Goal: Task Accomplishment & Management: Manage account settings

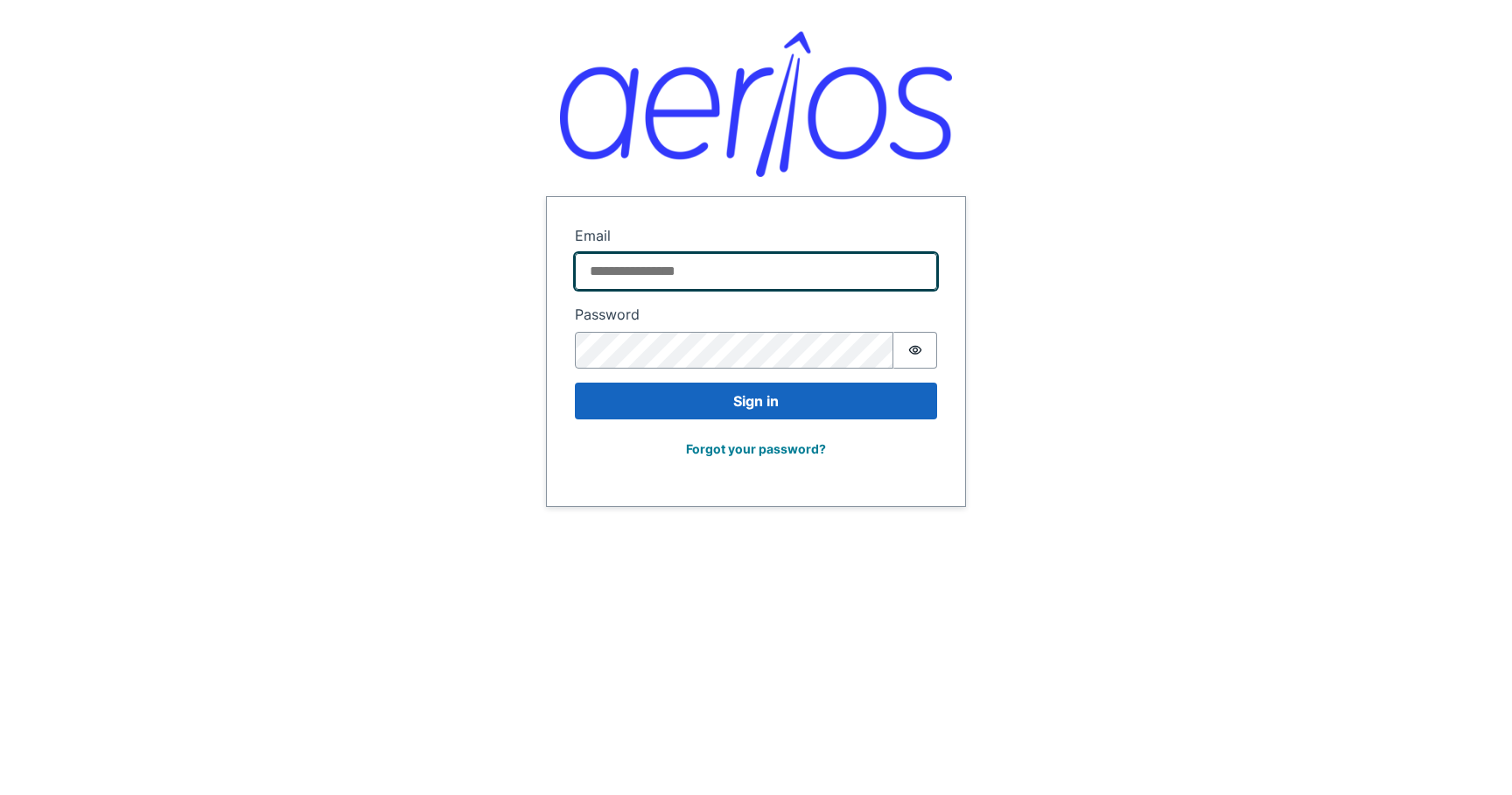
click at [671, 274] on input "Email" at bounding box center [756, 272] width 363 height 37
paste input "**********"
type input "**********"
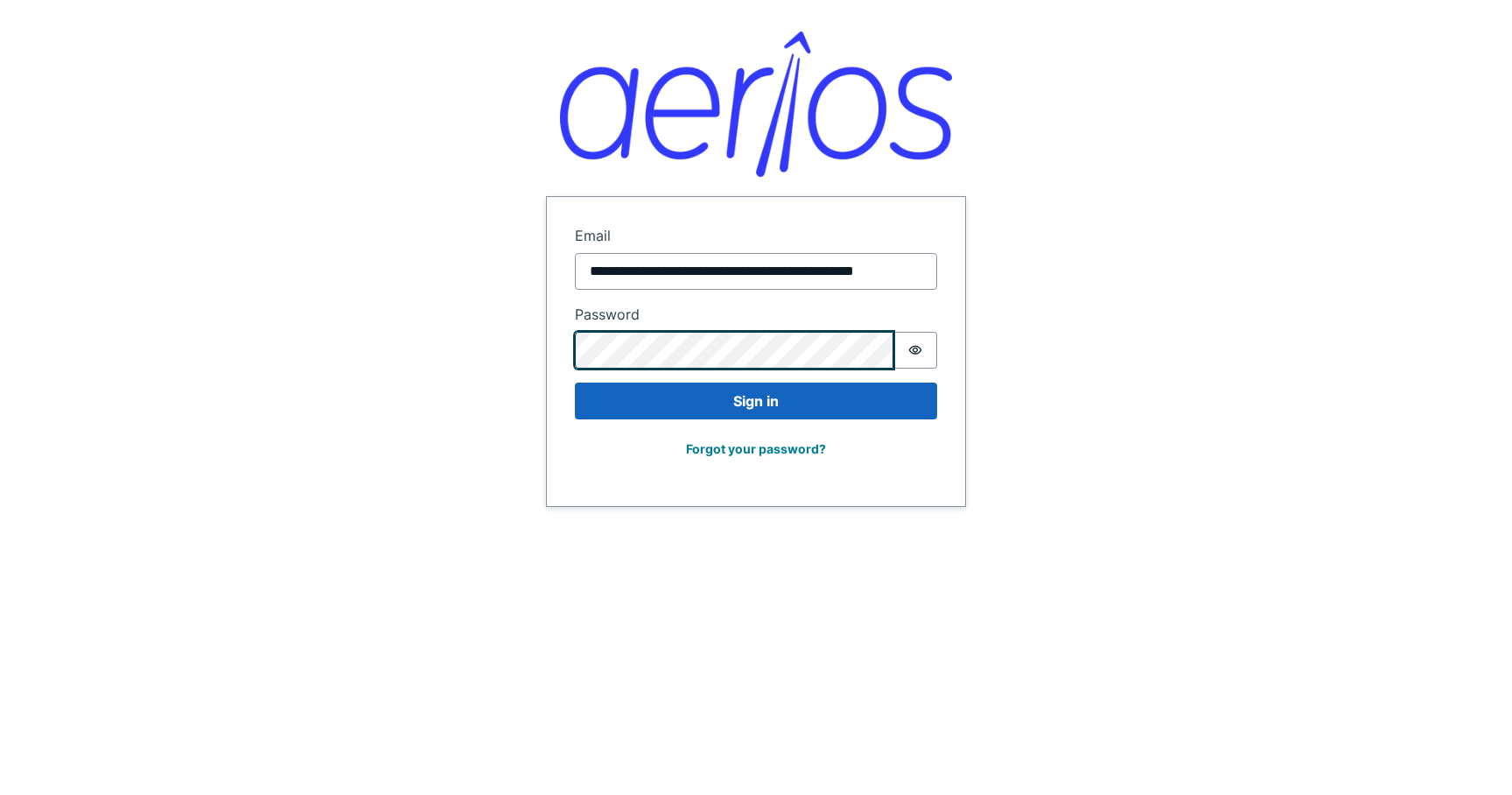
scroll to position [0, 0]
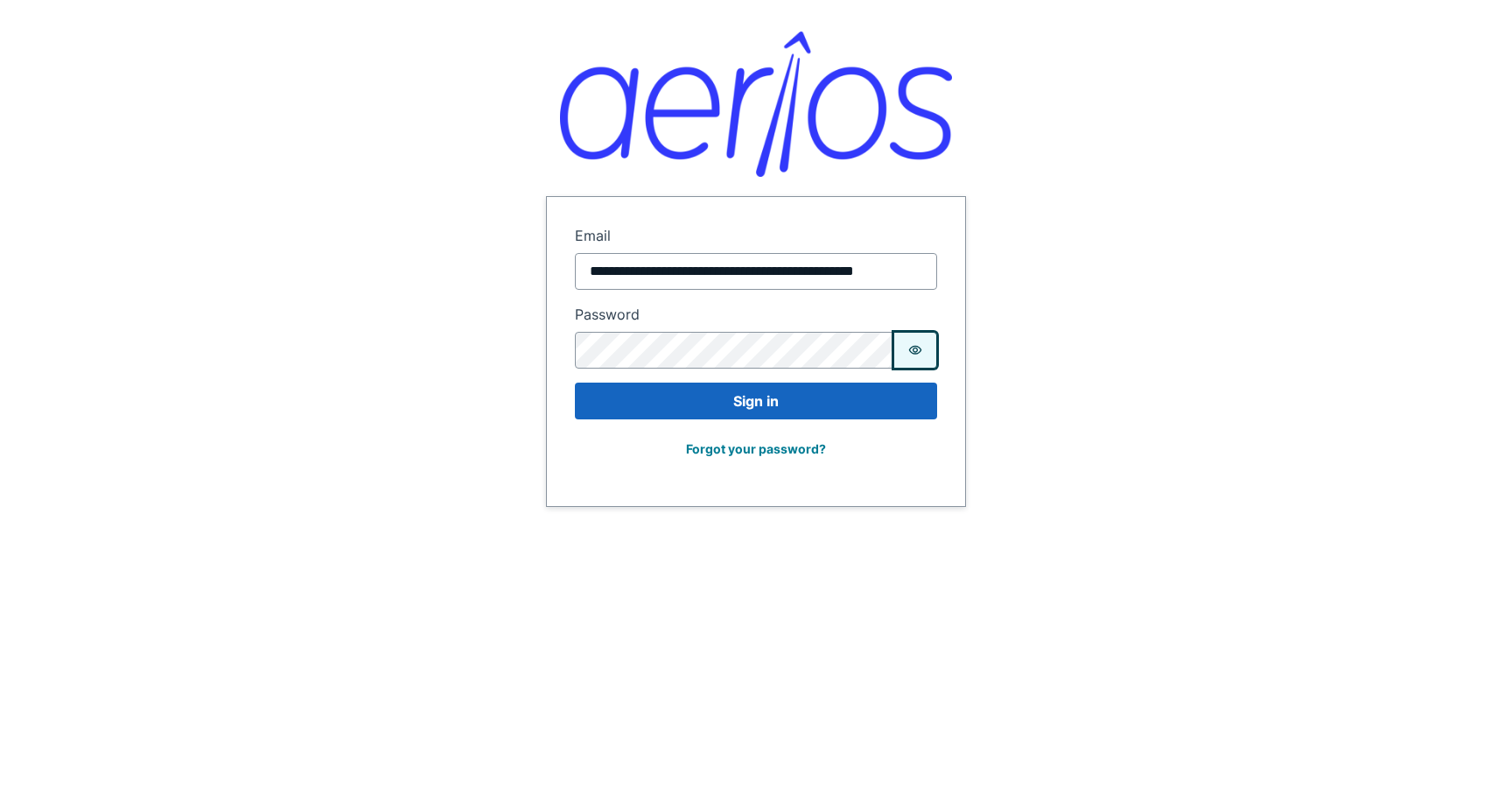
click at [921, 348] on icon "Show password" at bounding box center [916, 350] width 14 height 14
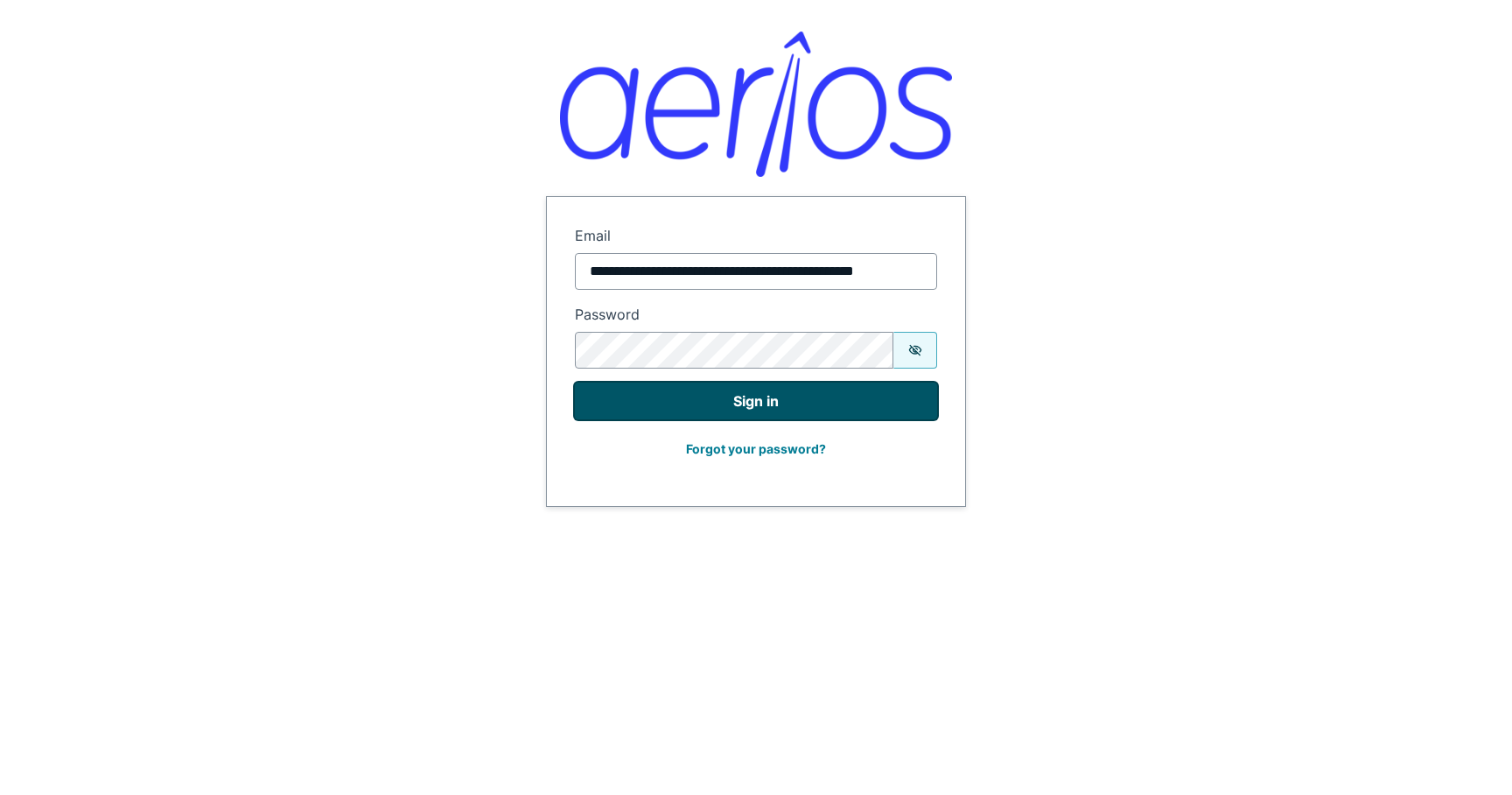
click at [790, 407] on button "Sign in" at bounding box center [756, 401] width 363 height 37
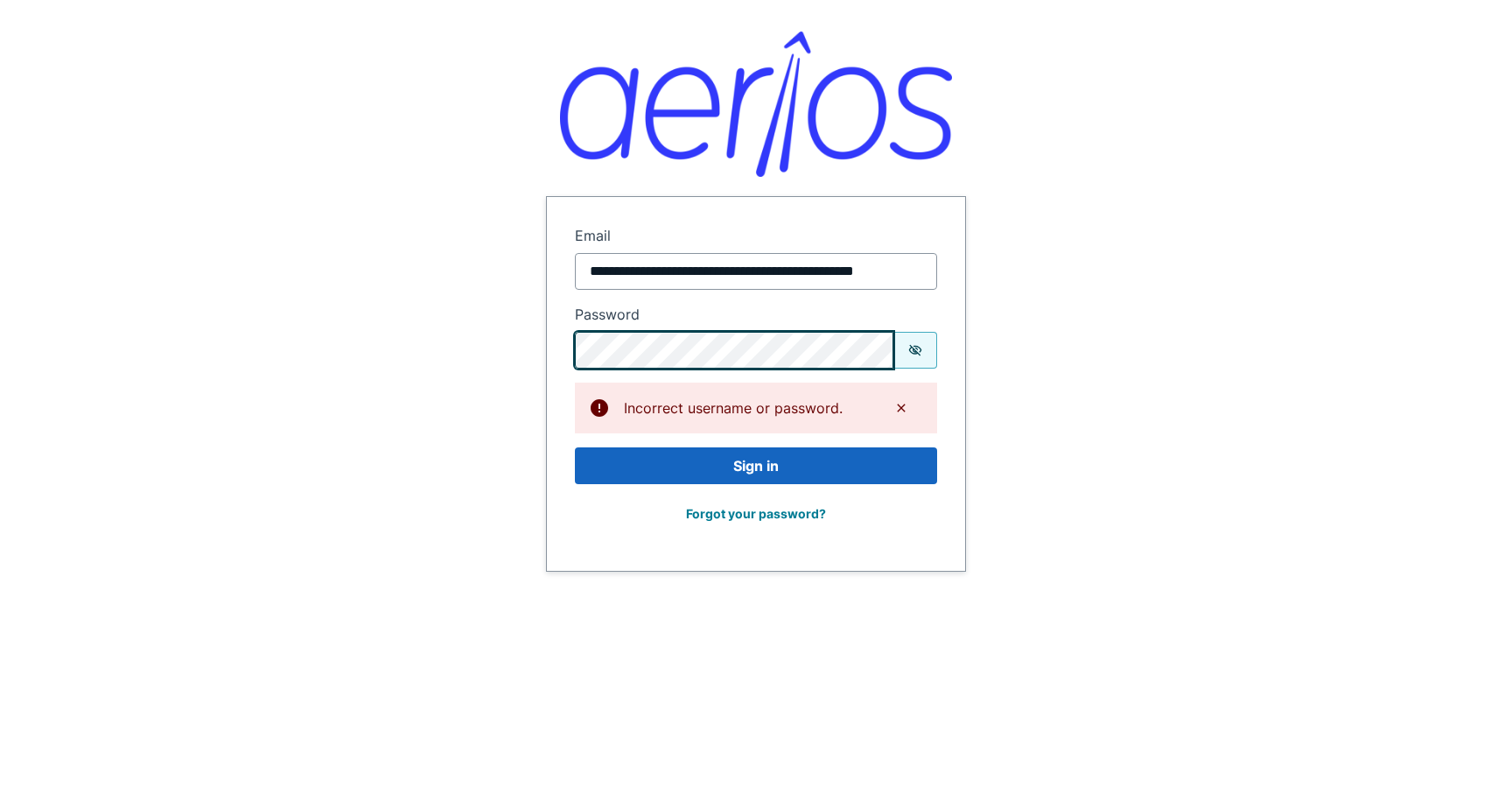
click at [556, 350] on form "**********" at bounding box center [756, 384] width 418 height 374
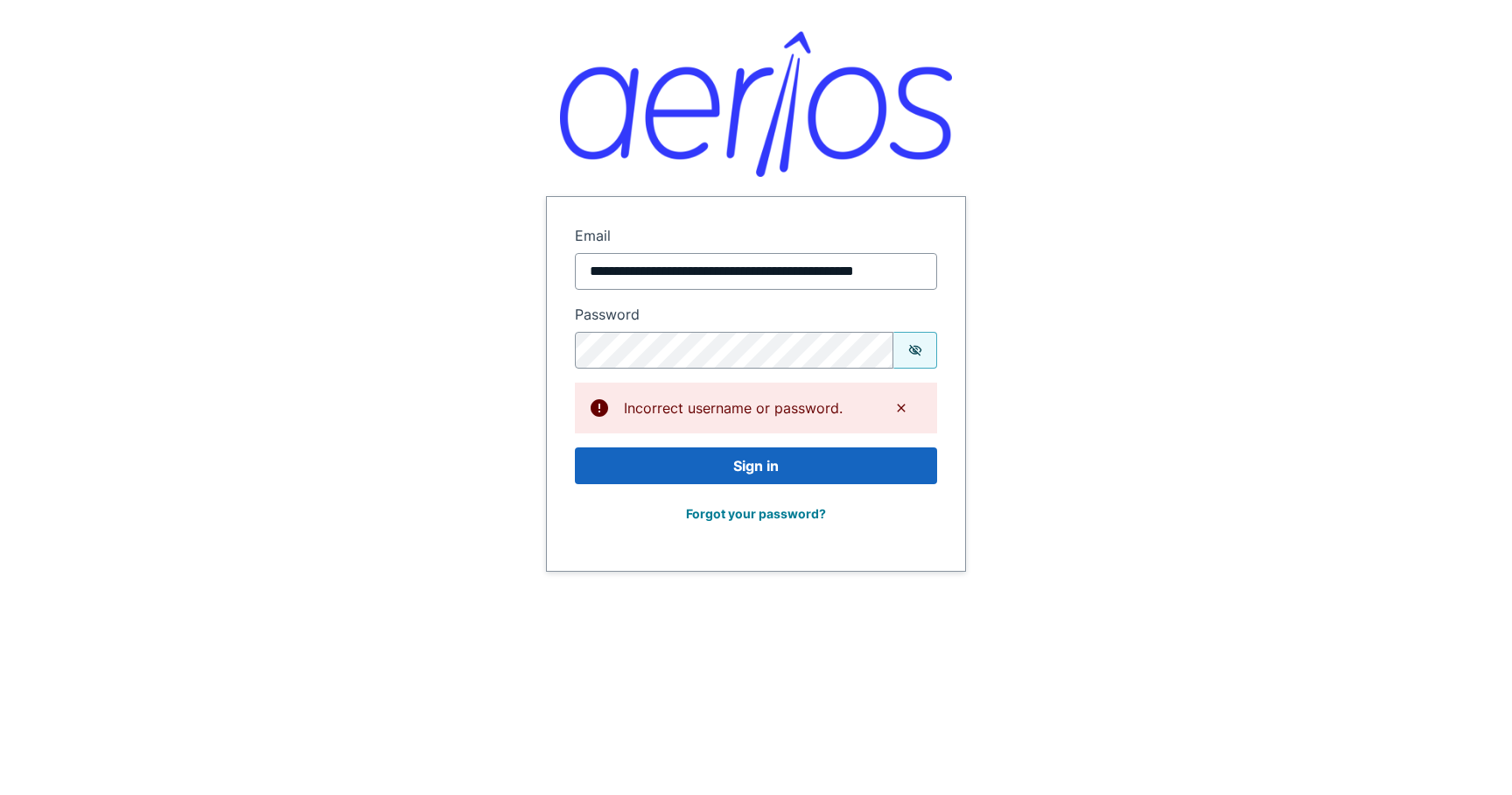
click at [600, 522] on div "Forgot your password?" at bounding box center [756, 520] width 363 height 45
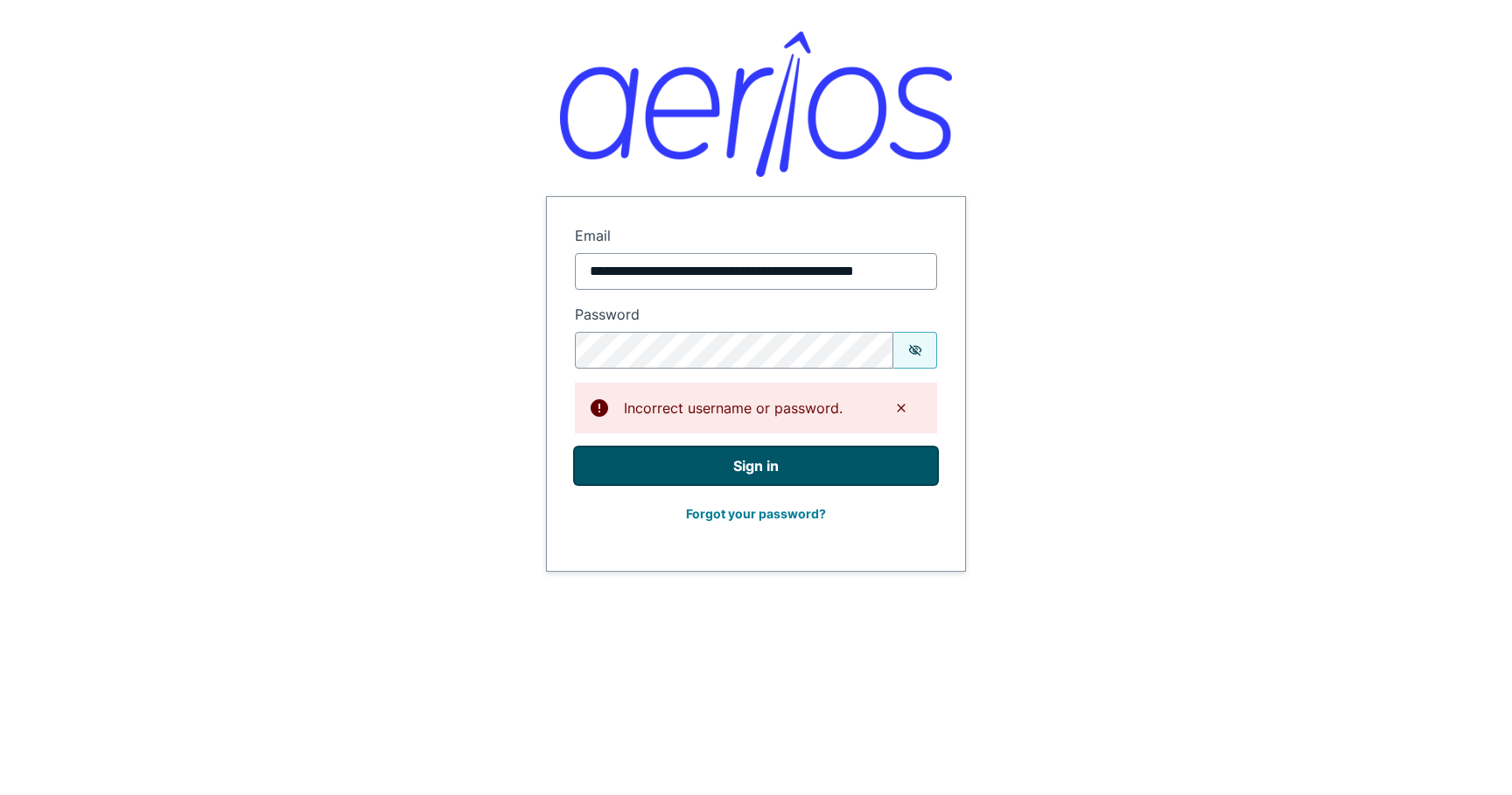
click at [705, 472] on button "Sign in" at bounding box center [756, 466] width 363 height 37
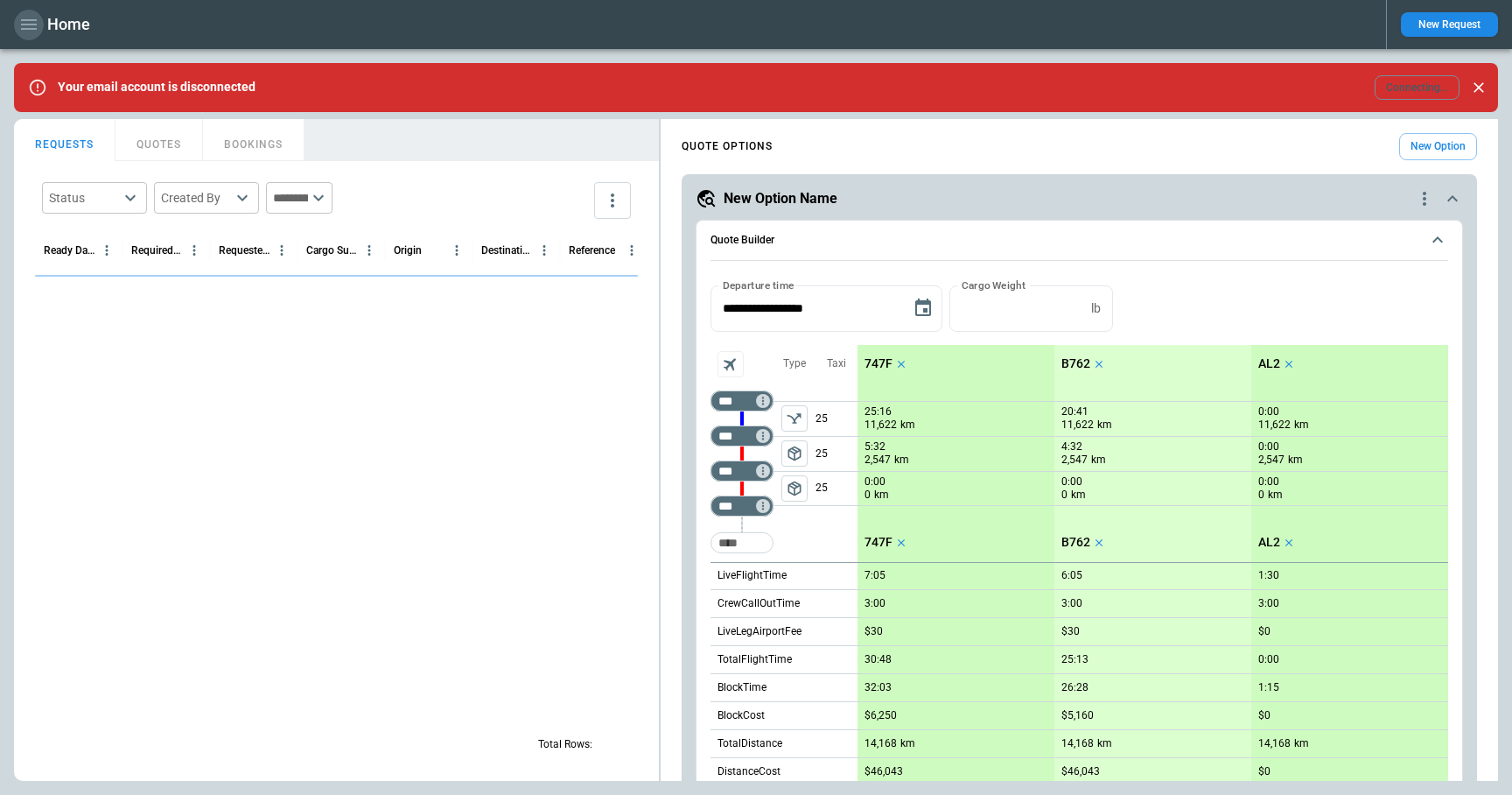
click at [32, 28] on icon "button" at bounding box center [29, 25] width 16 height 11
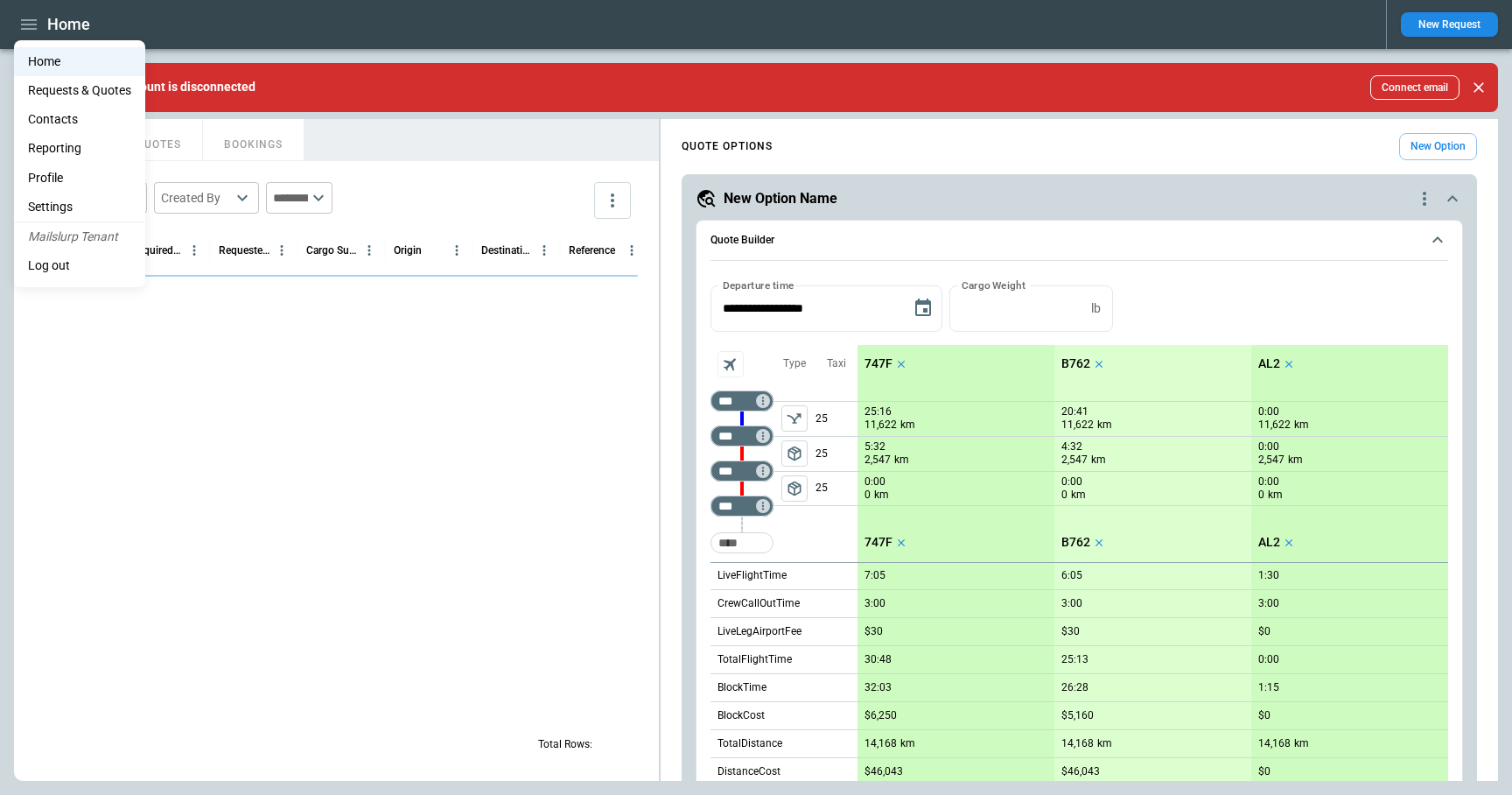
click at [64, 127] on li "Contacts" at bounding box center [79, 119] width 131 height 29
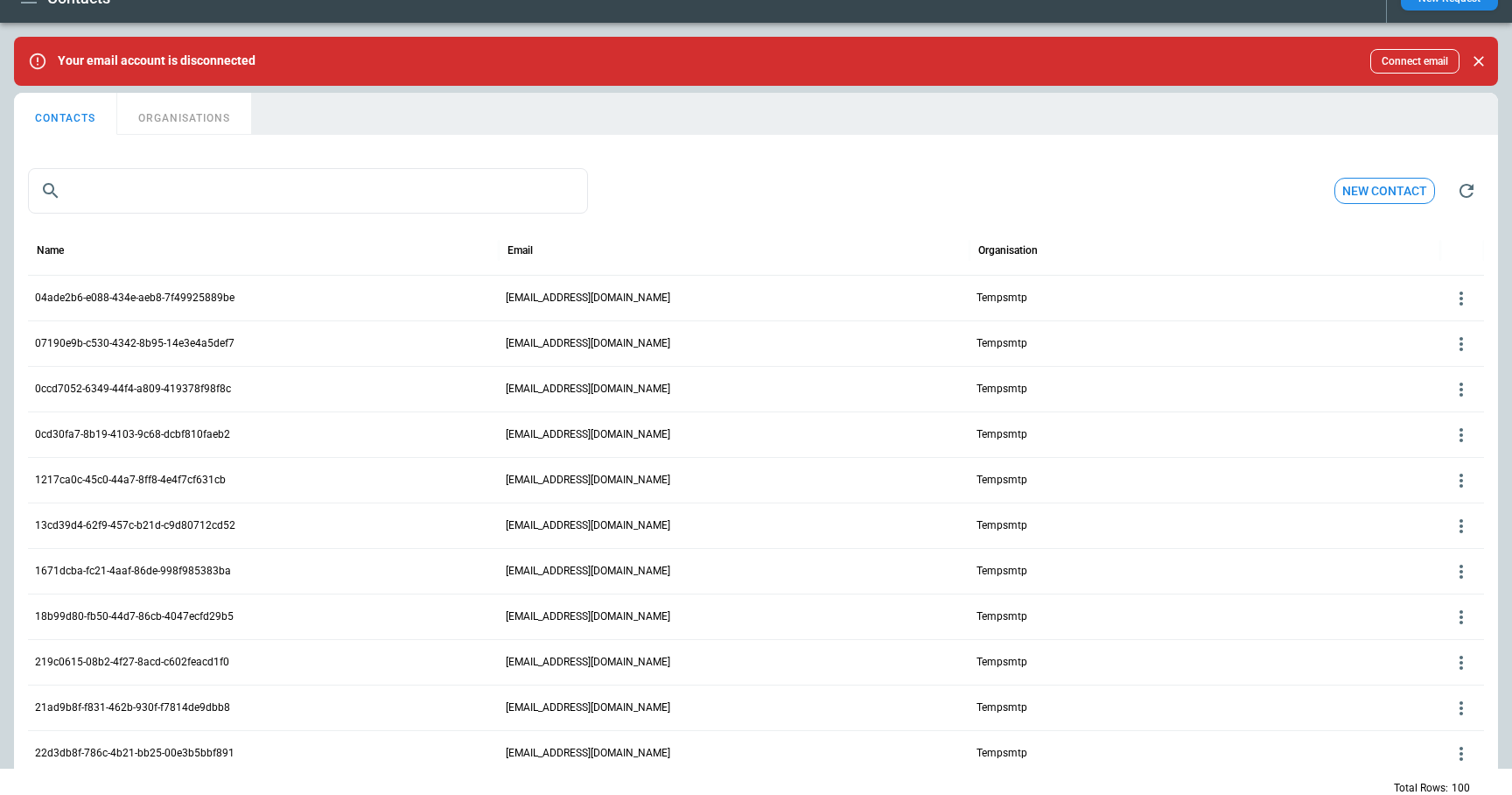
click at [1456, 295] on icon at bounding box center [1462, 298] width 21 height 21
click at [1441, 349] on button "Delete" at bounding box center [1447, 350] width 56 height 26
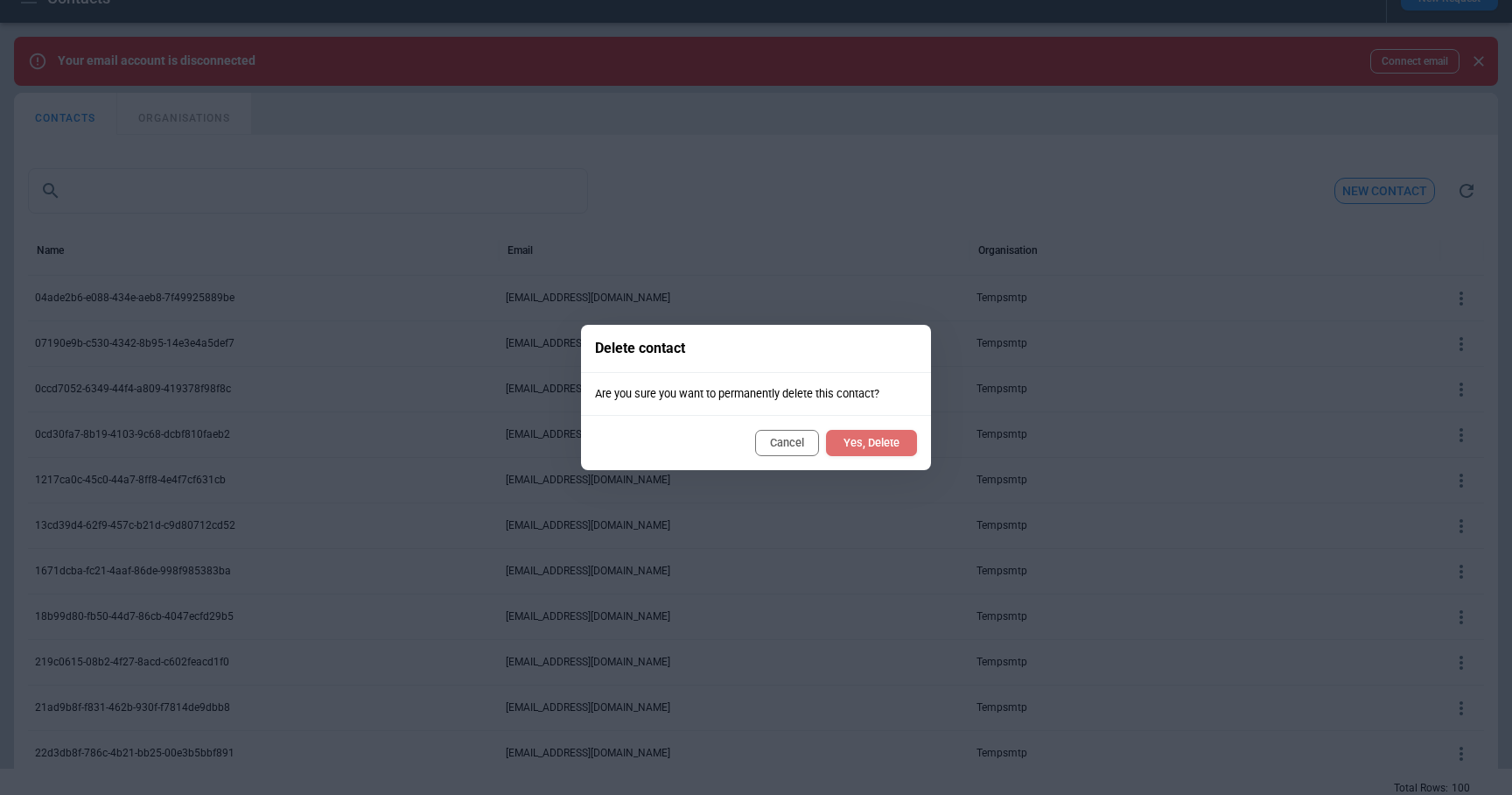
click at [894, 444] on button "Yes, Delete" at bounding box center [871, 443] width 91 height 26
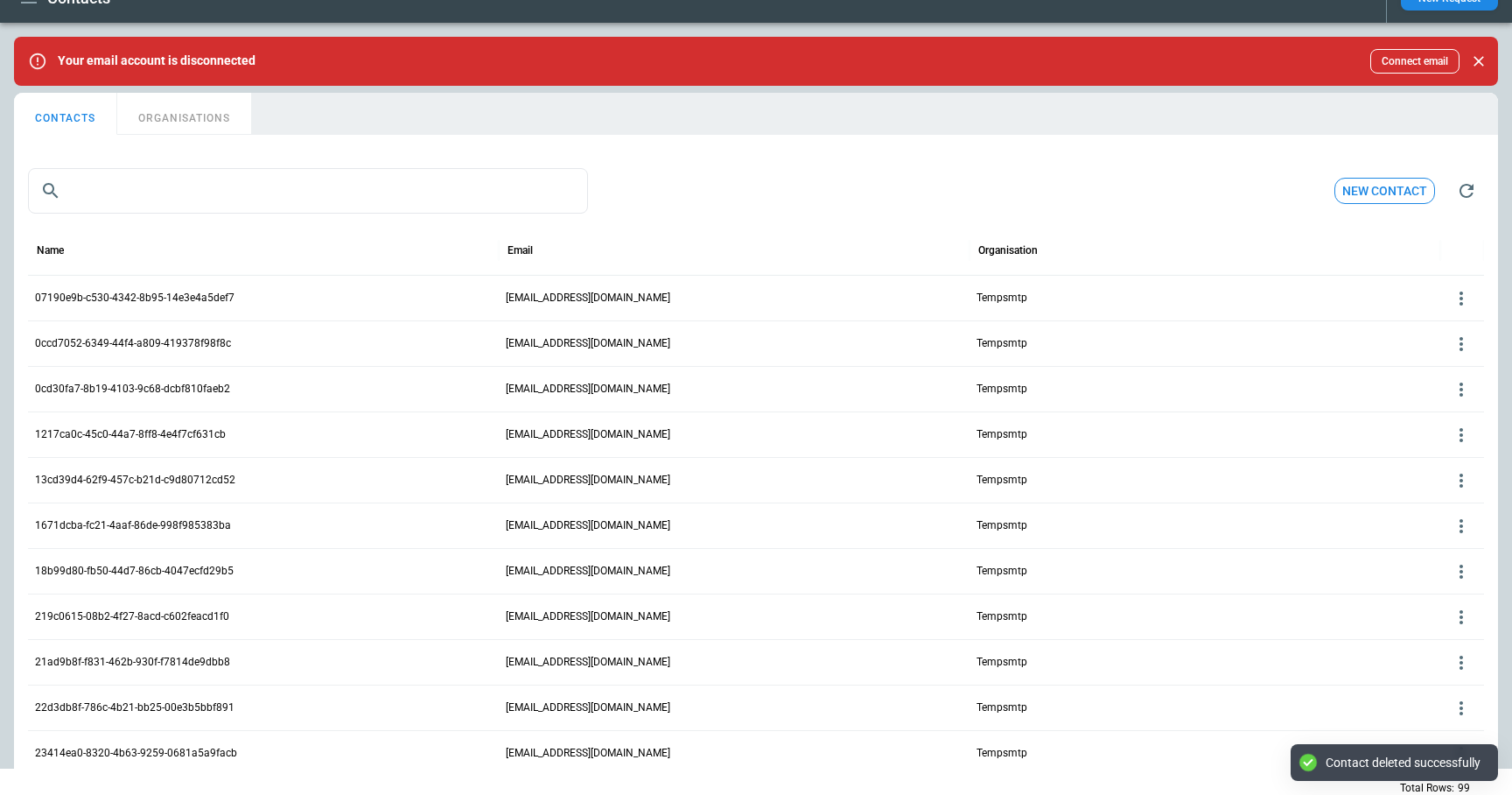
click at [197, 120] on button "ORGANISATIONS" at bounding box center [184, 114] width 134 height 42
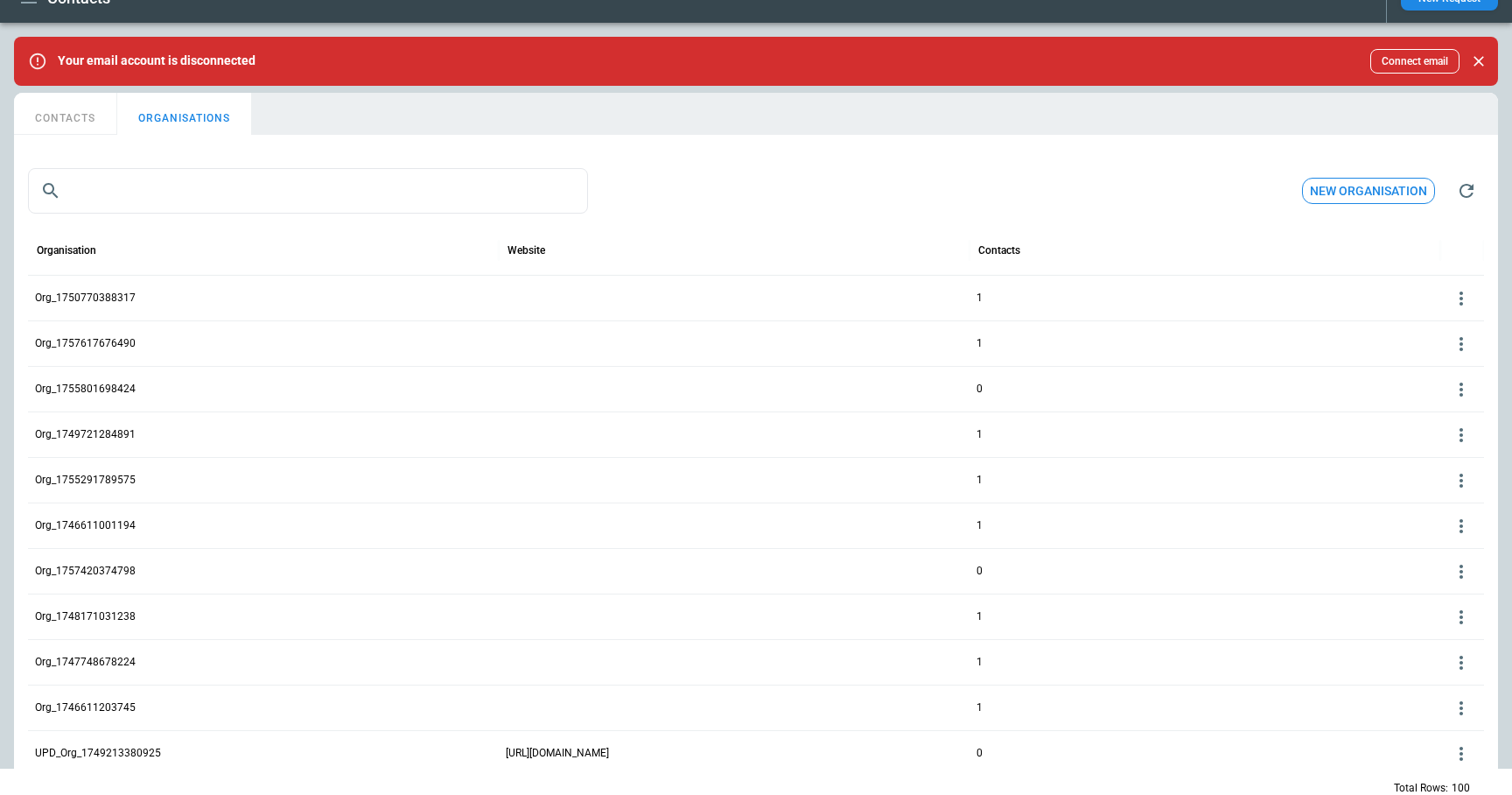
click at [1465, 301] on icon at bounding box center [1462, 298] width 21 height 21
click at [1442, 352] on button "Delete" at bounding box center [1447, 350] width 56 height 26
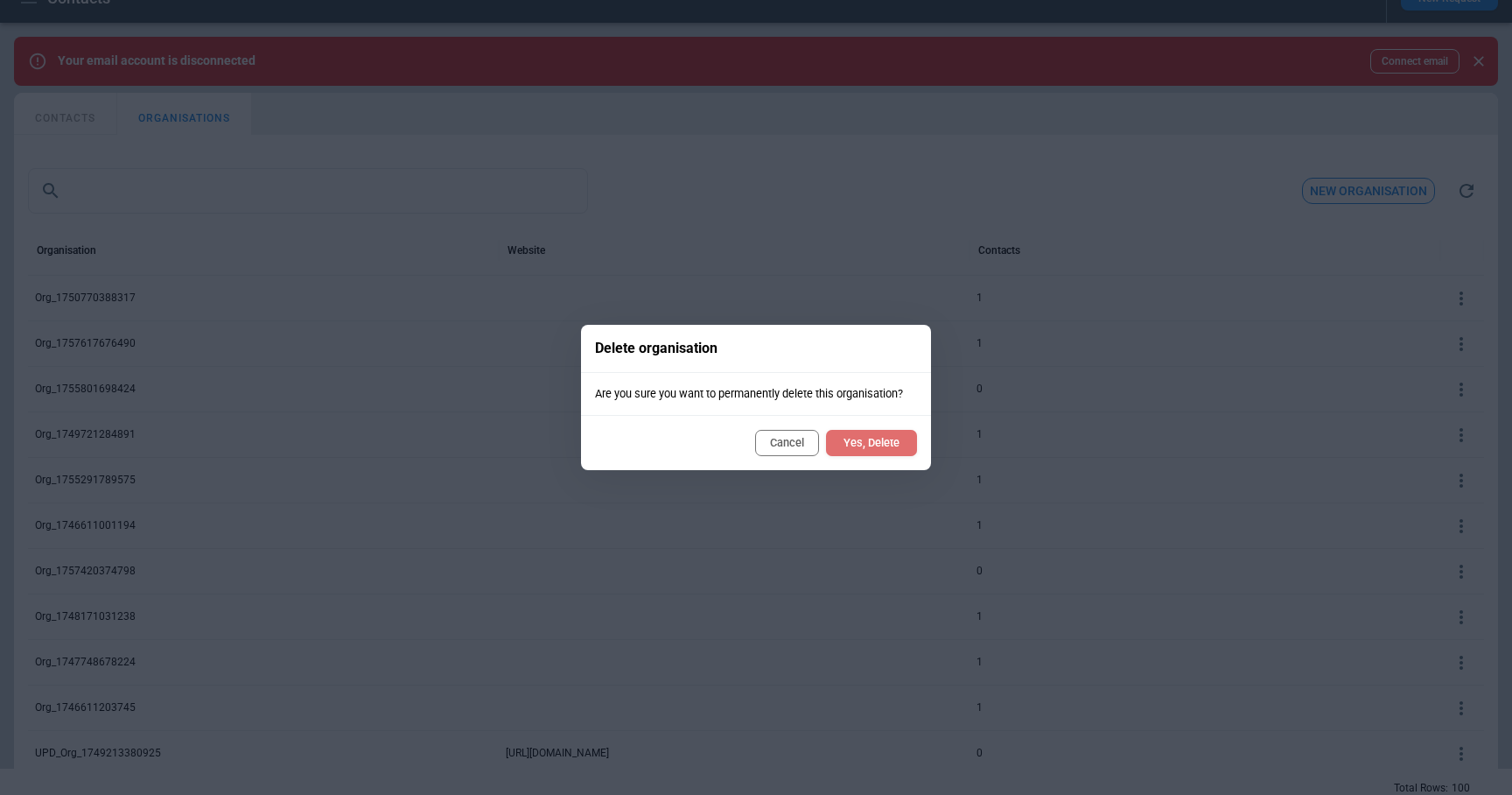
click at [857, 442] on button "Yes, Delete" at bounding box center [871, 443] width 91 height 26
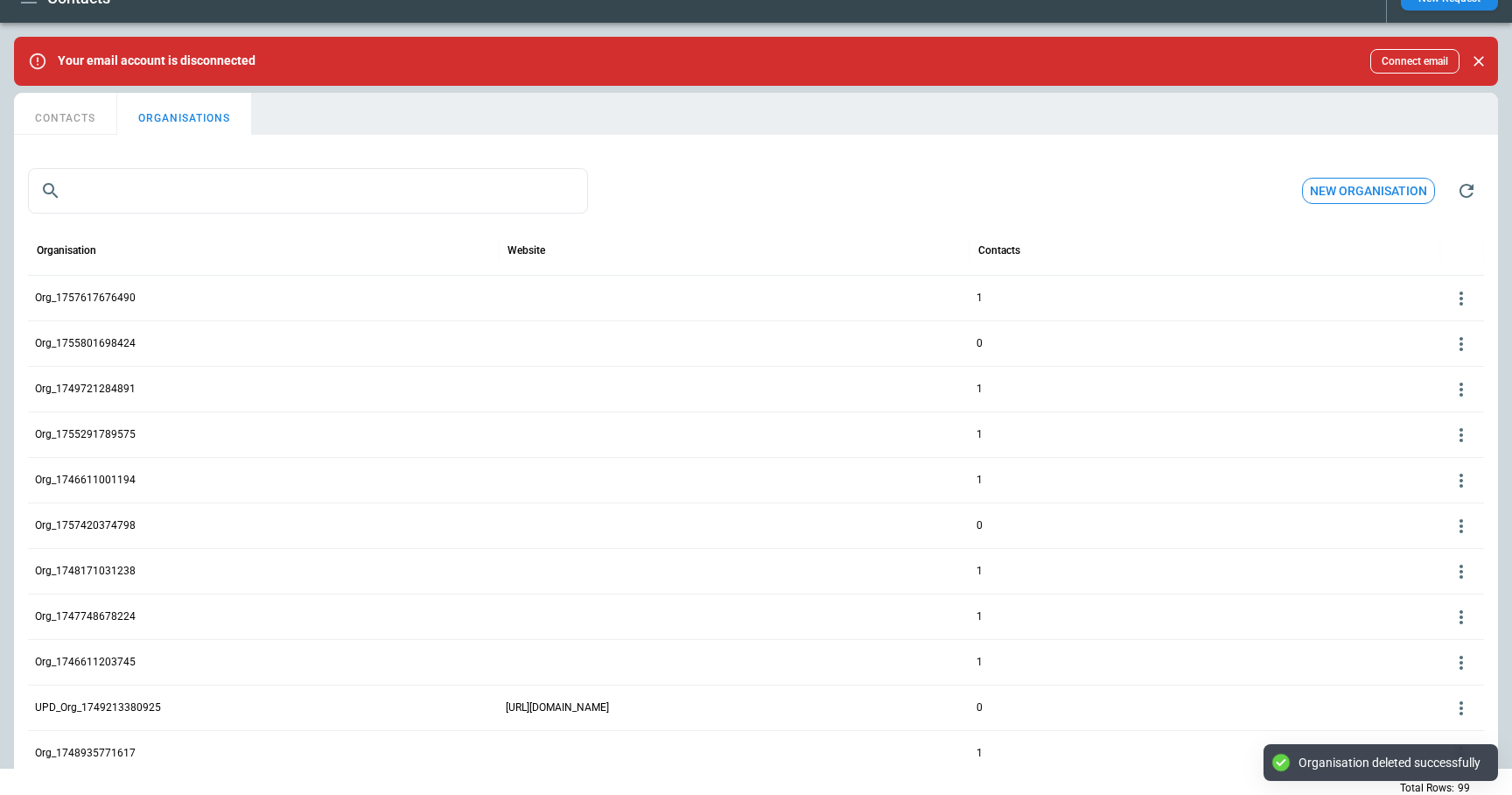
click at [1464, 341] on icon at bounding box center [1462, 344] width 21 height 21
click at [1437, 400] on button "Delete" at bounding box center [1447, 395] width 56 height 26
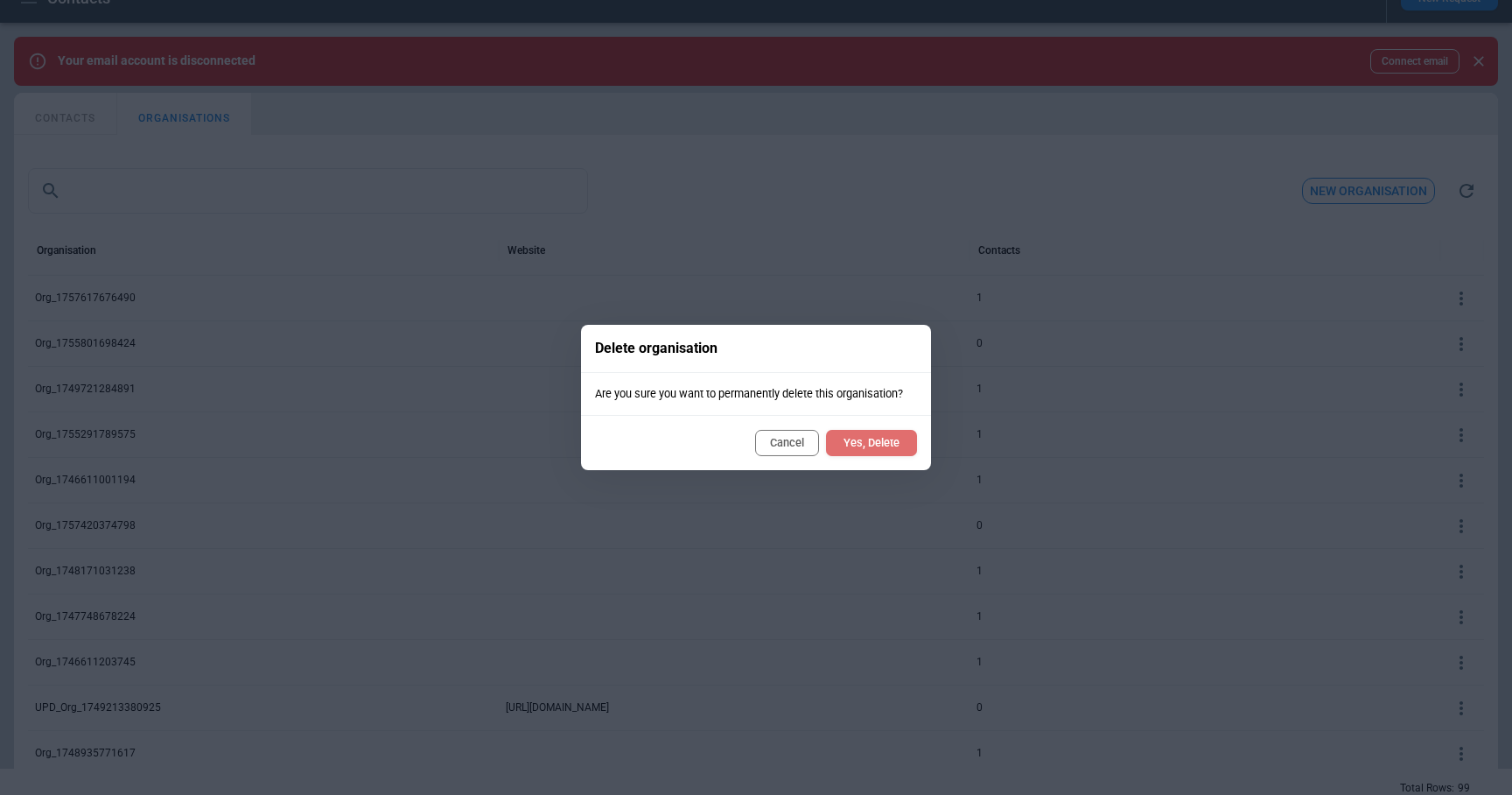
click at [892, 442] on button "Yes, Delete" at bounding box center [871, 443] width 91 height 26
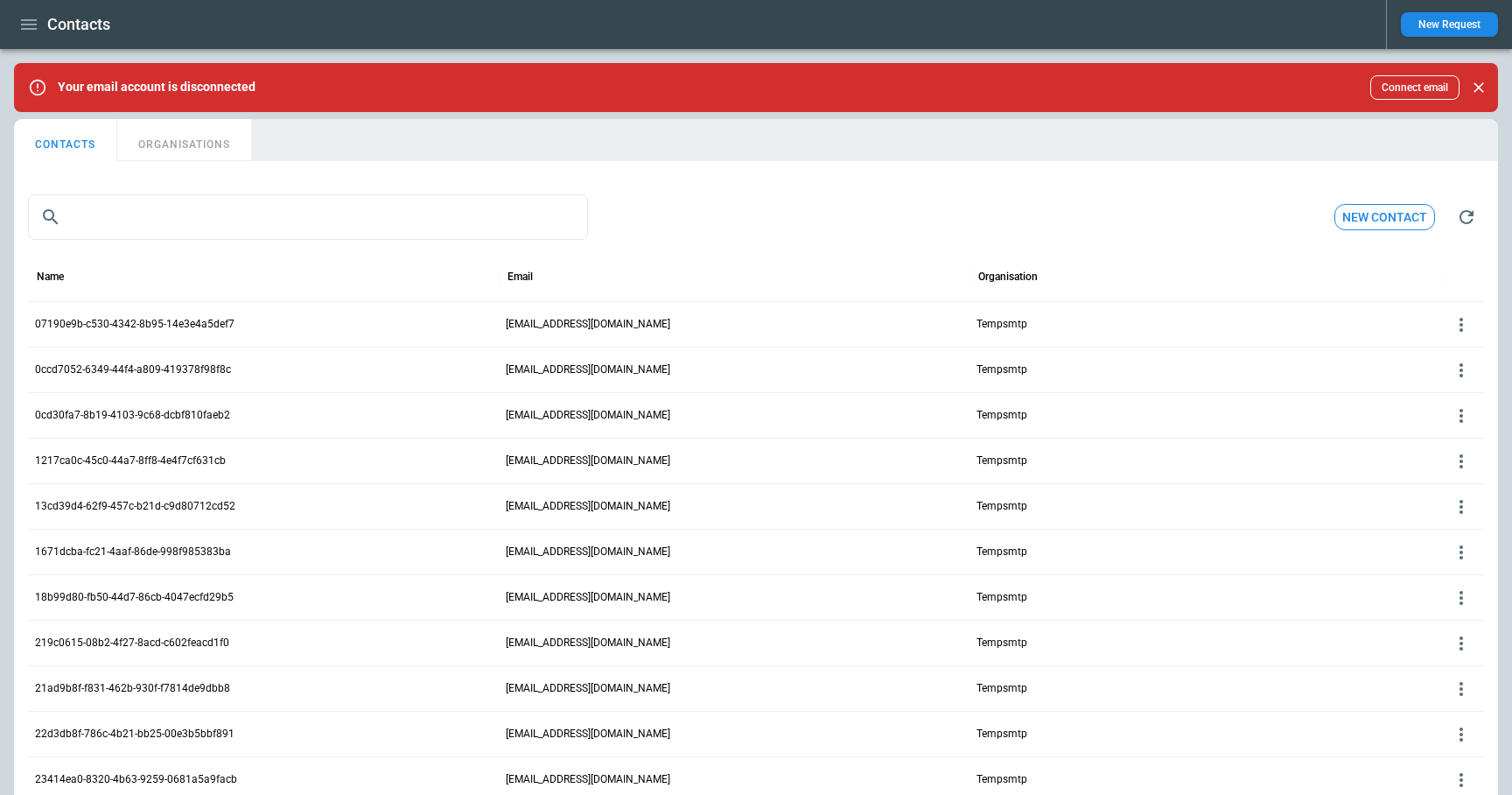
click at [31, 28] on icon "button" at bounding box center [29, 25] width 16 height 11
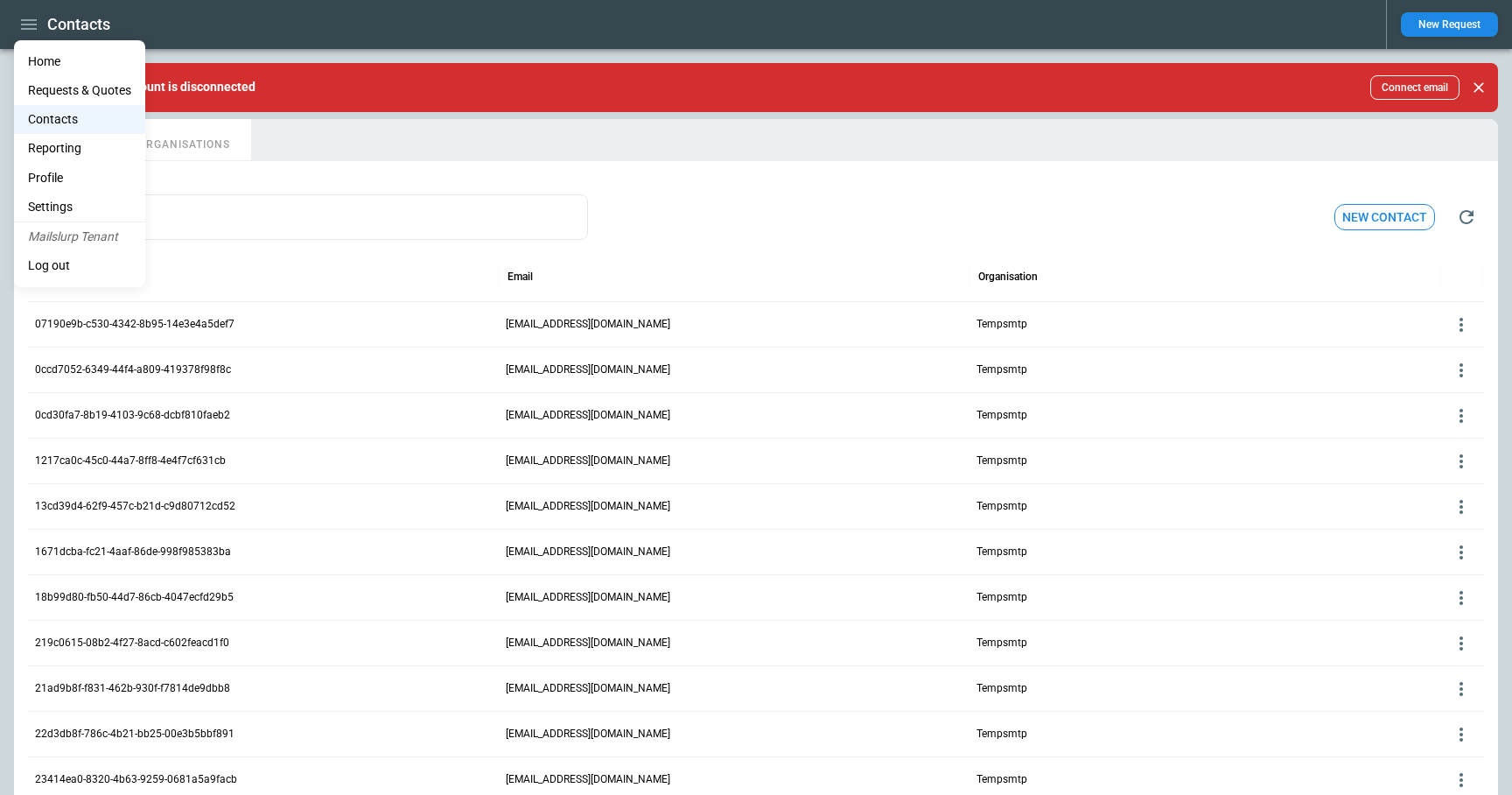
click at [56, 206] on li "Settings" at bounding box center [79, 206] width 131 height 29
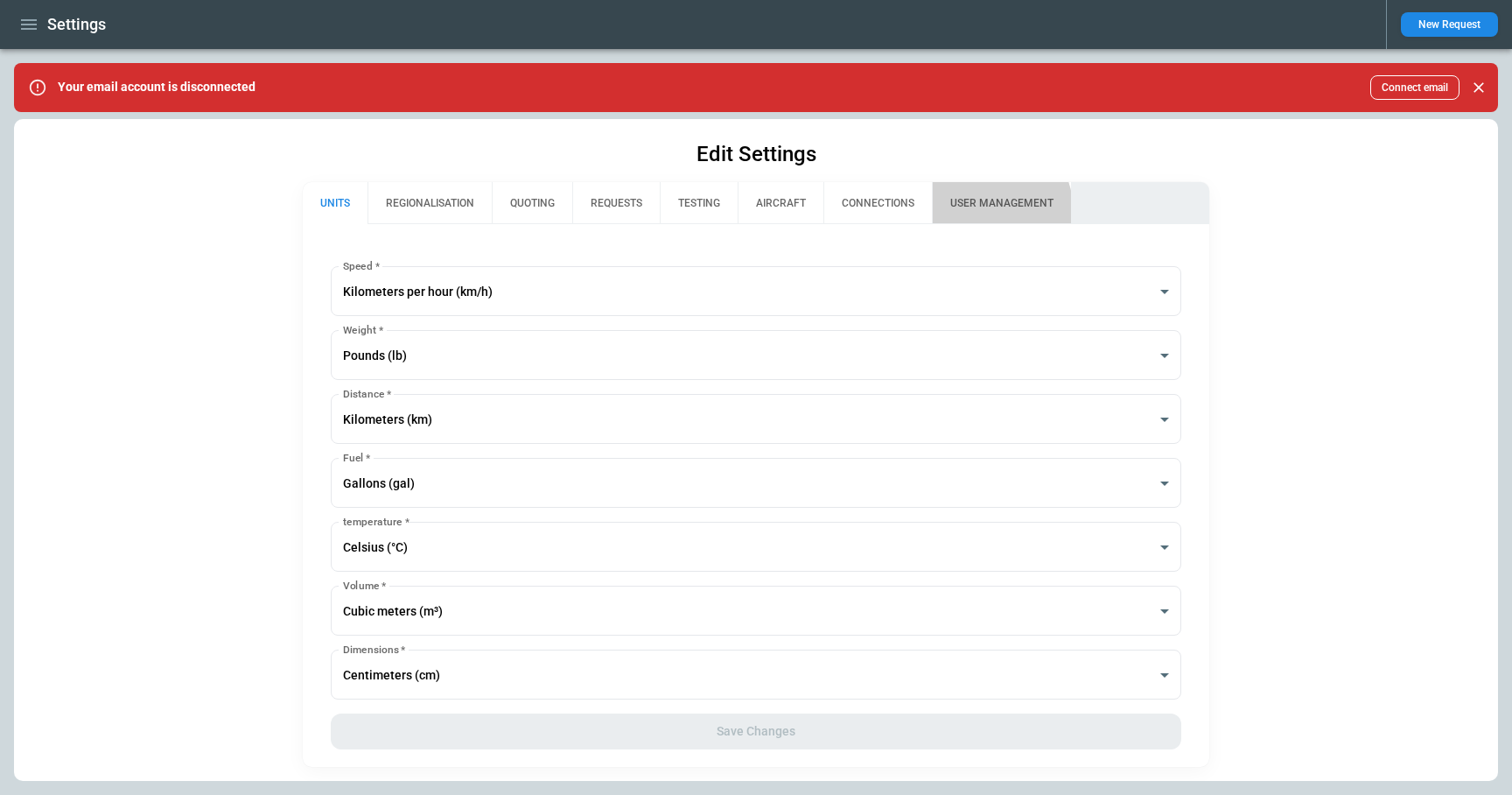
click at [976, 213] on button "USER MANAGEMENT" at bounding box center [1001, 203] width 139 height 42
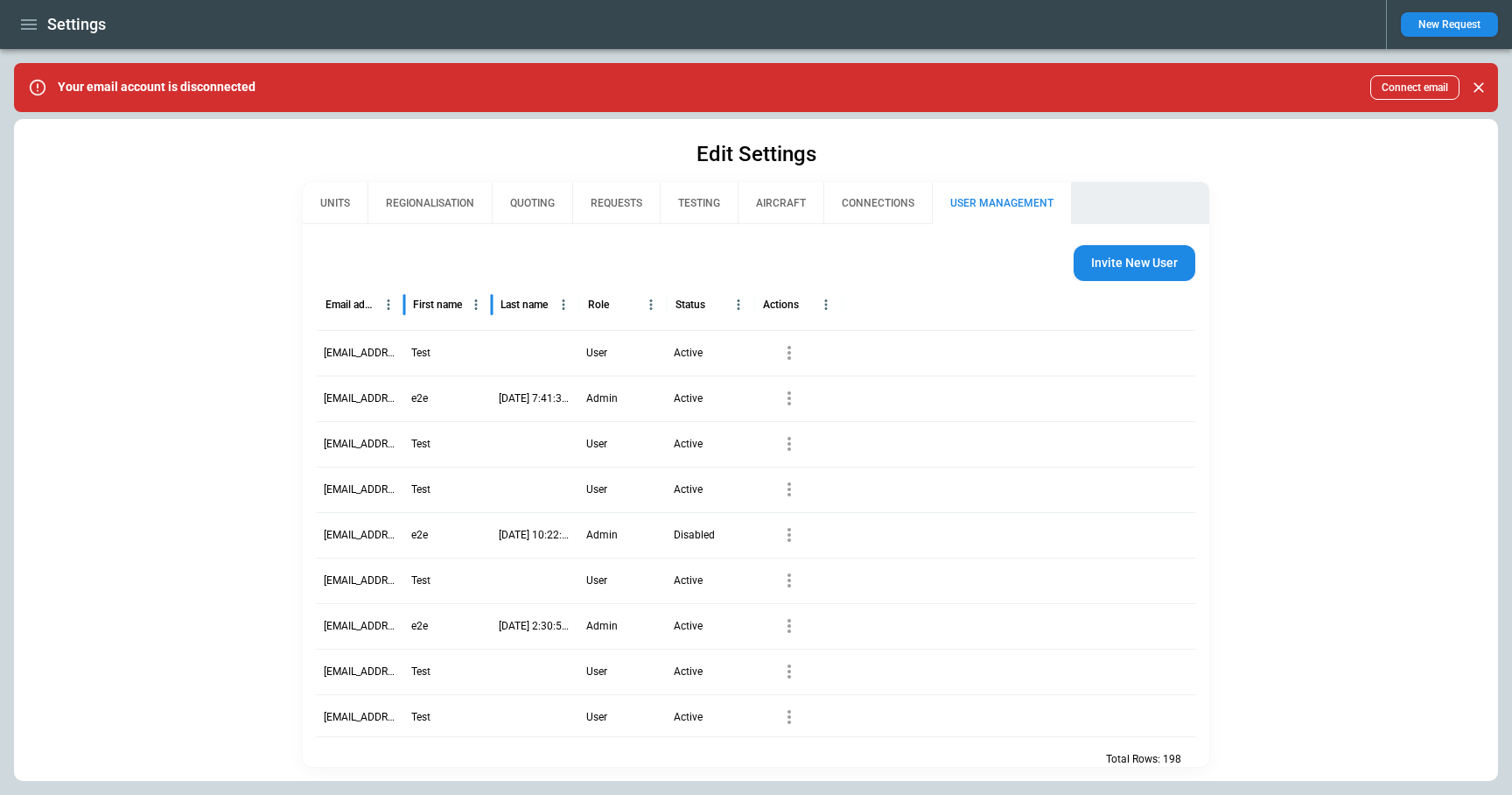
drag, startPoint x: 408, startPoint y: 317, endPoint x: 666, endPoint y: 328, distance: 258.2
click at [666, 328] on div "Email address First name Last name Role Status Actions" at bounding box center [756, 305] width 880 height 49
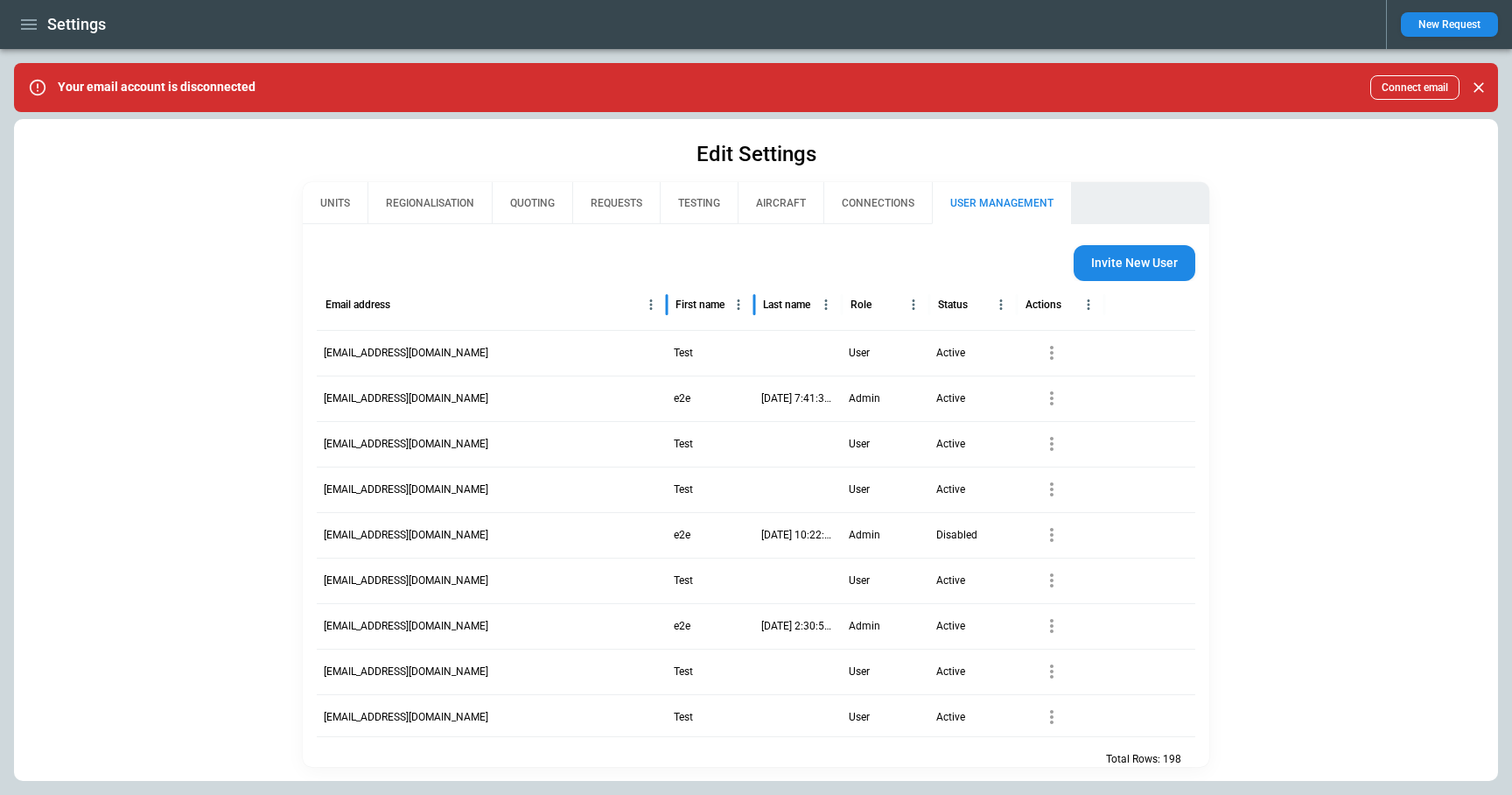
drag, startPoint x: 403, startPoint y: 308, endPoint x: 666, endPoint y: 315, distance: 263.1
click at [666, 316] on div at bounding box center [667, 304] width 9 height 49
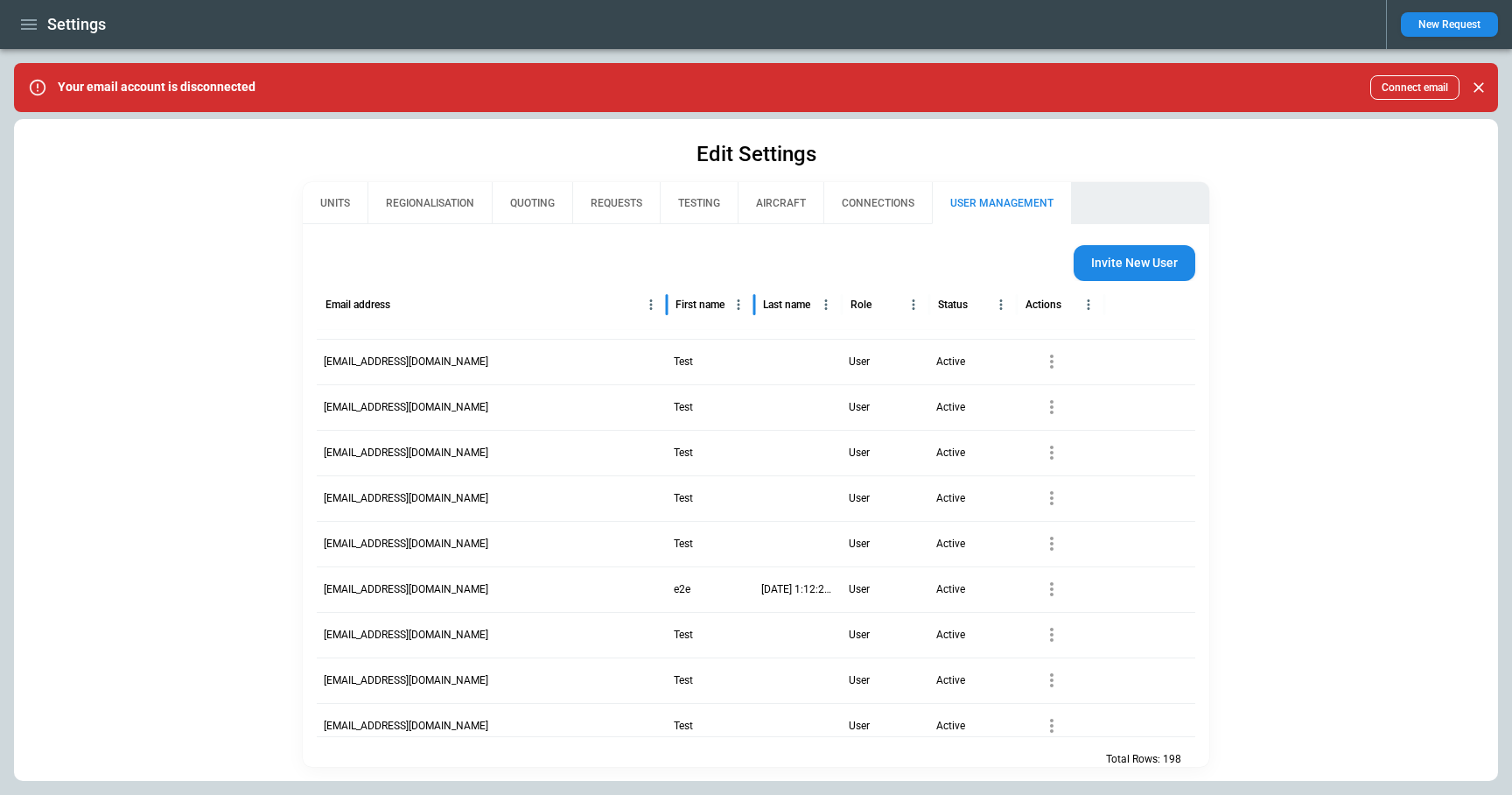
scroll to position [422, 0]
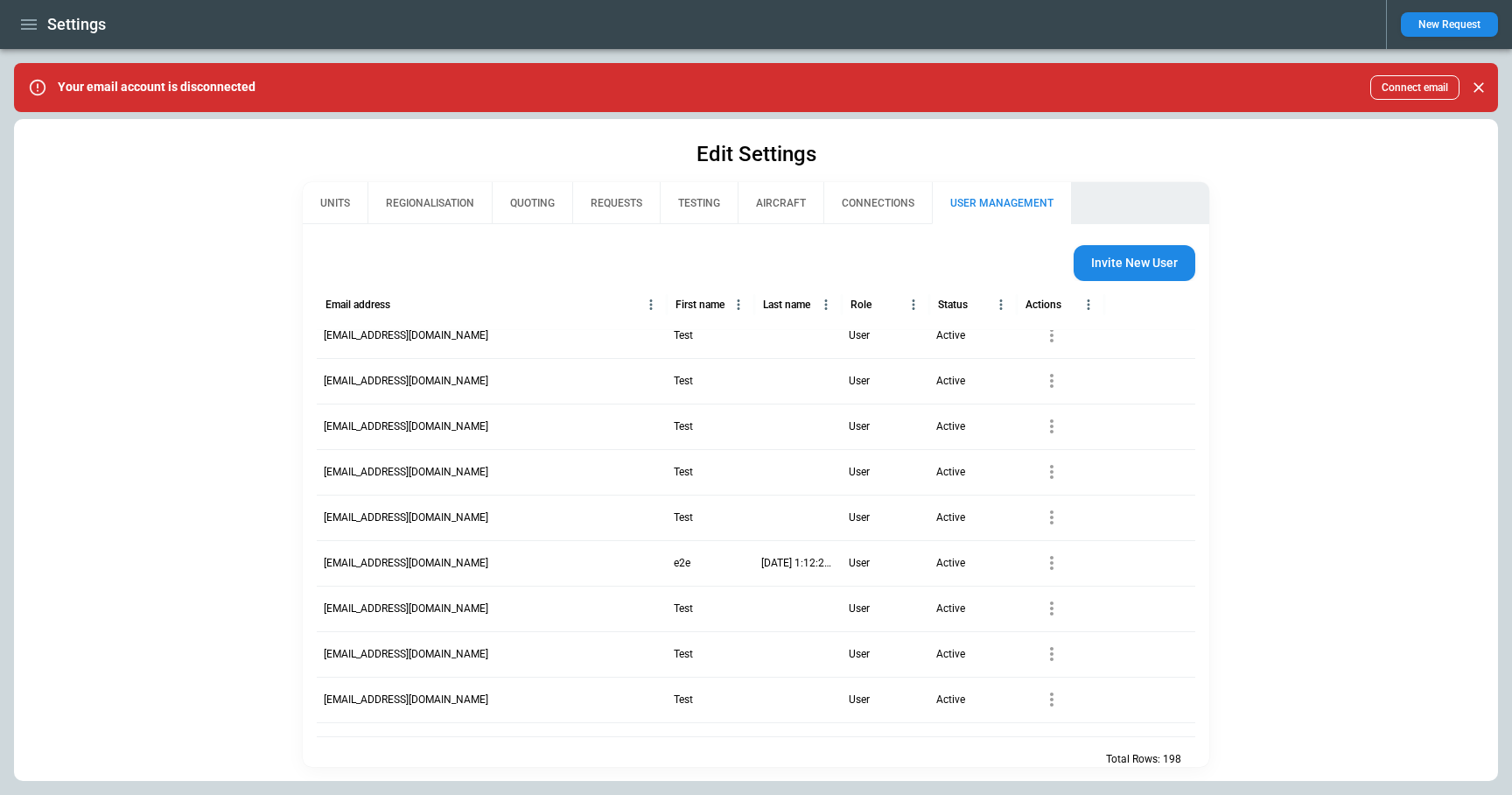
drag, startPoint x: 614, startPoint y: 560, endPoint x: 320, endPoint y: 563, distance: 294.0
click at [320, 563] on div "9ba84c65-795a-4de7-891f-55dfd8faeb69@mailslurp.biz" at bounding box center [491, 563] width 350 height 46
copy p "9ba84c65-795a-4de7-891f-55dfd8faeb69@mailslurp.biz"
click at [32, 25] on icon "button" at bounding box center [29, 25] width 16 height 11
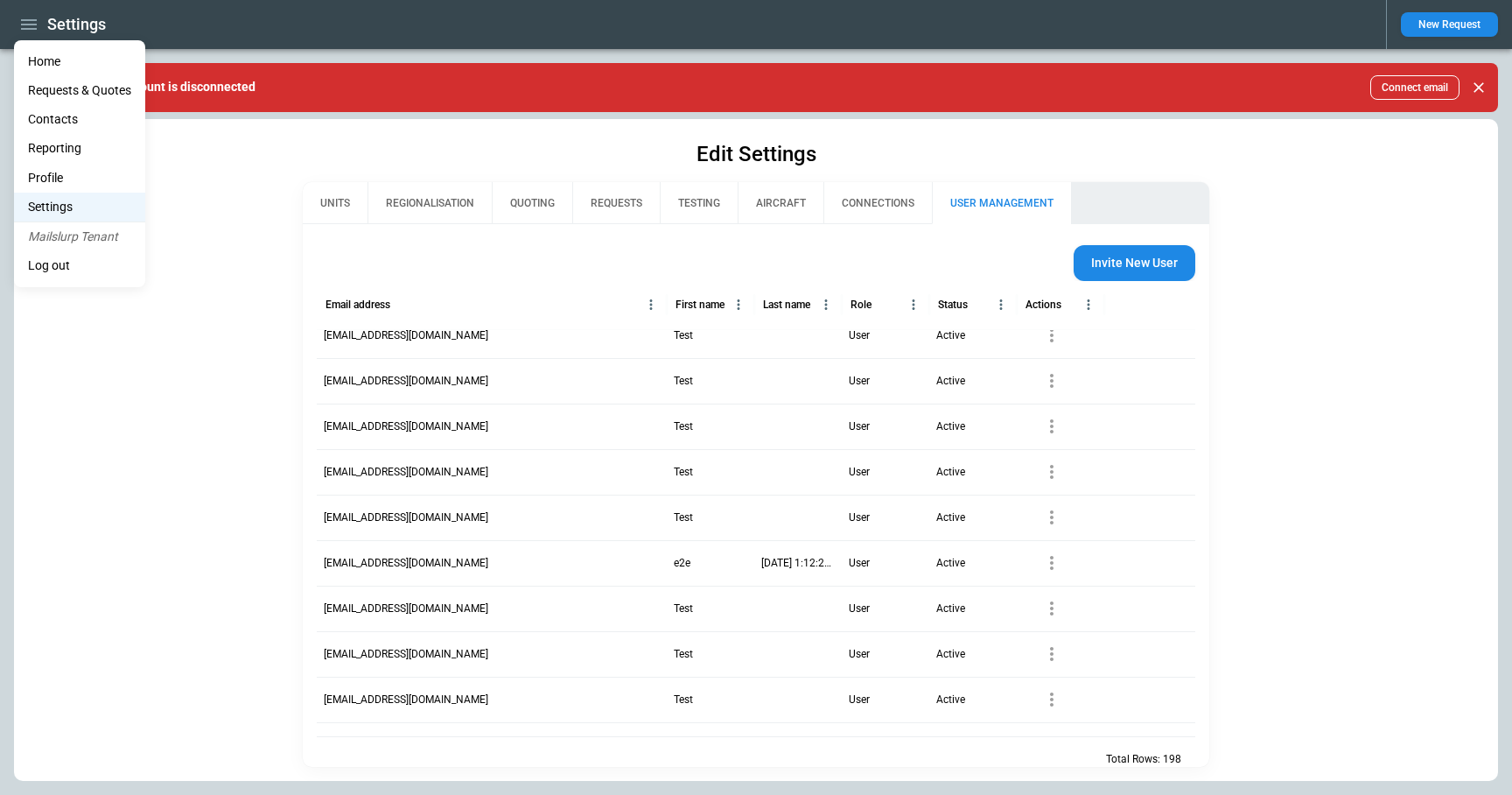
click at [62, 267] on li "Log out" at bounding box center [79, 266] width 131 height 29
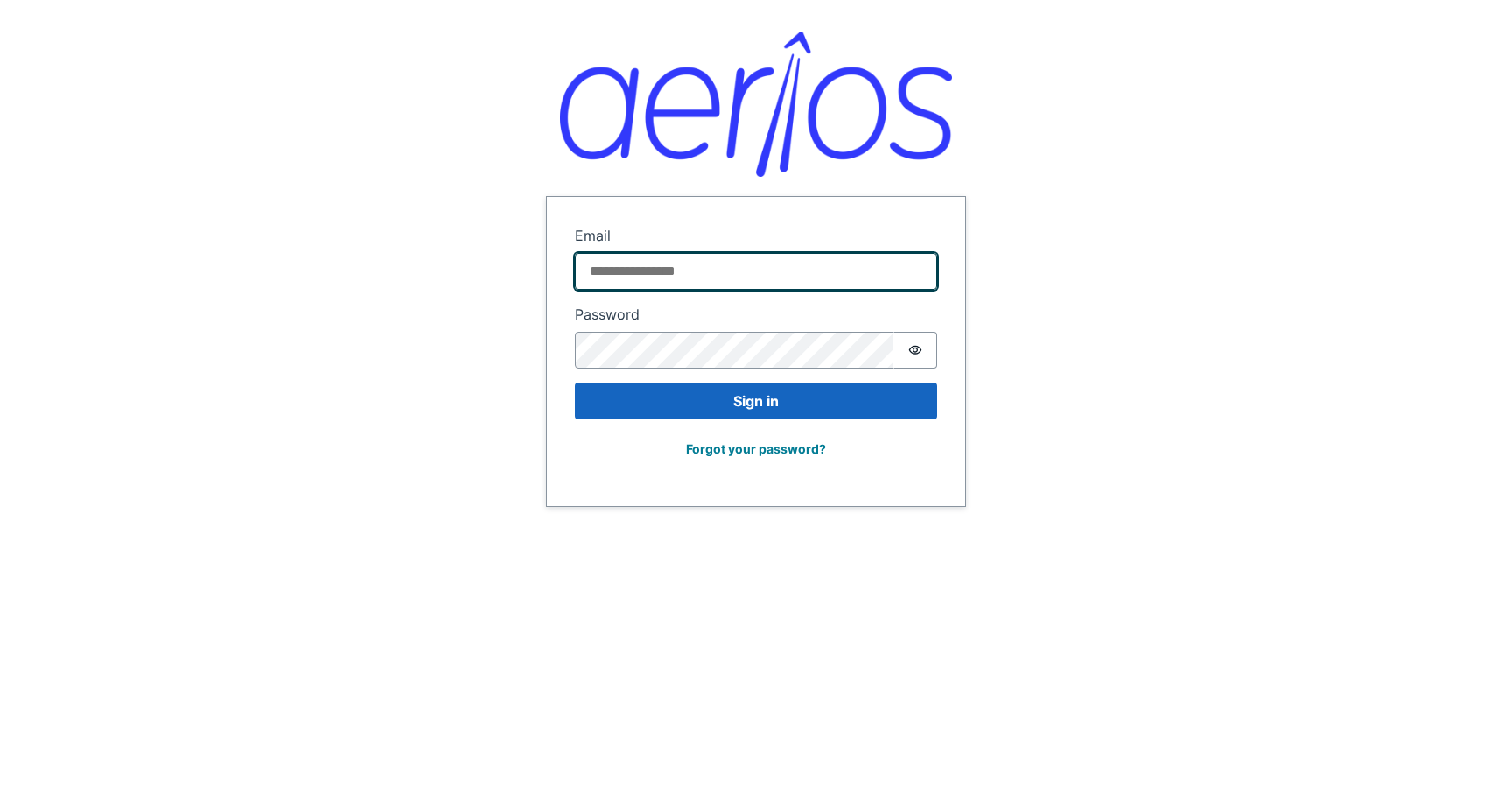
click at [707, 272] on input "Email" at bounding box center [756, 272] width 363 height 37
paste input "**********"
type input "**********"
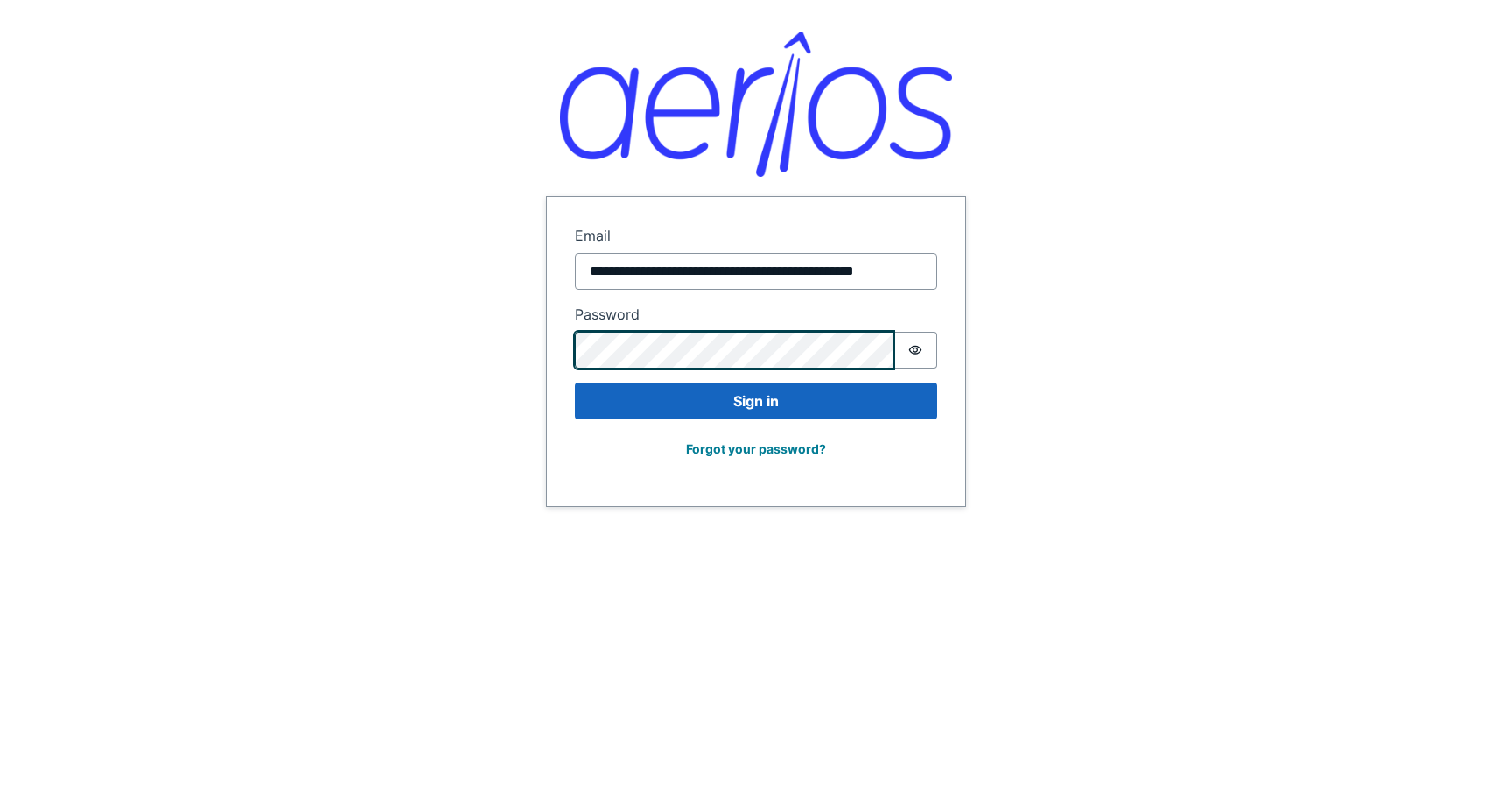
scroll to position [0, 0]
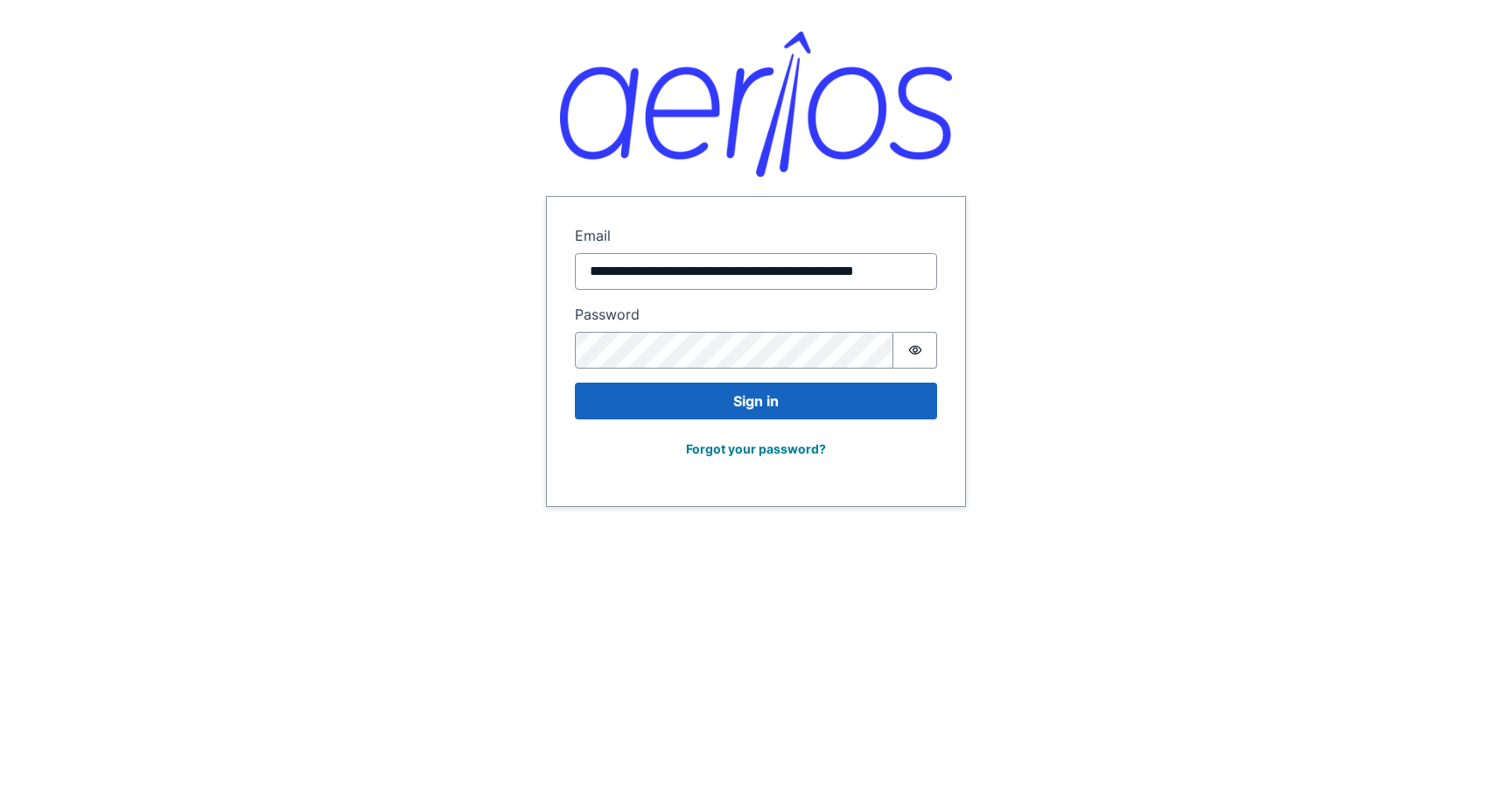
click at [631, 461] on div "Forgot your password?" at bounding box center [756, 455] width 363 height 45
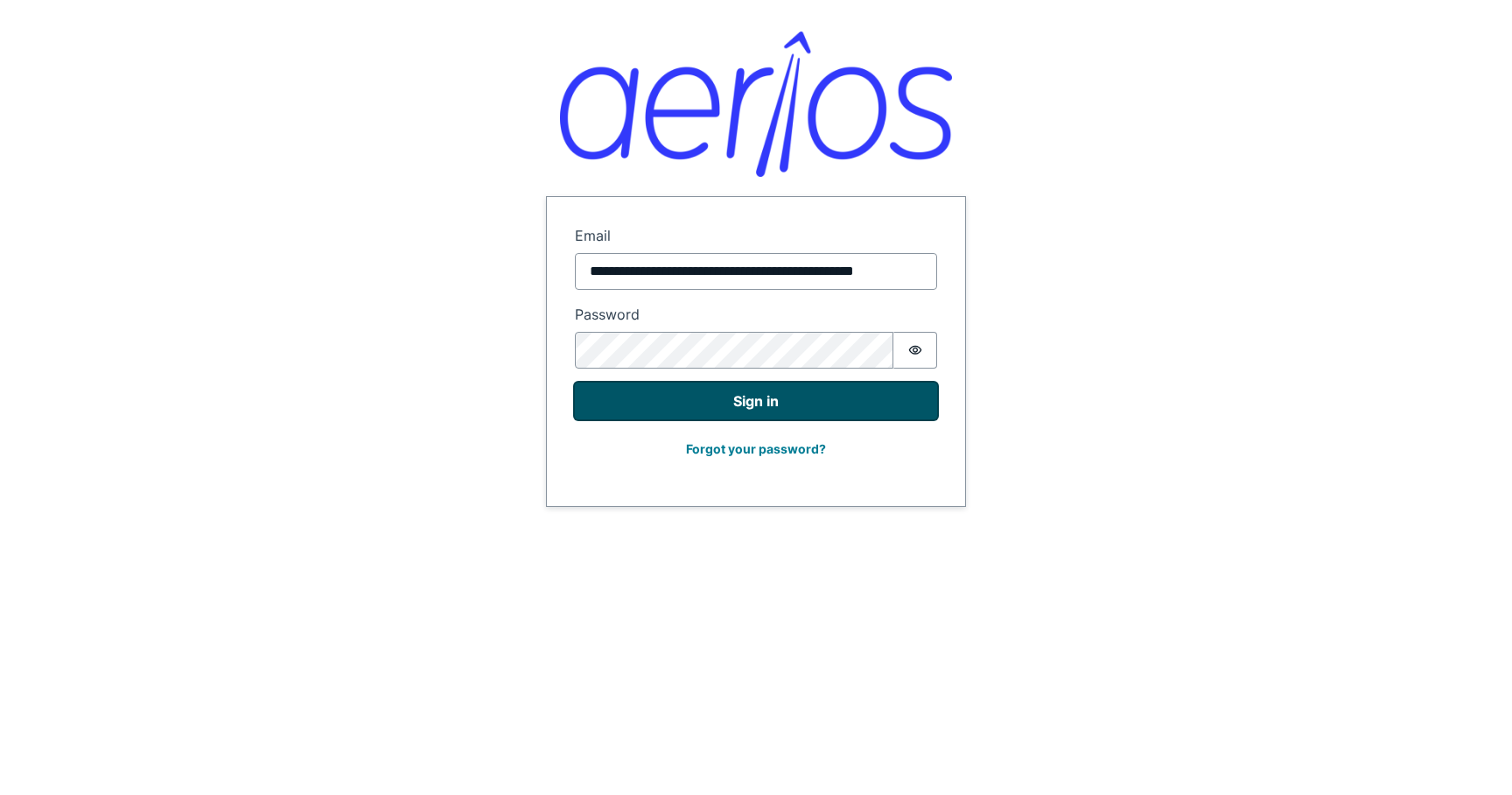
click at [659, 407] on button "Sign in" at bounding box center [756, 401] width 363 height 37
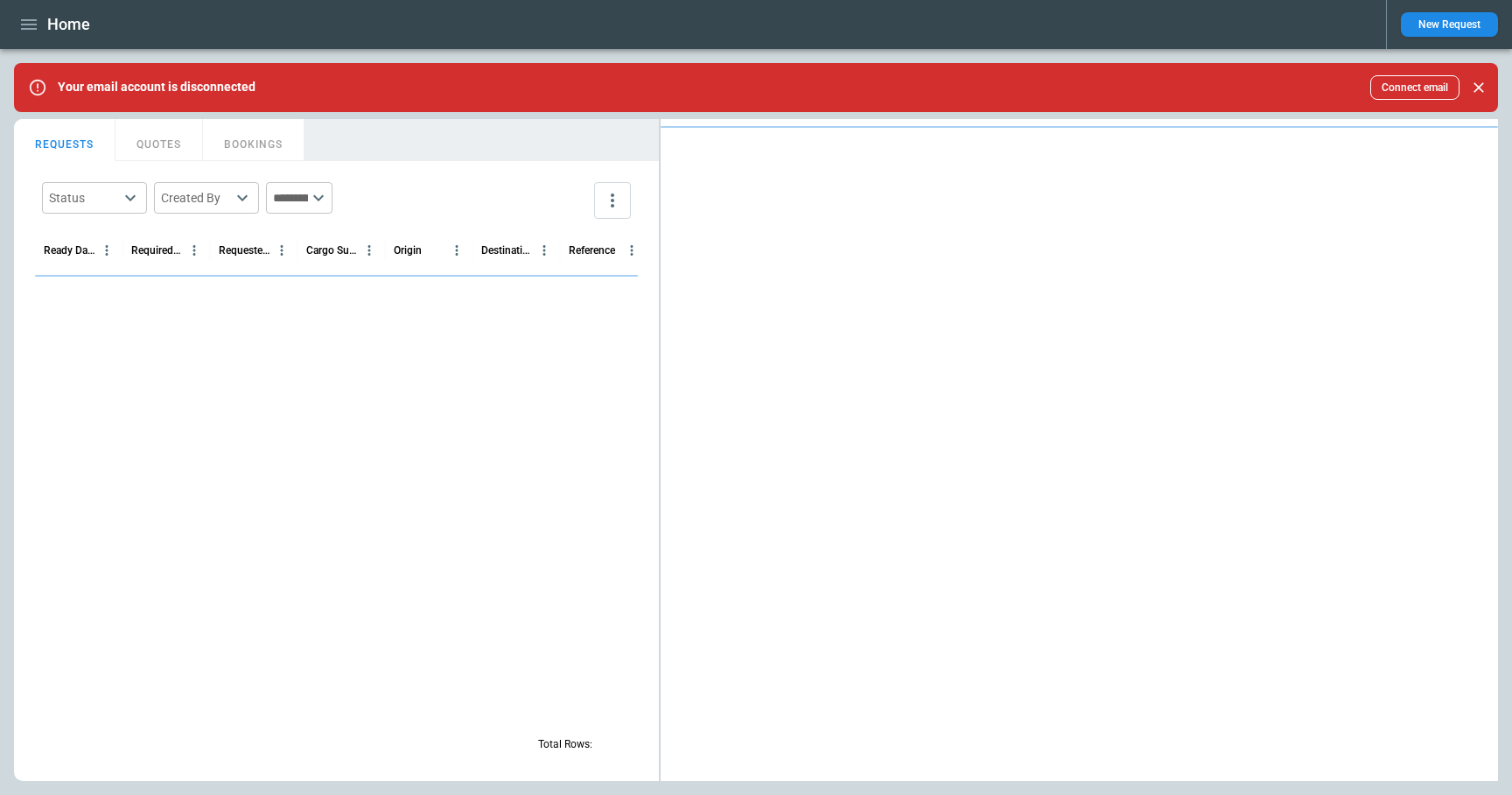
click at [24, 26] on icon "button" at bounding box center [29, 25] width 21 height 21
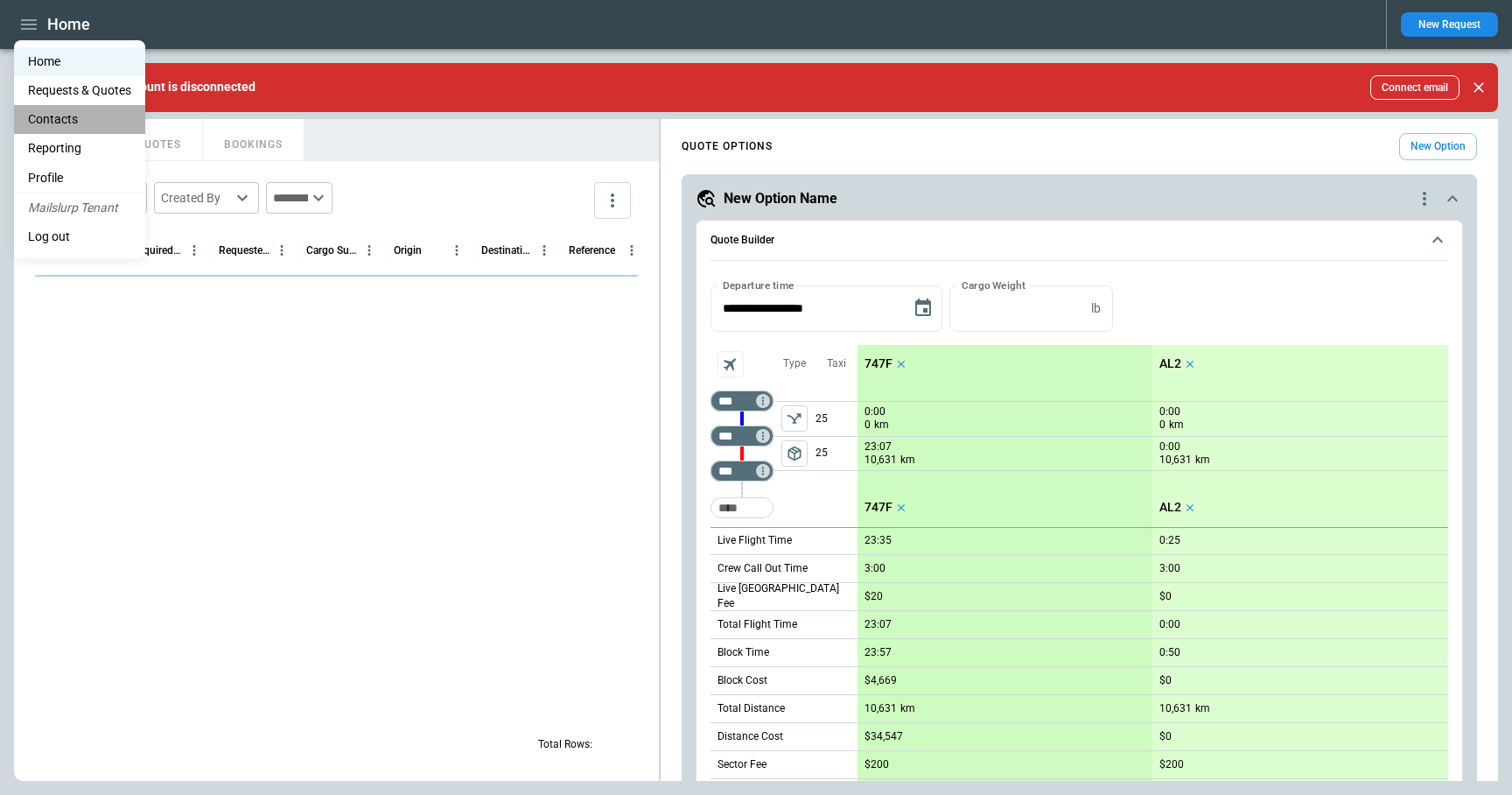
click at [48, 123] on li "Contacts" at bounding box center [79, 119] width 131 height 29
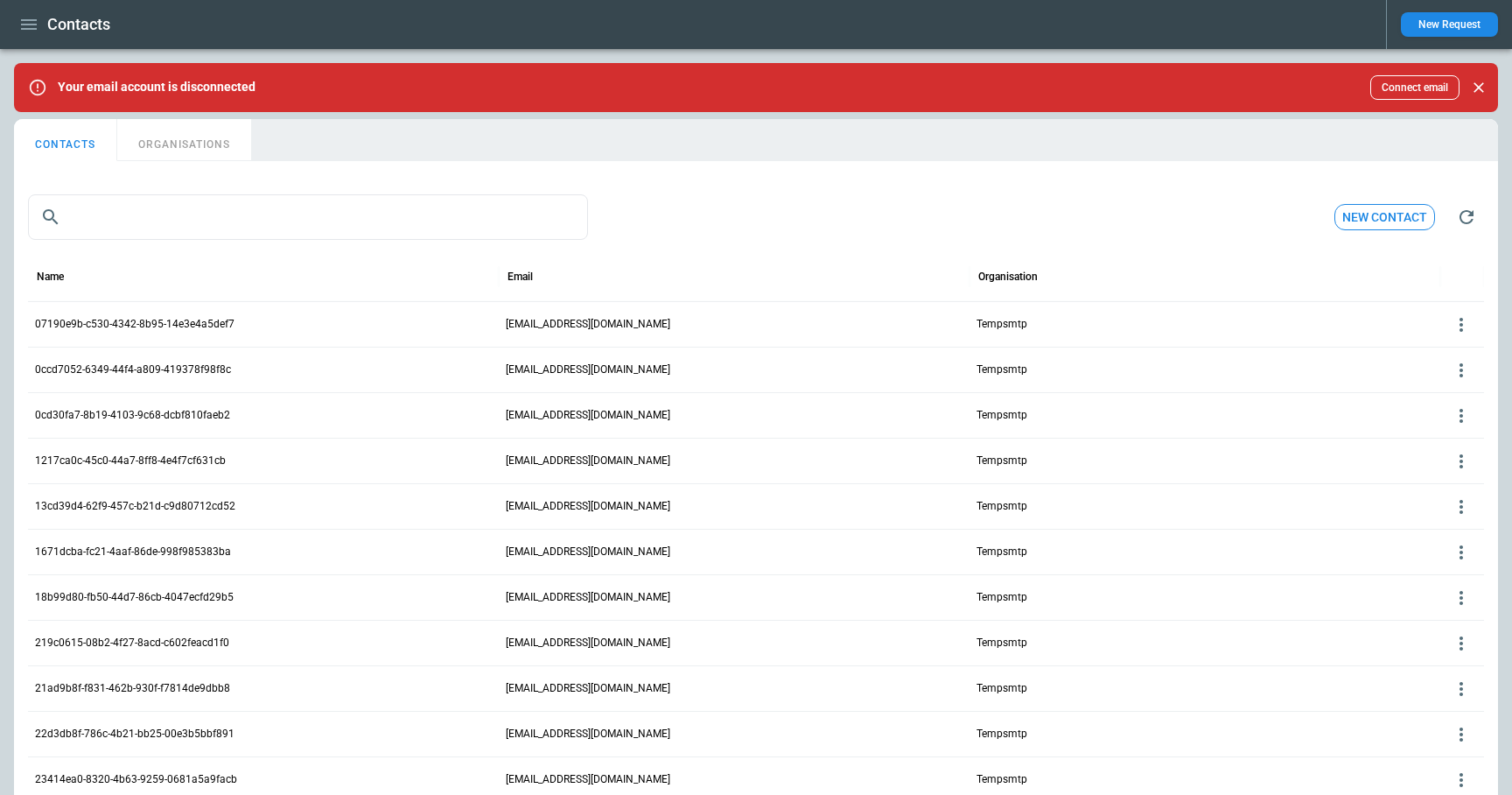
click at [1468, 328] on icon at bounding box center [1462, 325] width 21 height 21
click at [1444, 378] on button "Delete" at bounding box center [1447, 377] width 56 height 26
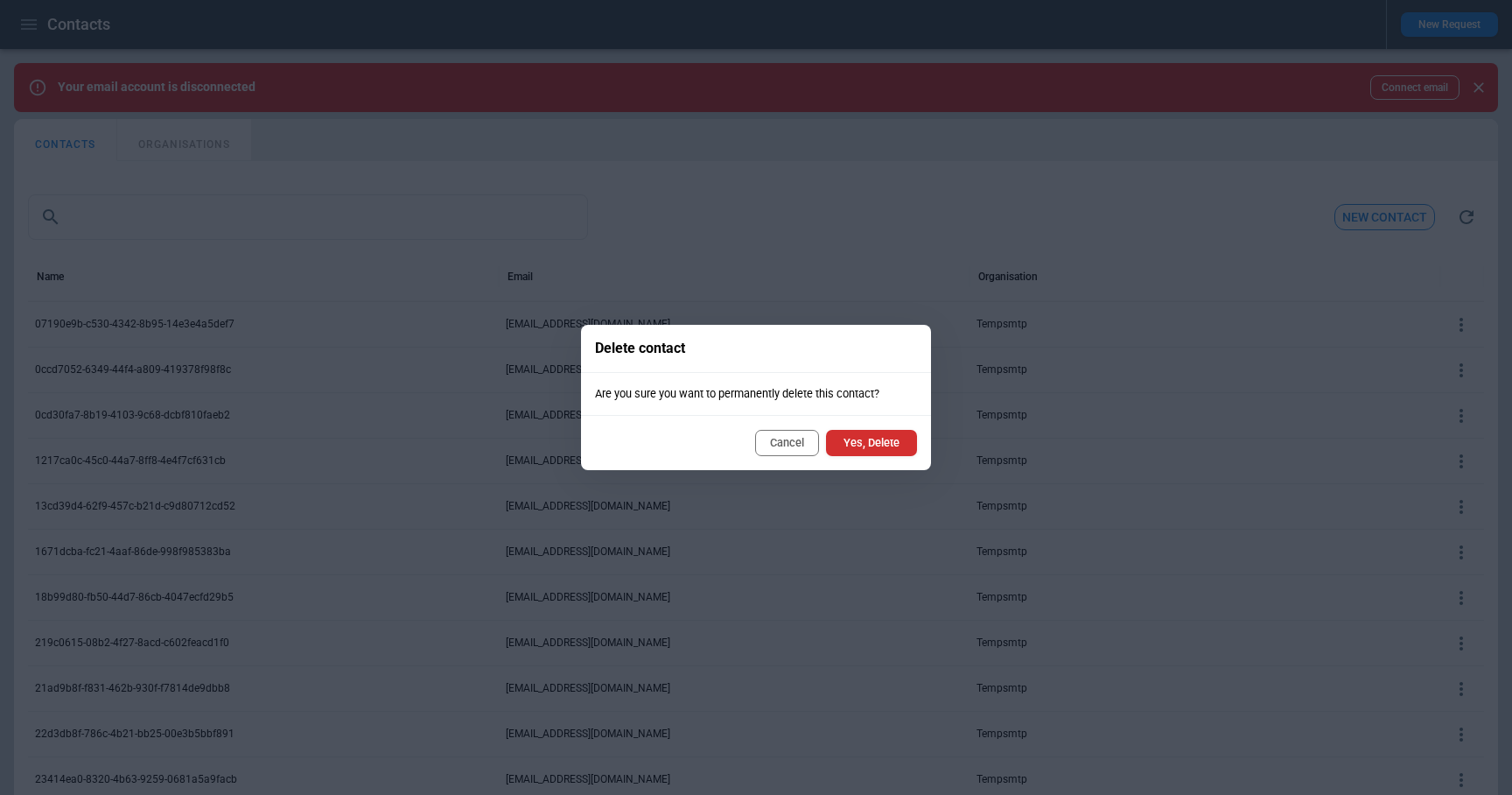
click at [898, 444] on button "Yes, Delete" at bounding box center [871, 443] width 91 height 26
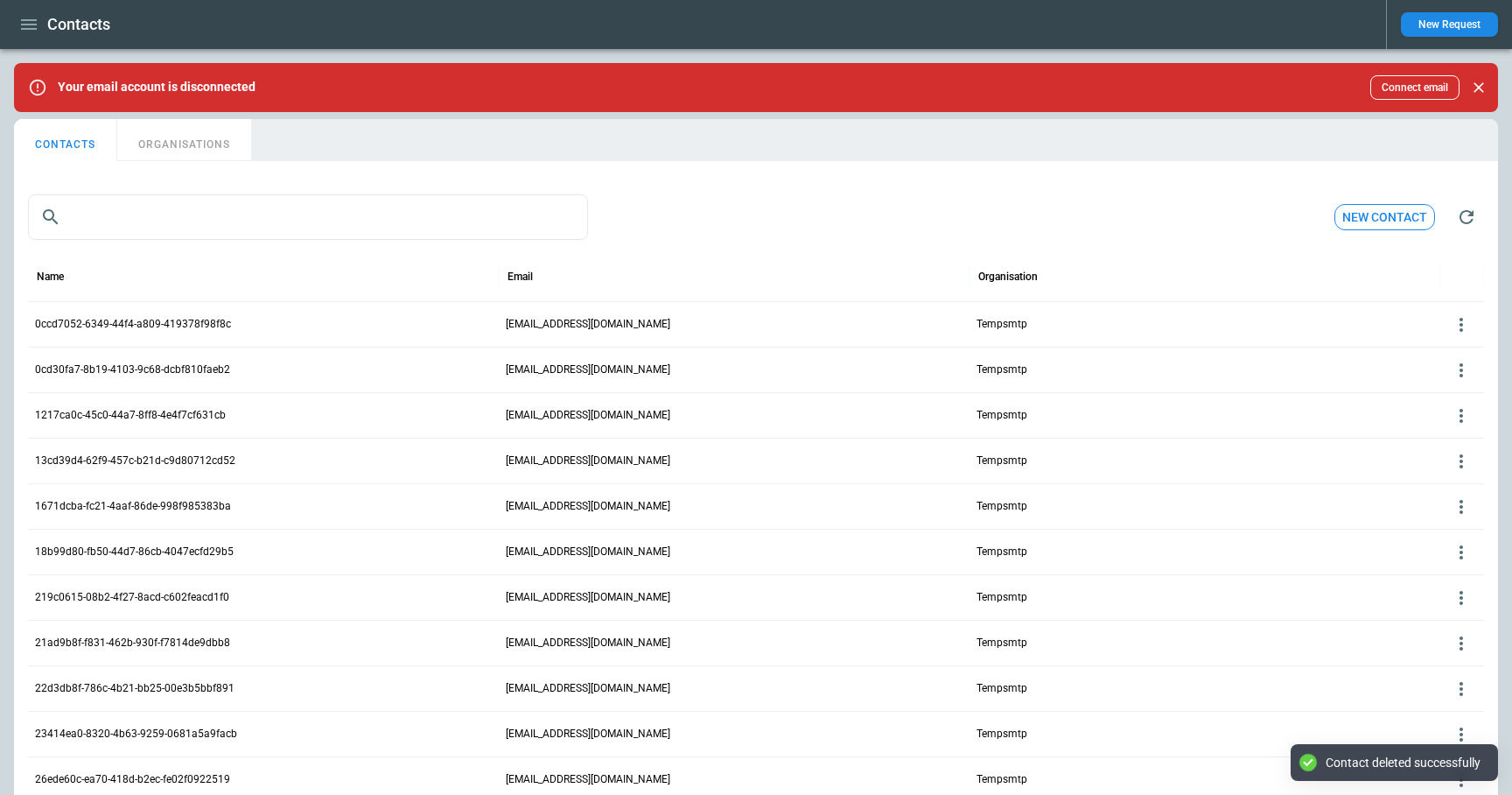
click at [1461, 322] on icon at bounding box center [1462, 325] width 21 height 21
click at [1451, 349] on button "Edit" at bounding box center [1447, 351] width 56 height 26
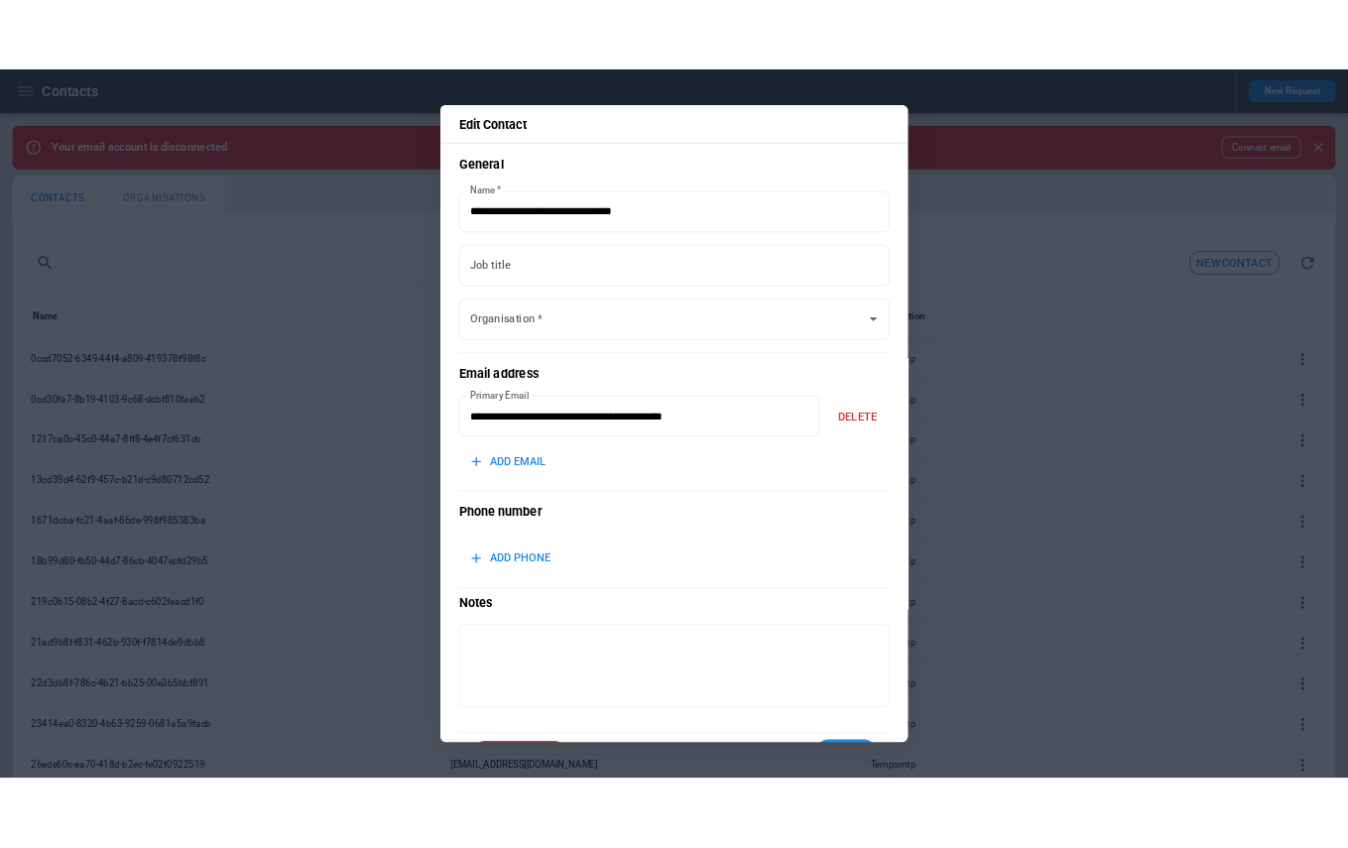
scroll to position [64, 0]
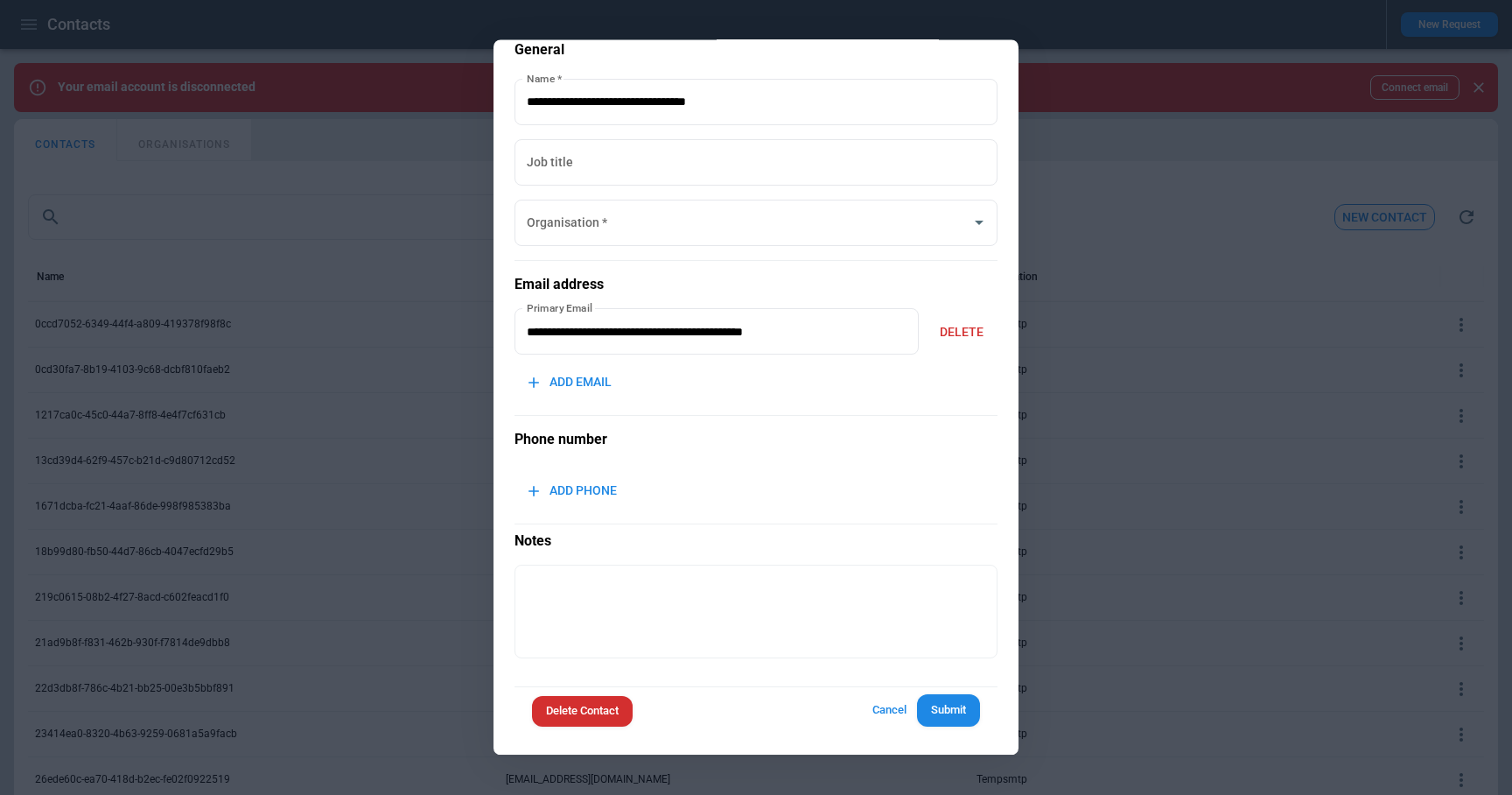
type input "********"
click at [596, 716] on button "Delete Contact" at bounding box center [582, 712] width 101 height 31
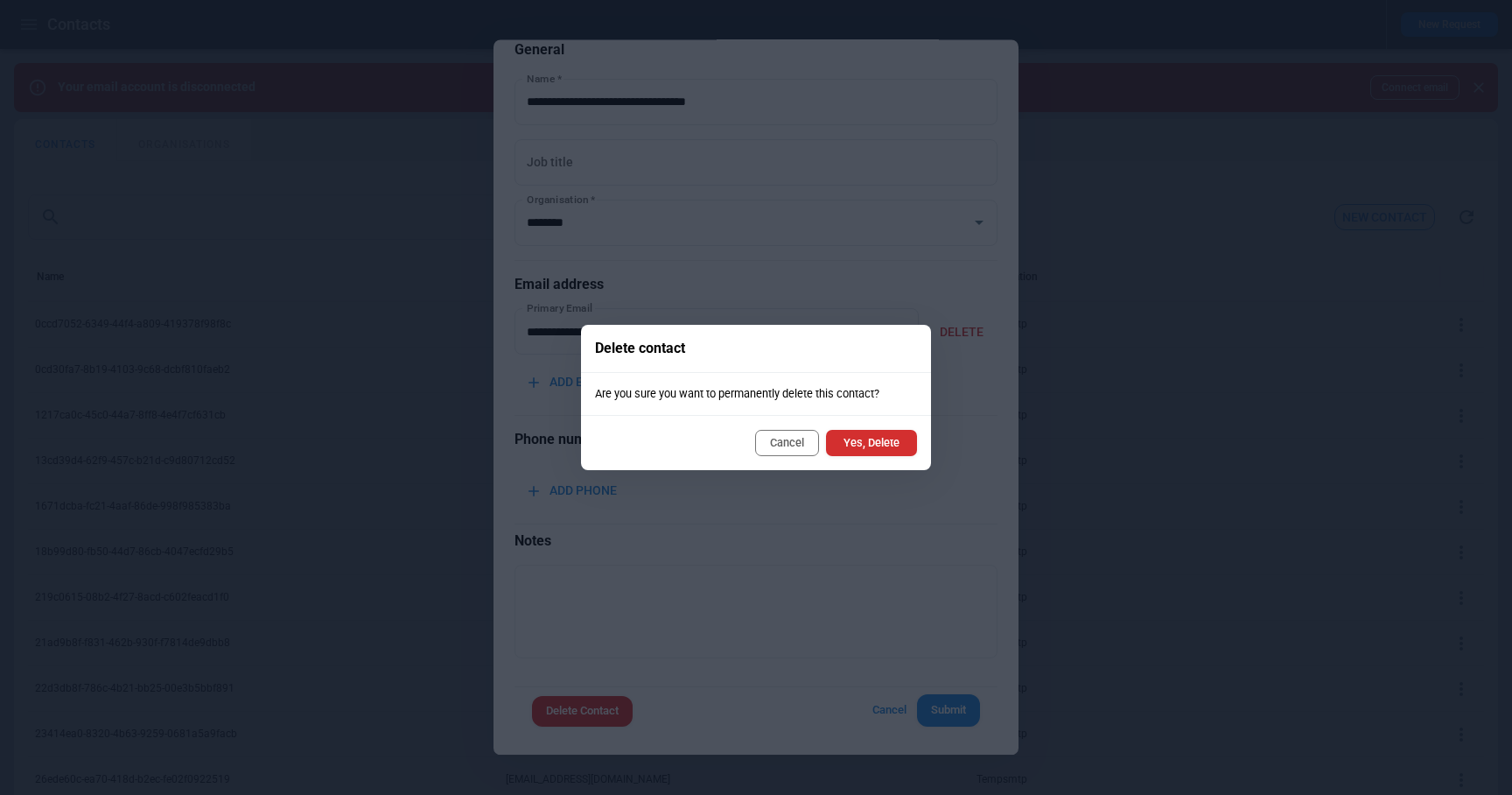
click at [864, 449] on button "Yes, Delete" at bounding box center [871, 443] width 91 height 26
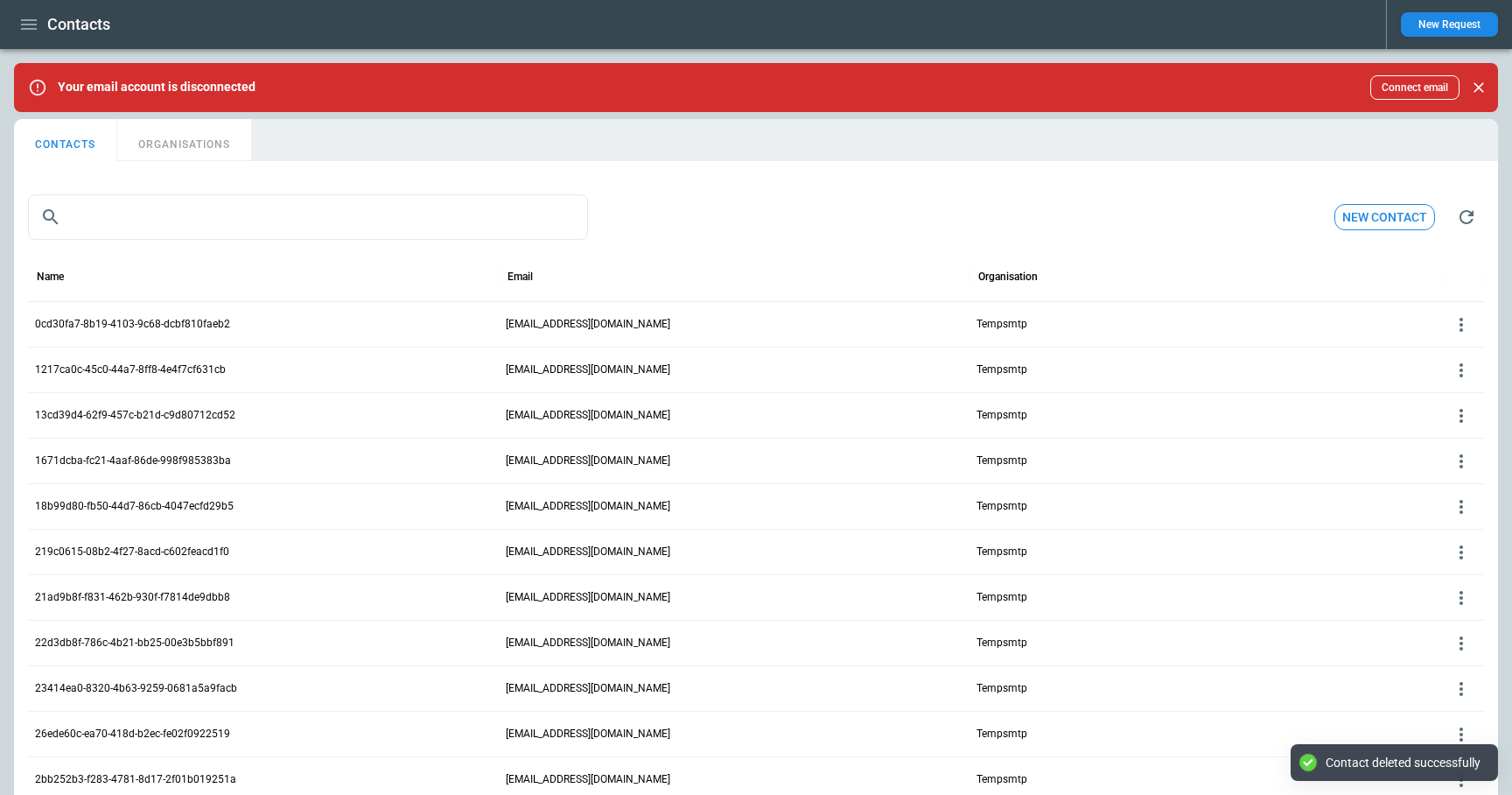
click at [228, 149] on button "ORGANISATIONS" at bounding box center [184, 140] width 134 height 42
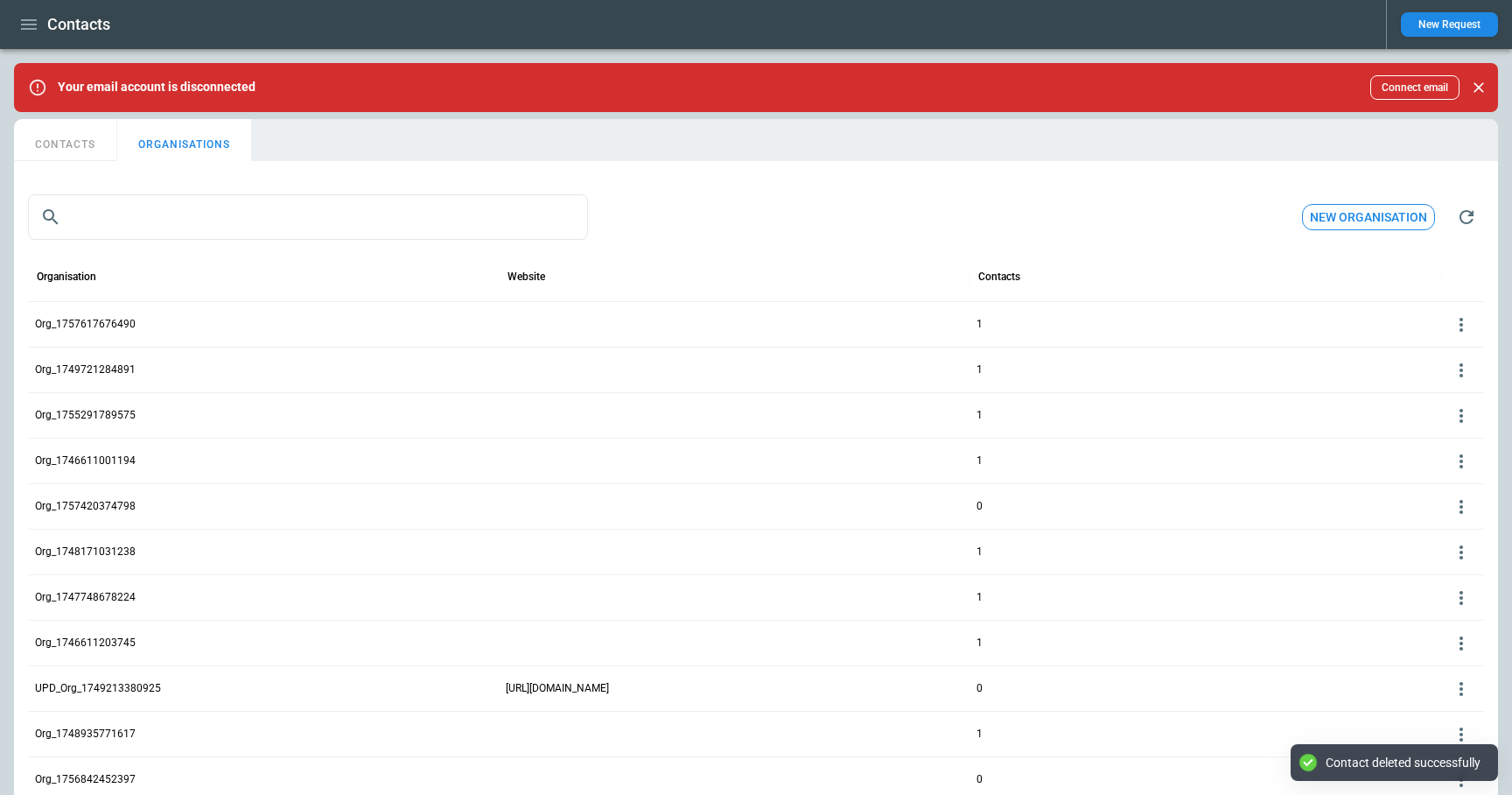
click at [1464, 322] on icon at bounding box center [1462, 325] width 21 height 21
click at [1447, 384] on button "Delete" at bounding box center [1447, 377] width 56 height 26
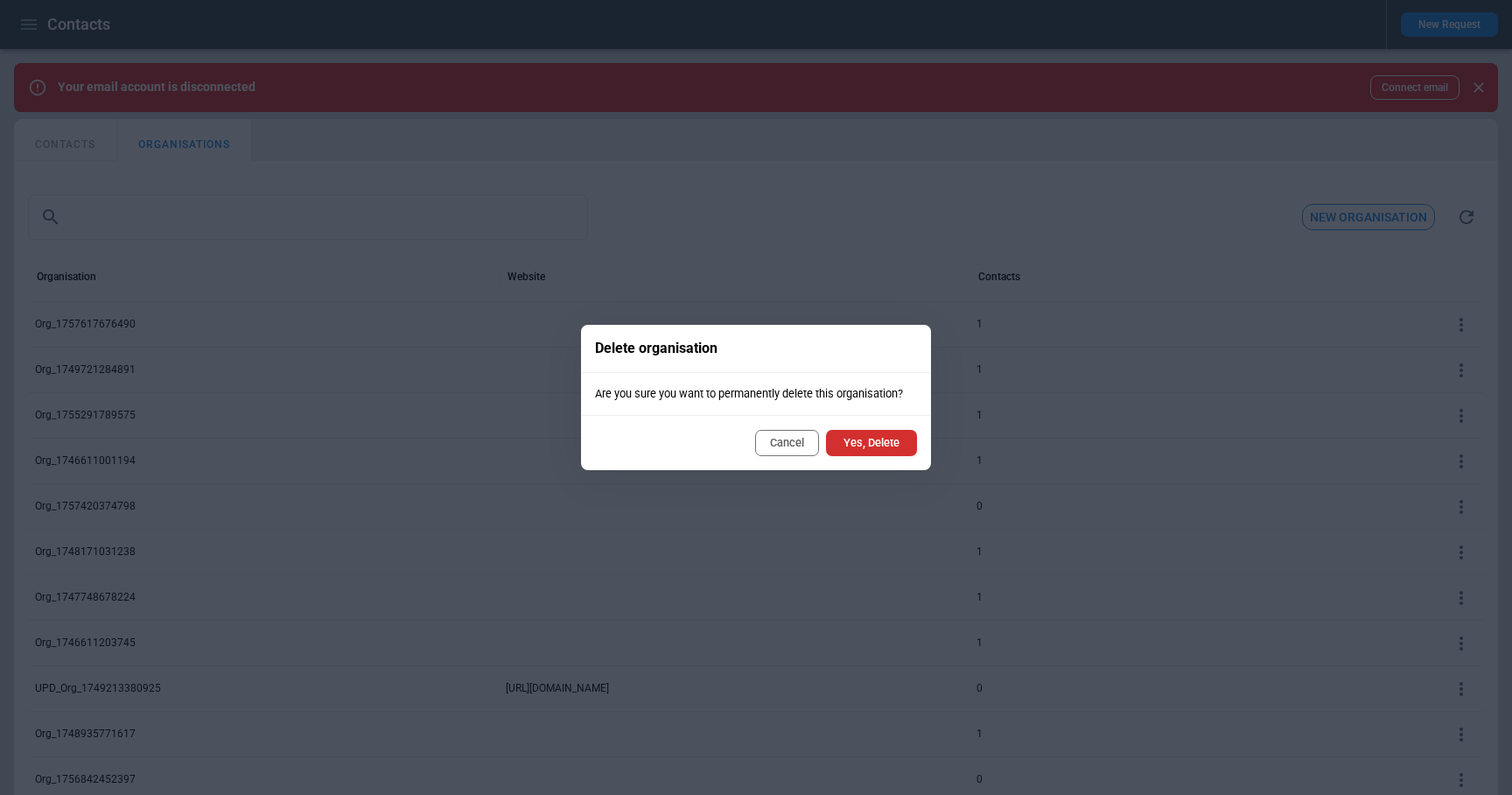
click at [851, 446] on button "Yes, Delete" at bounding box center [871, 443] width 91 height 26
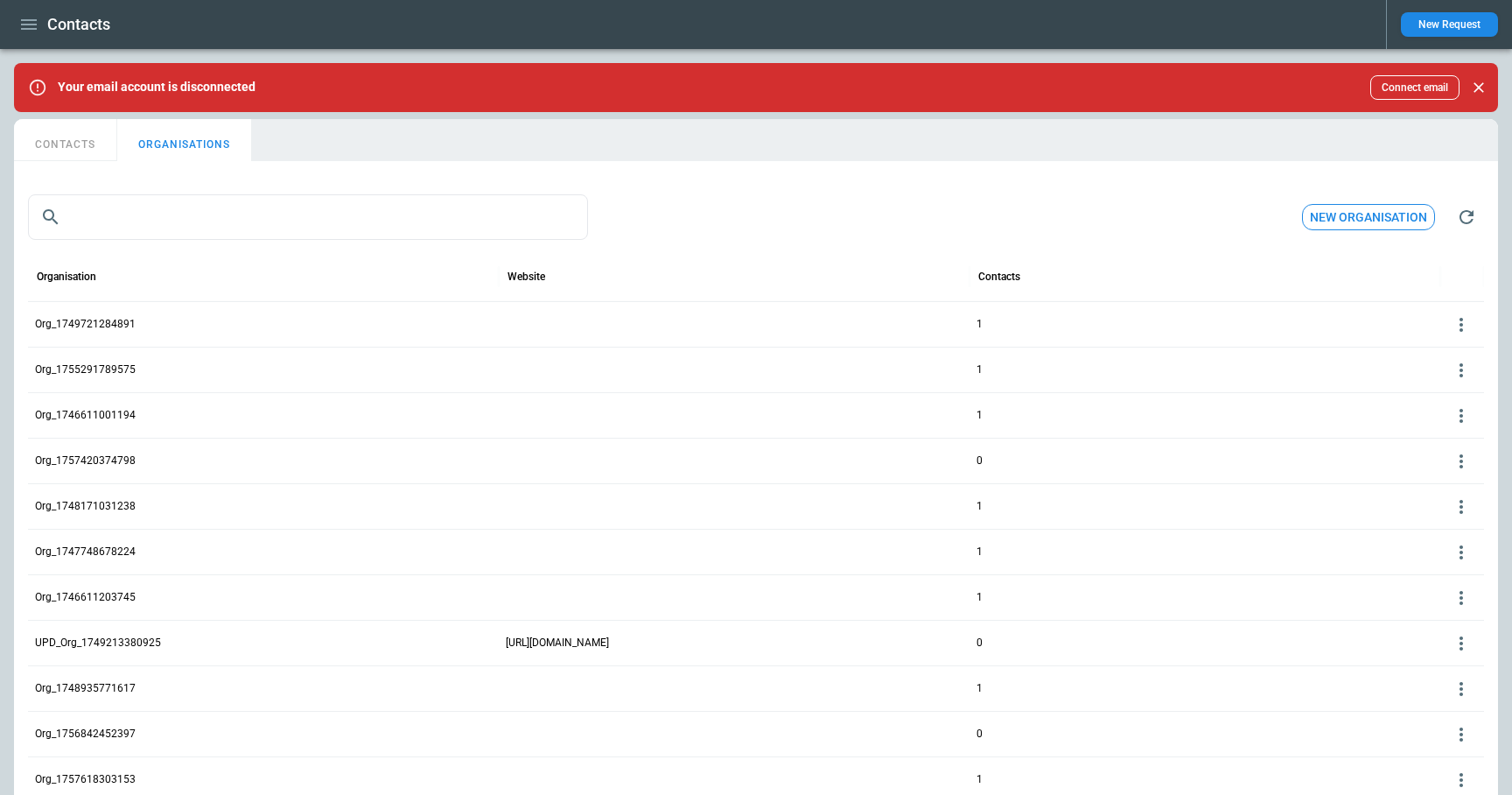
click at [1462, 324] on icon at bounding box center [1462, 325] width 4 height 14
click at [1443, 348] on button "Edit" at bounding box center [1447, 351] width 56 height 26
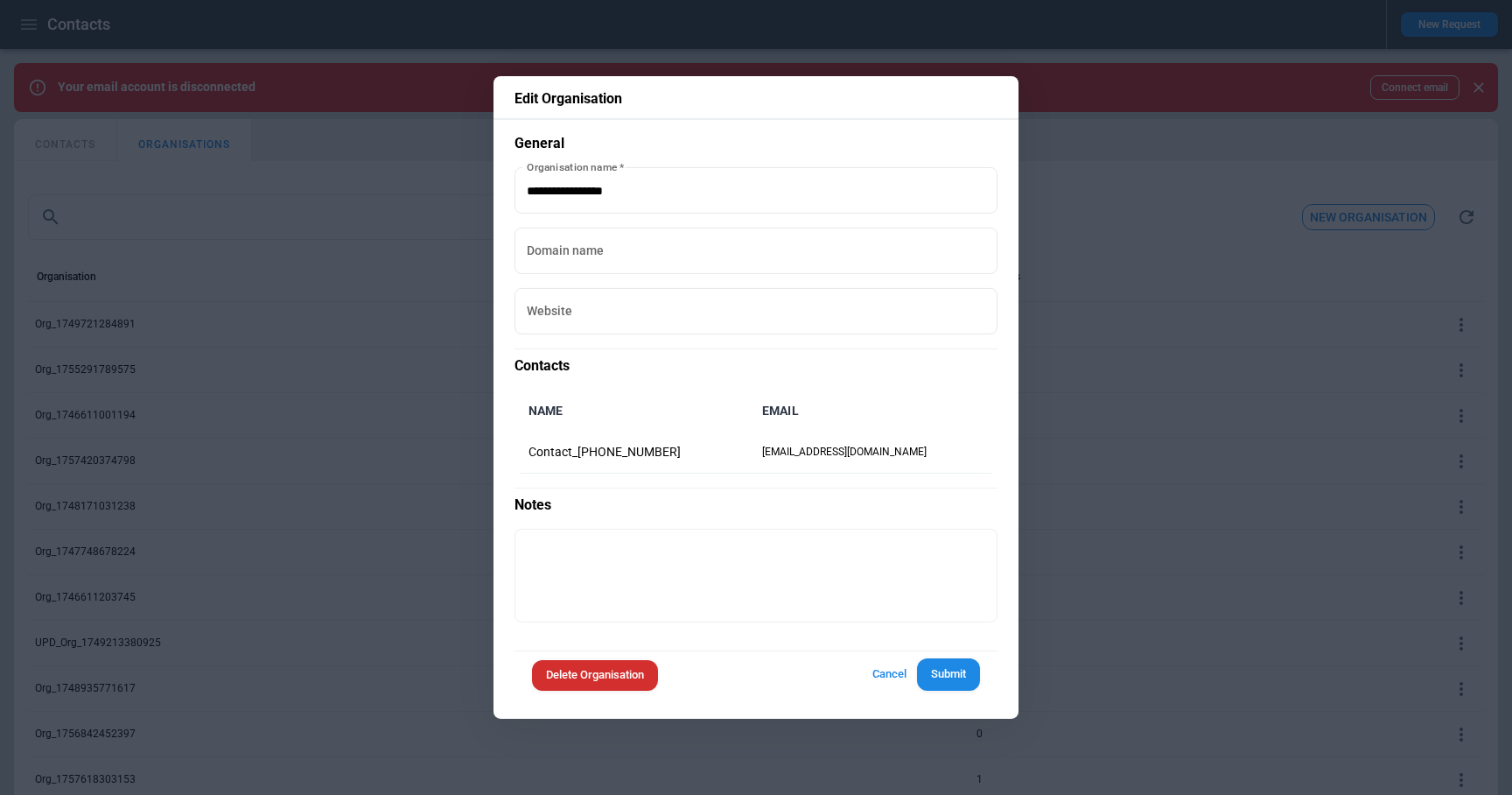
click at [631, 670] on button "Delete Organisation" at bounding box center [595, 675] width 126 height 31
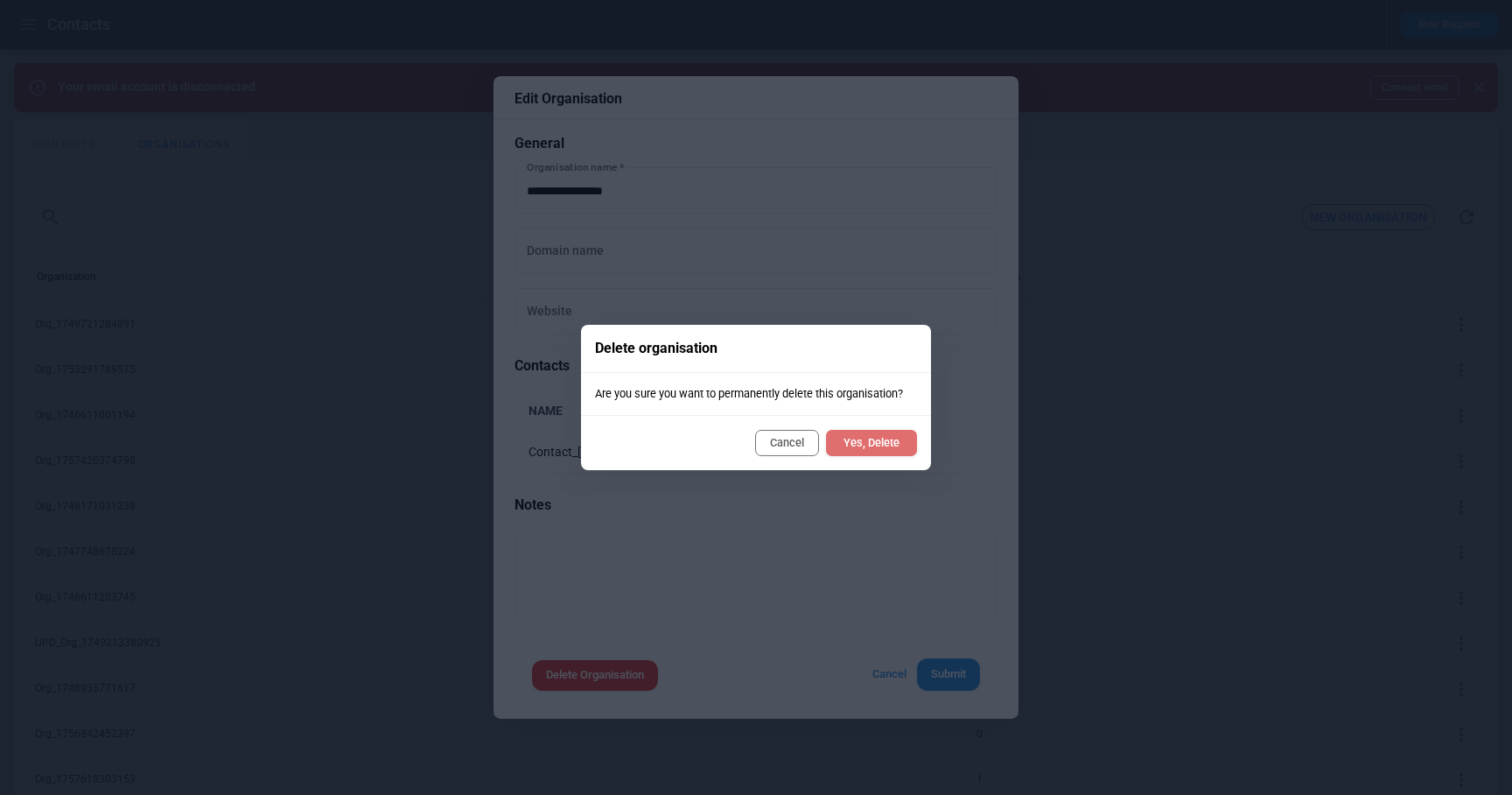
click at [883, 442] on button "Yes, Delete" at bounding box center [871, 443] width 91 height 26
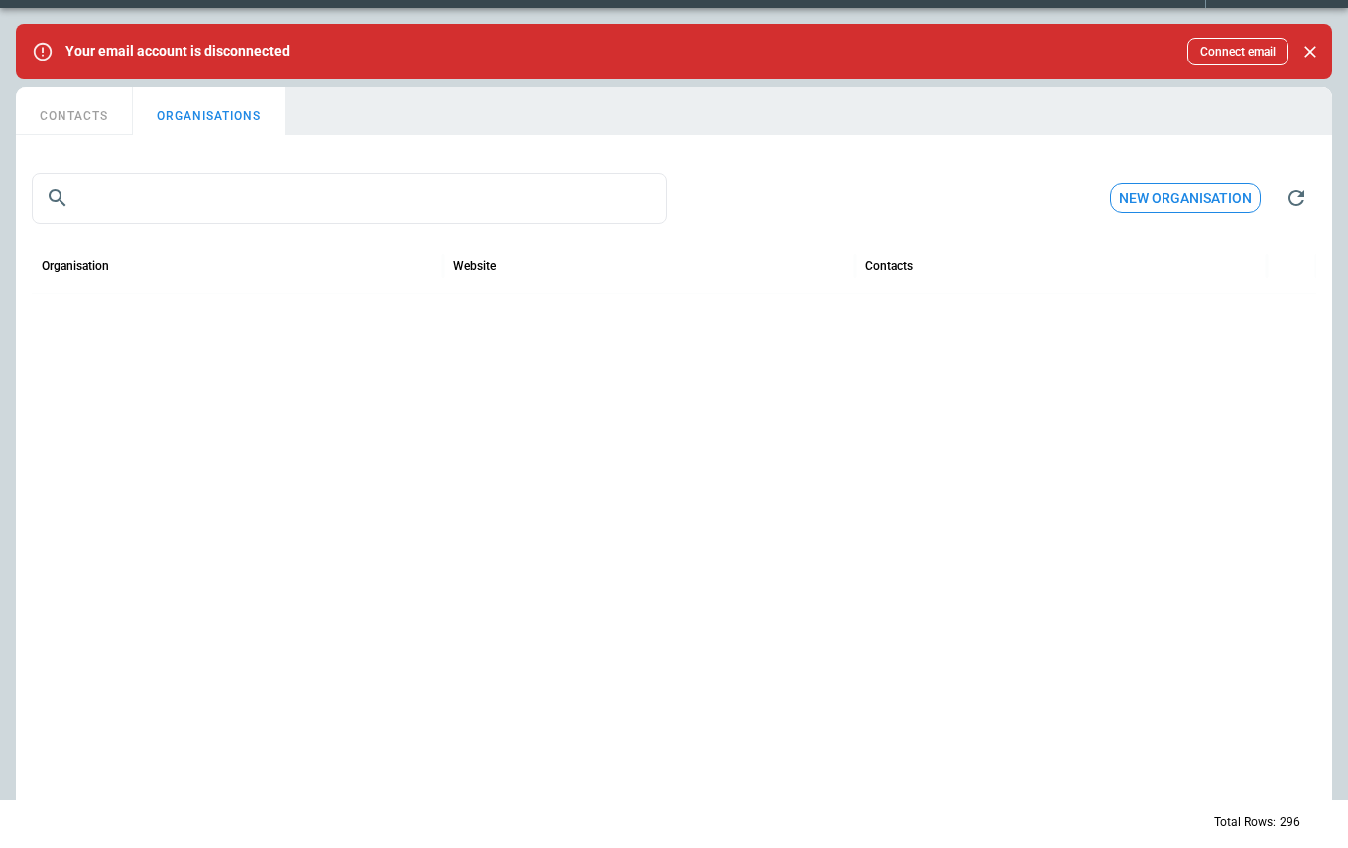
scroll to position [11903, 0]
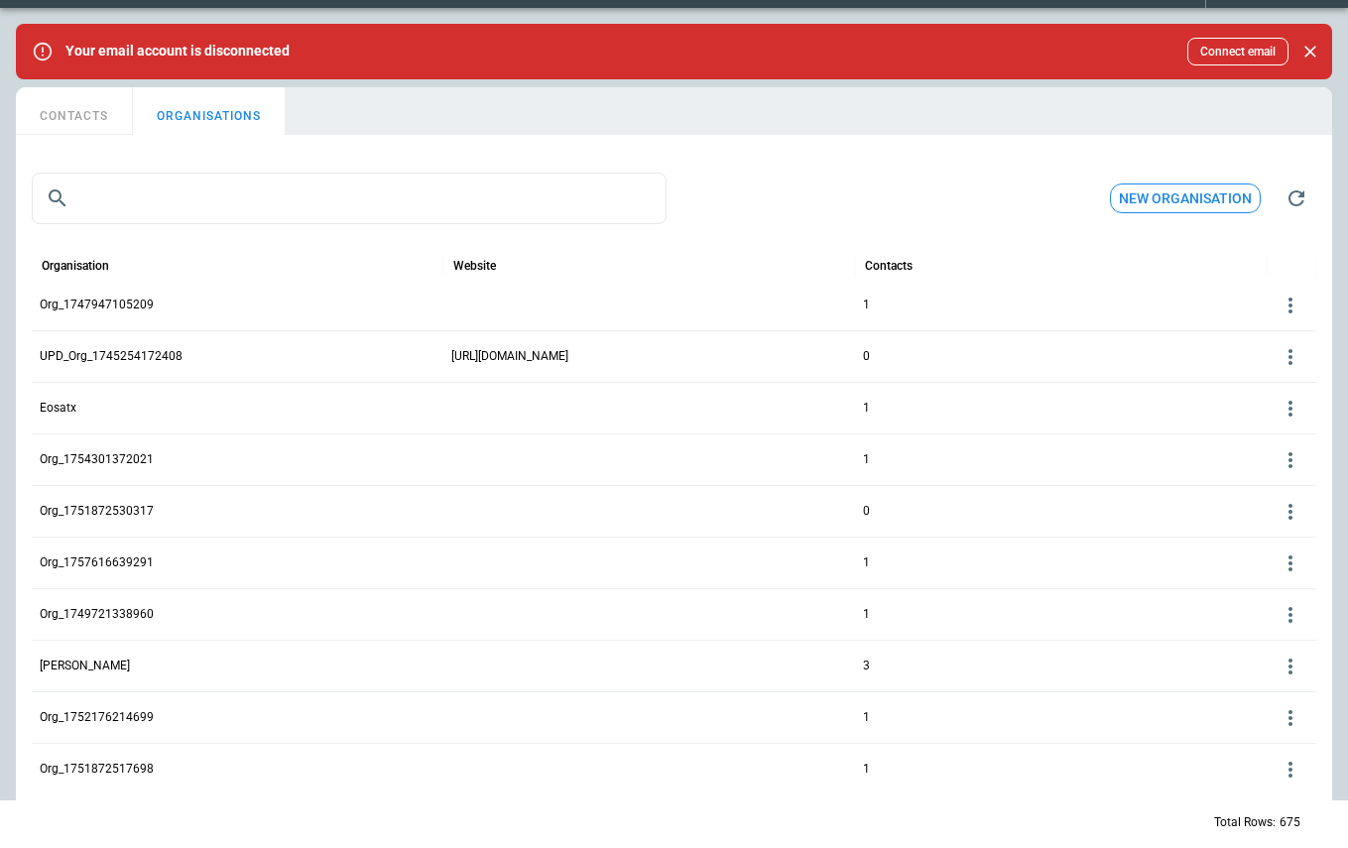
click at [1298, 775] on icon at bounding box center [1291, 770] width 24 height 24
click at [1272, 823] on button "Delete" at bounding box center [1274, 818] width 64 height 29
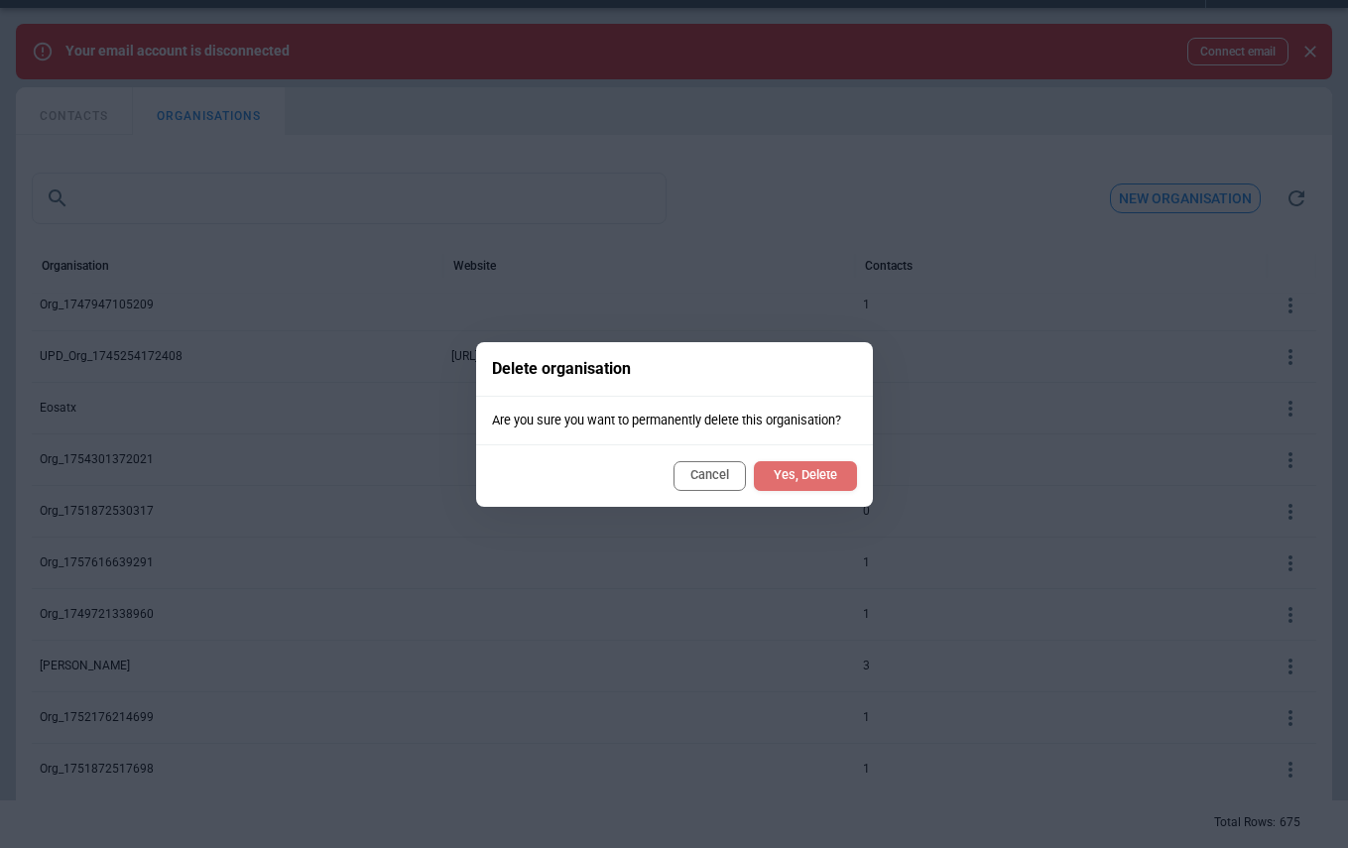
click at [807, 476] on button "Yes, Delete" at bounding box center [805, 476] width 103 height 30
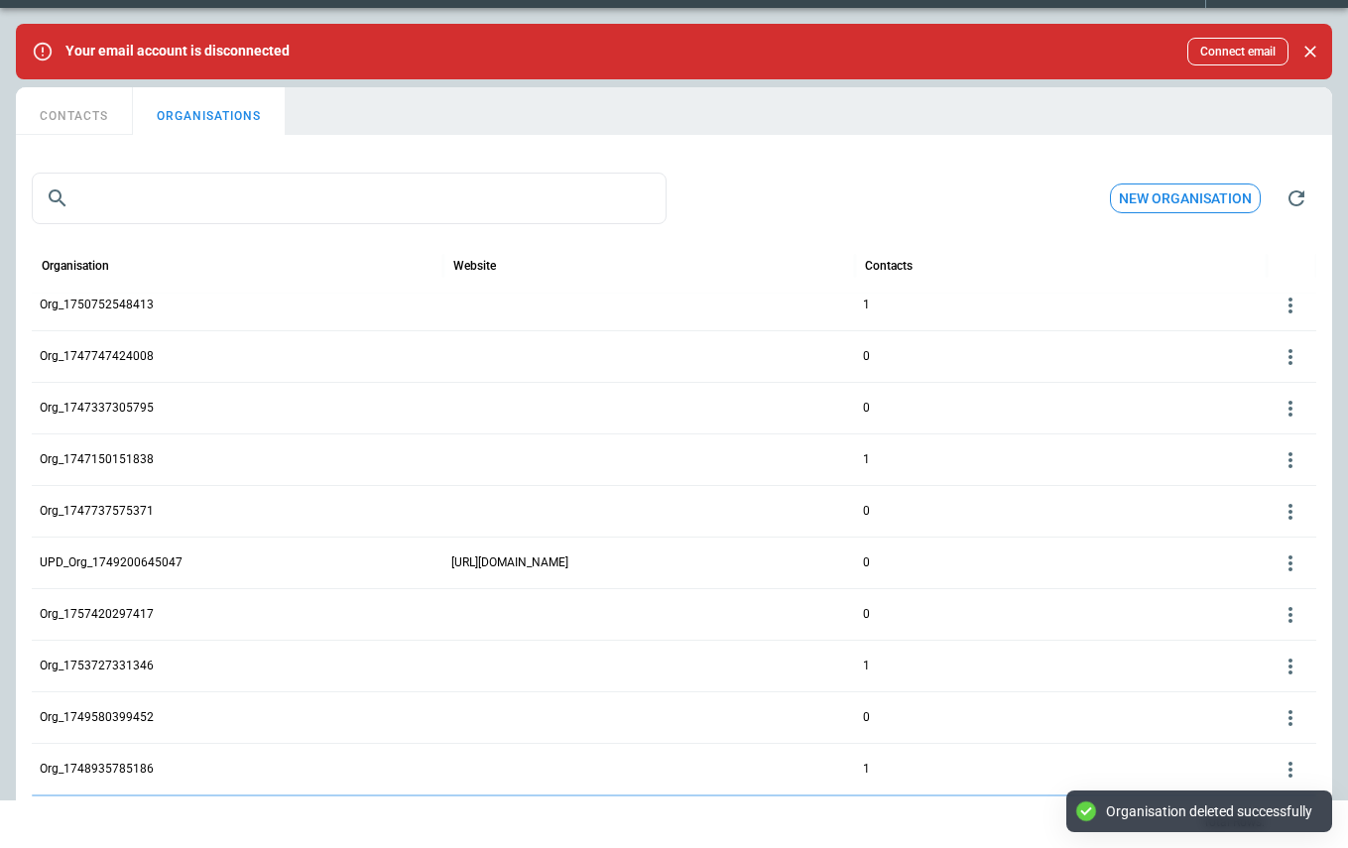
click at [825, 821] on div "Total Rows:" at bounding box center [674, 823] width 1285 height 52
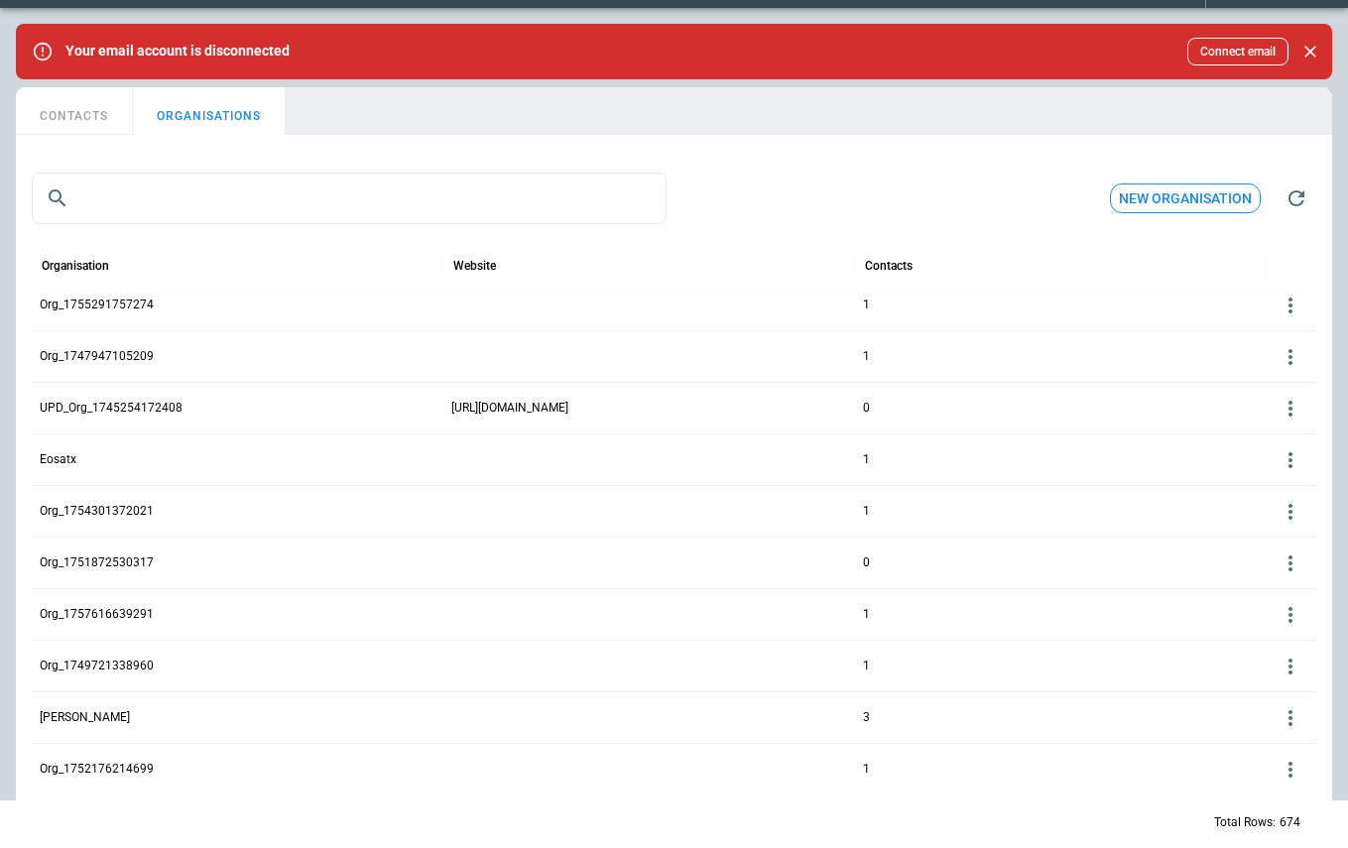
click at [70, 717] on p "Ermael" at bounding box center [85, 717] width 90 height 17
click at [1292, 719] on icon at bounding box center [1291, 718] width 24 height 24
click at [1273, 748] on button "Edit" at bounding box center [1274, 748] width 64 height 29
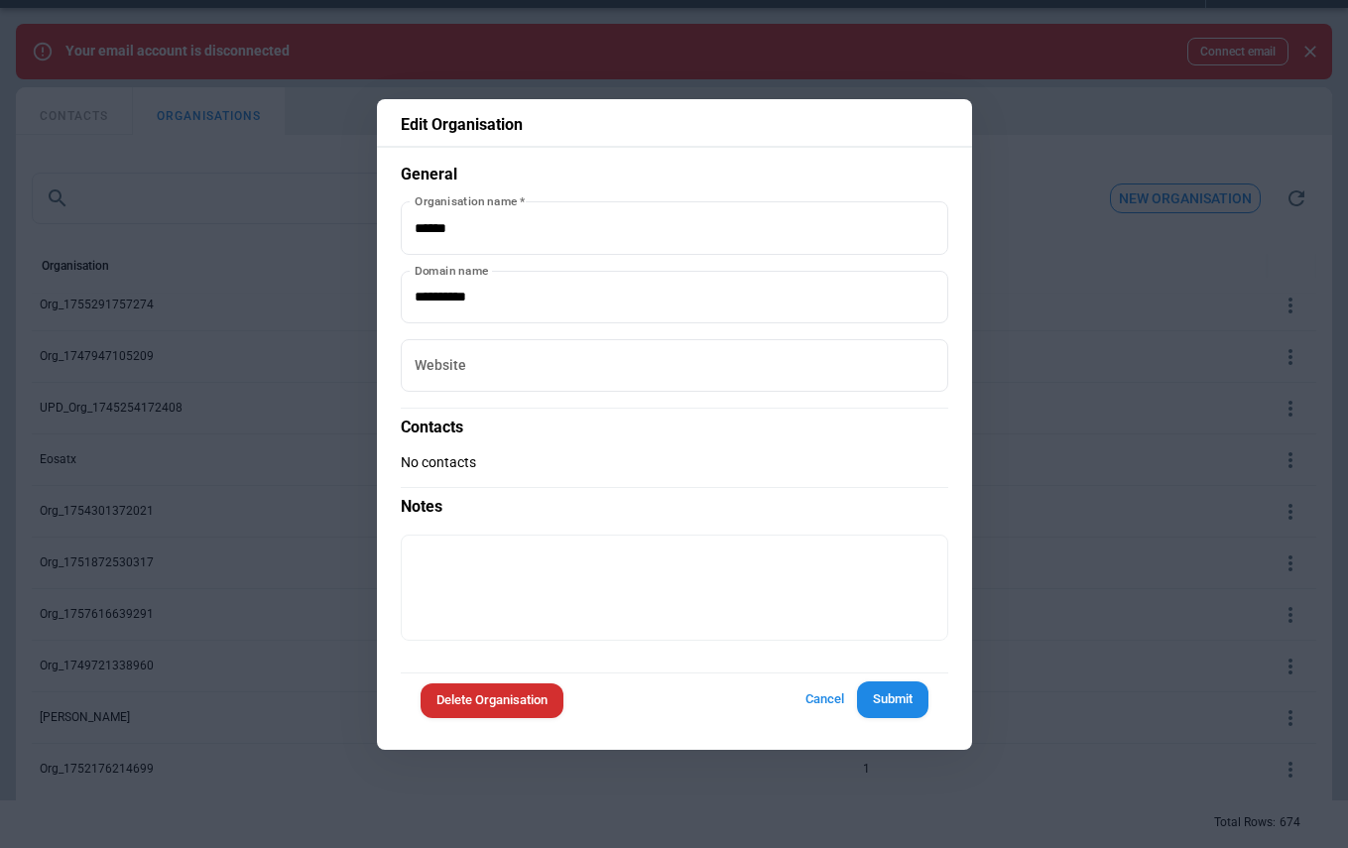
click at [818, 692] on button "Cancel" at bounding box center [825, 699] width 63 height 37
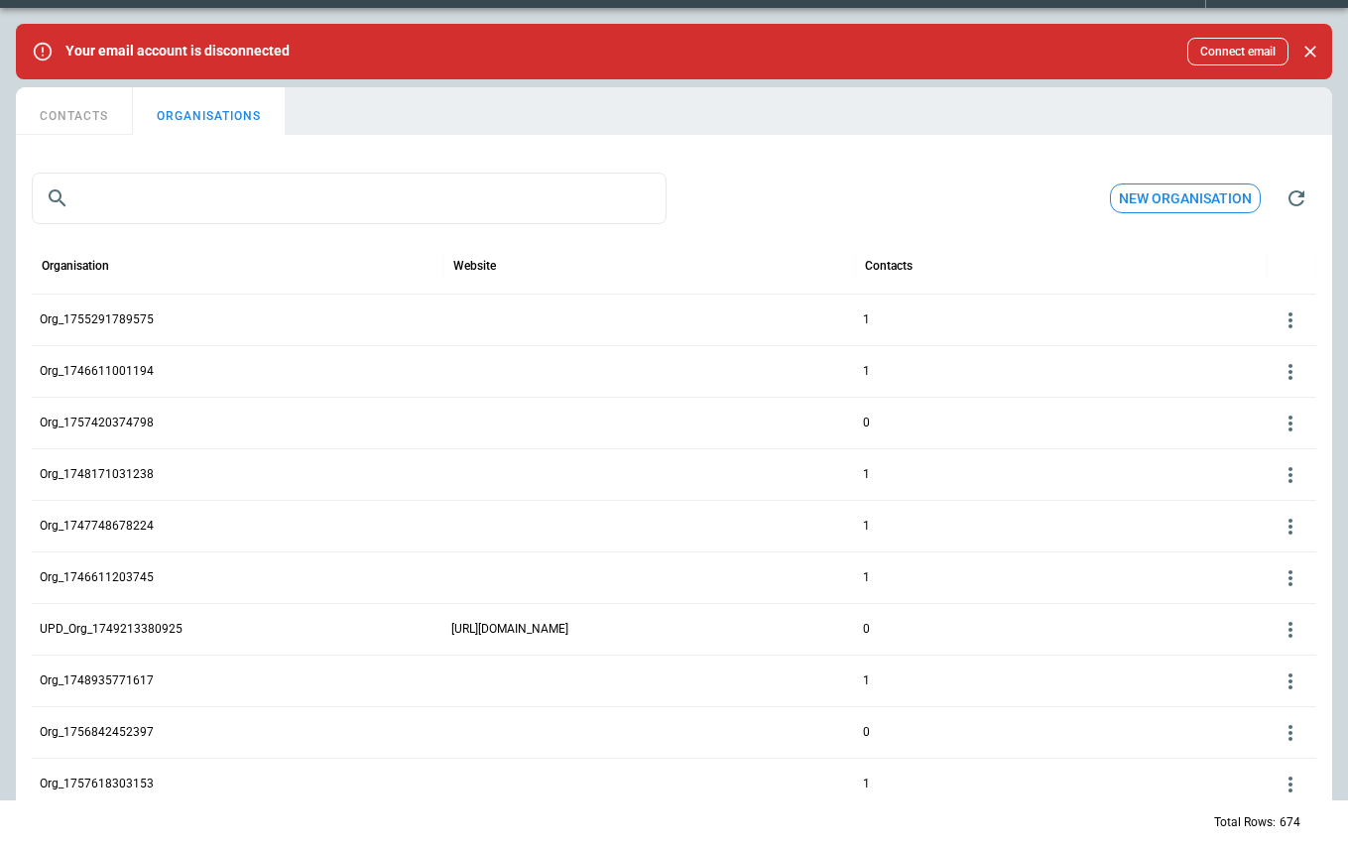
click at [1294, 363] on icon at bounding box center [1291, 372] width 24 height 24
click at [1280, 400] on button "Edit" at bounding box center [1274, 402] width 64 height 29
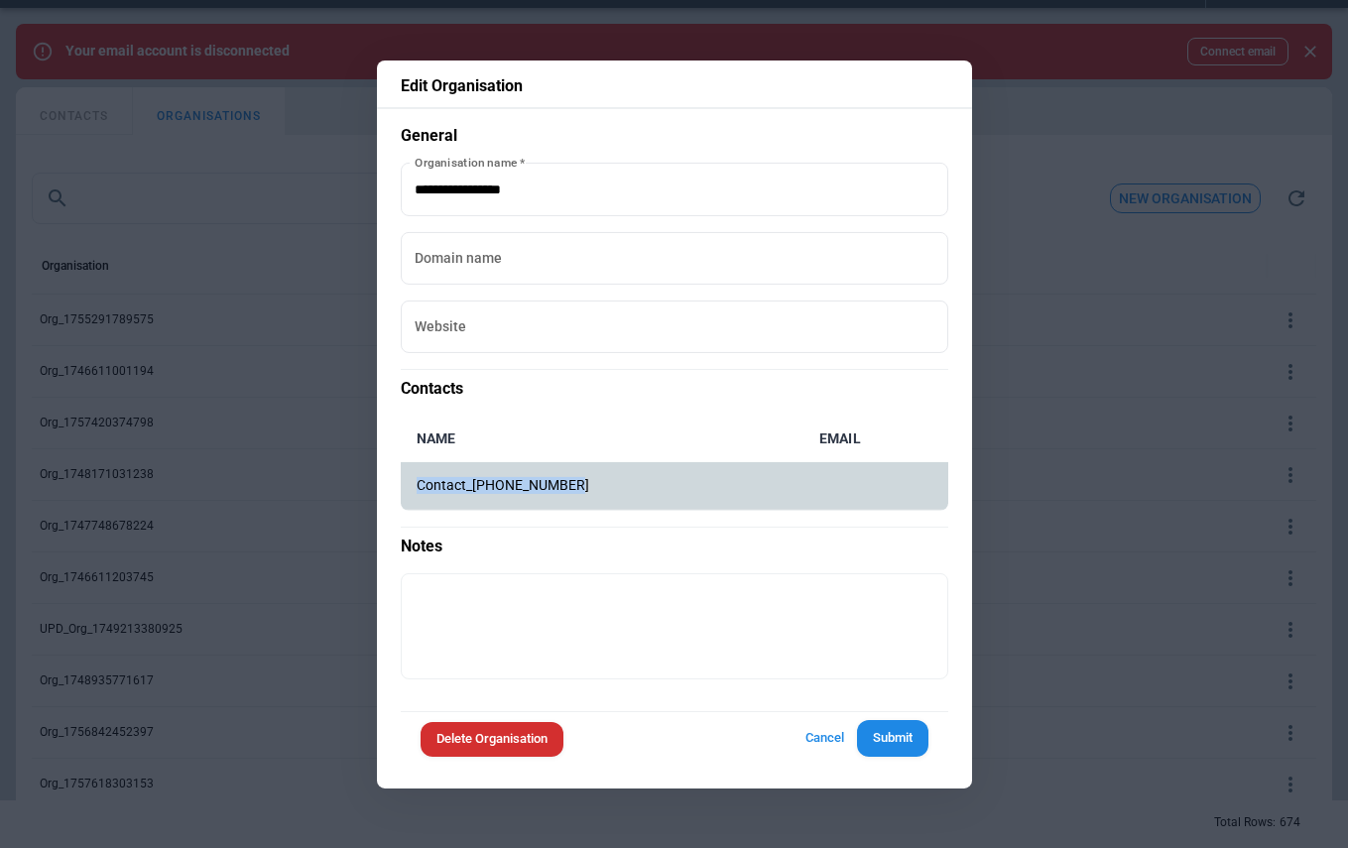
drag, startPoint x: 606, startPoint y: 486, endPoint x: 417, endPoint y: 489, distance: 189.5
click at [417, 489] on p "Contact_[PHONE_NUMBER]" at bounding box center [602, 485] width 371 height 17
copy p "Contact_[PHONE_NUMBER]"
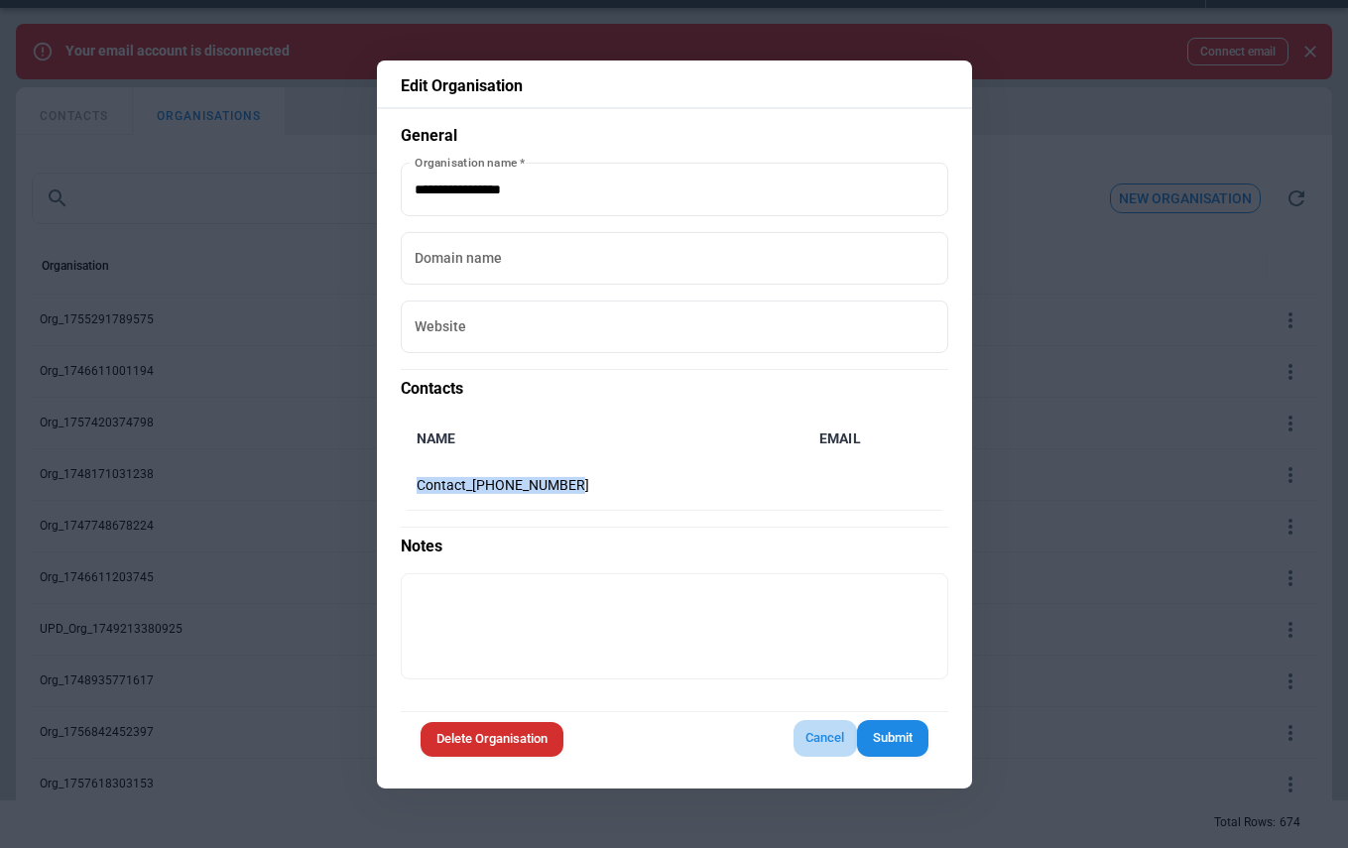
click at [814, 735] on button "Cancel" at bounding box center [825, 738] width 63 height 37
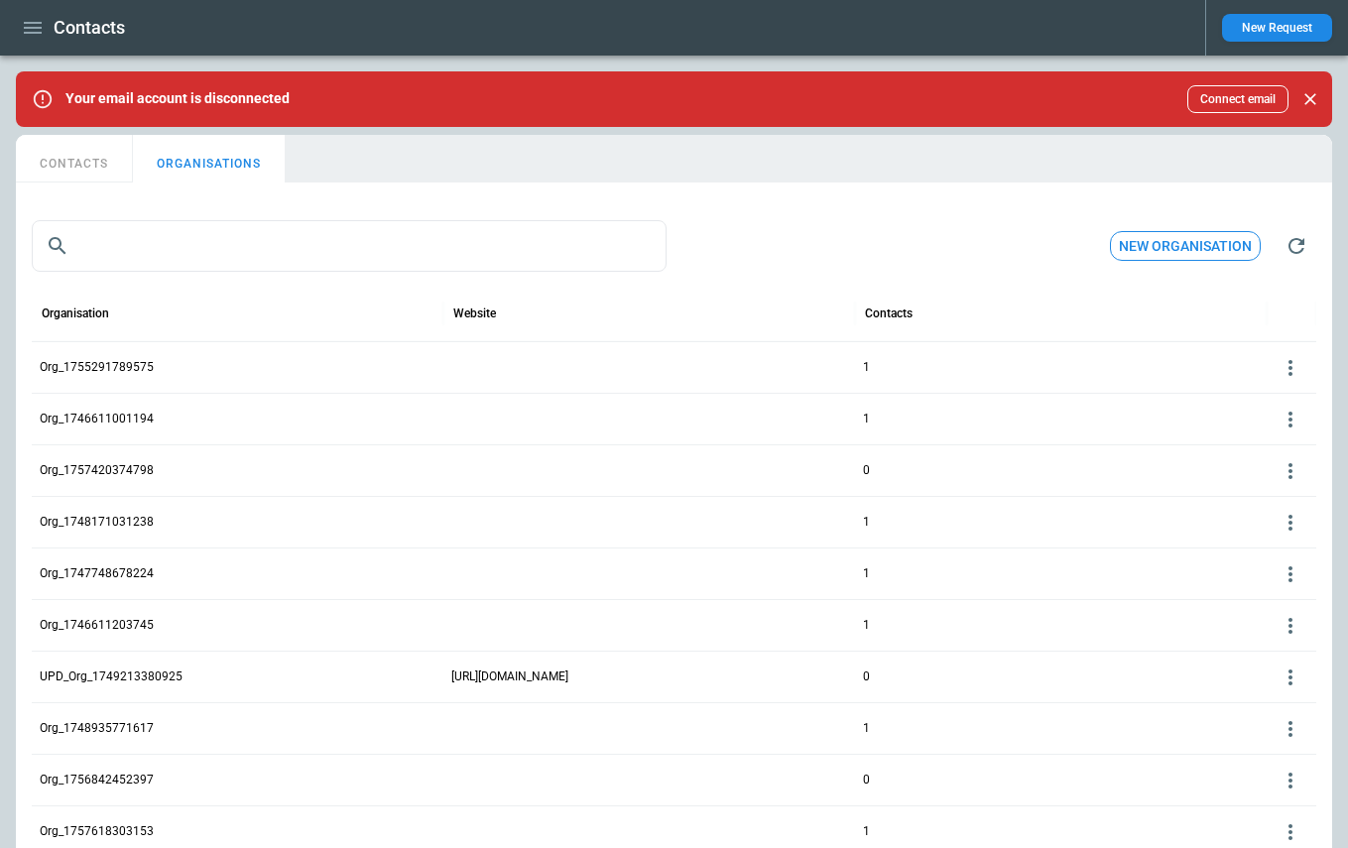
click at [1290, 374] on icon at bounding box center [1291, 368] width 4 height 16
click at [1276, 397] on button "Edit" at bounding box center [1274, 398] width 64 height 29
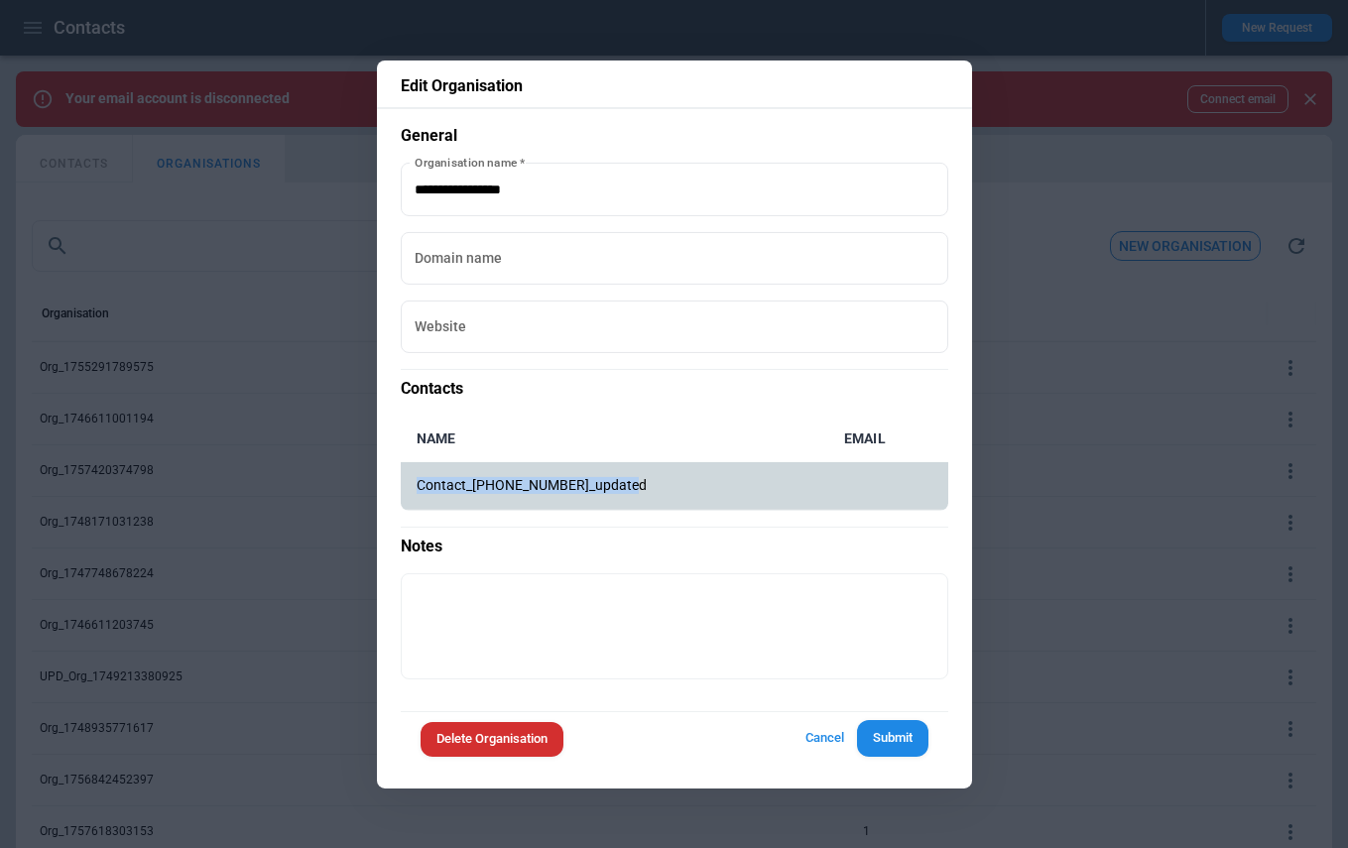
drag, startPoint x: 649, startPoint y: 485, endPoint x: 412, endPoint y: 488, distance: 237.1
click at [412, 488] on td "Contact_1755291784062_updated" at bounding box center [615, 486] width 428 height 48
copy p "Contact_1755291784062_updated"
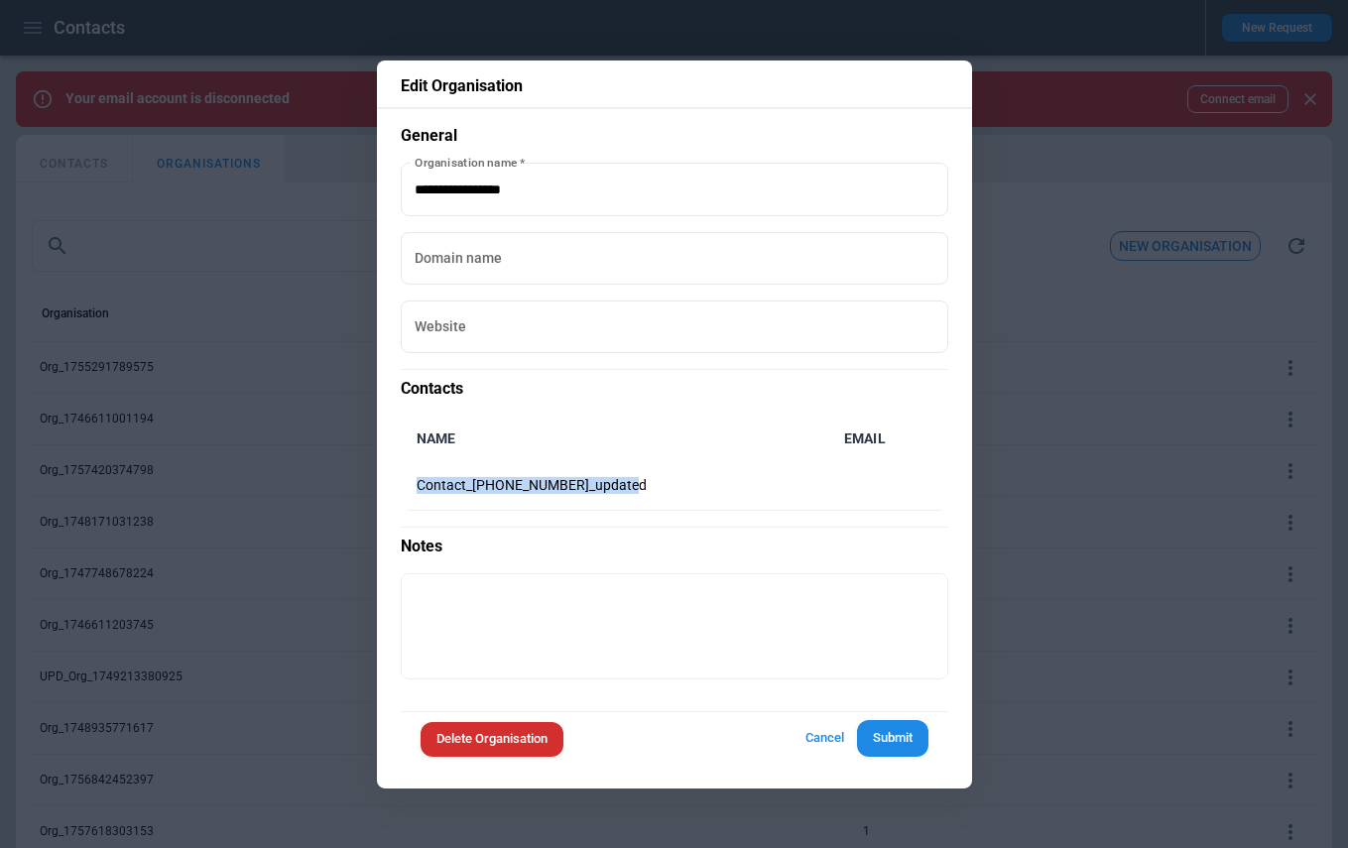
click at [817, 736] on button "Cancel" at bounding box center [825, 738] width 63 height 37
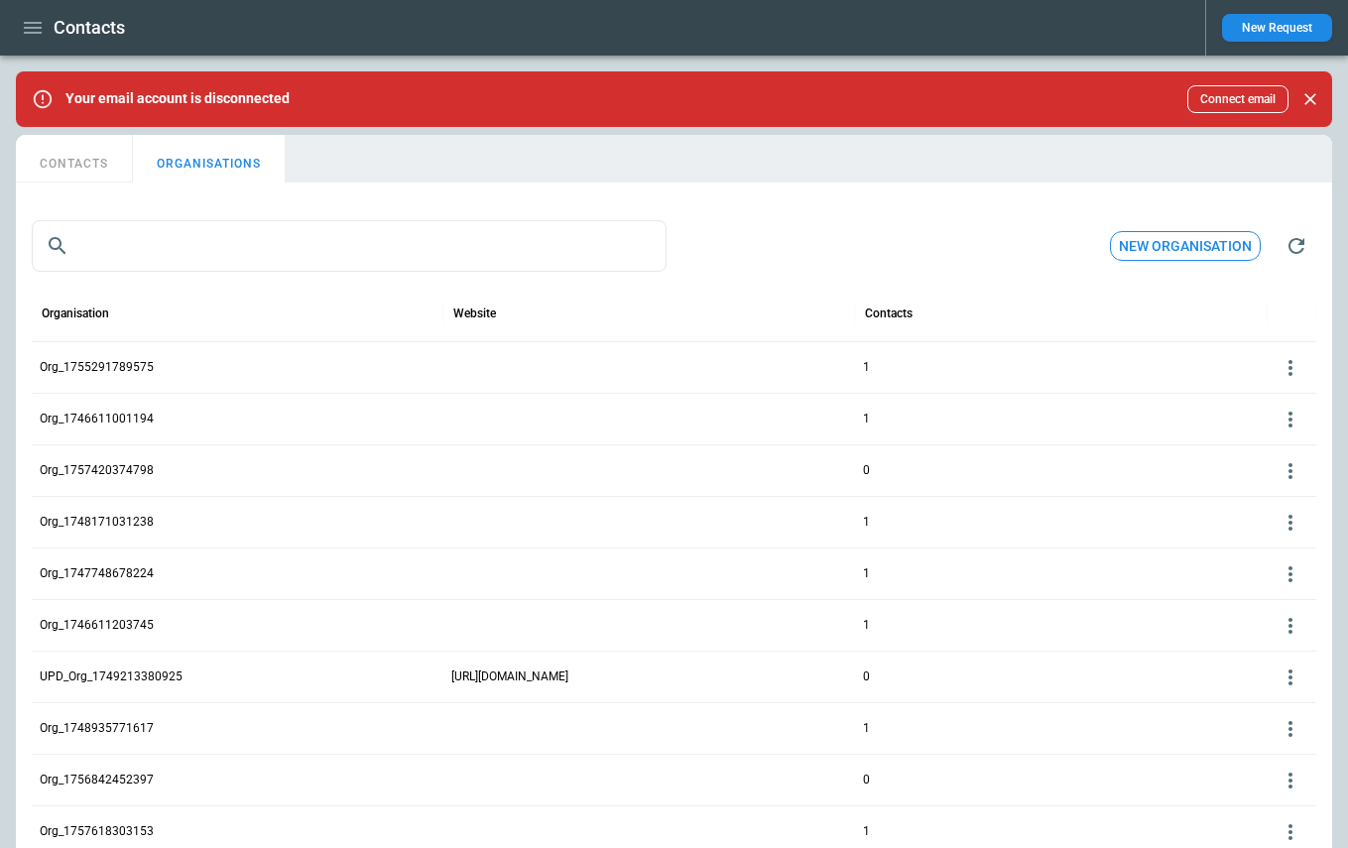
click at [67, 170] on button "CONTACTS" at bounding box center [74, 159] width 117 height 48
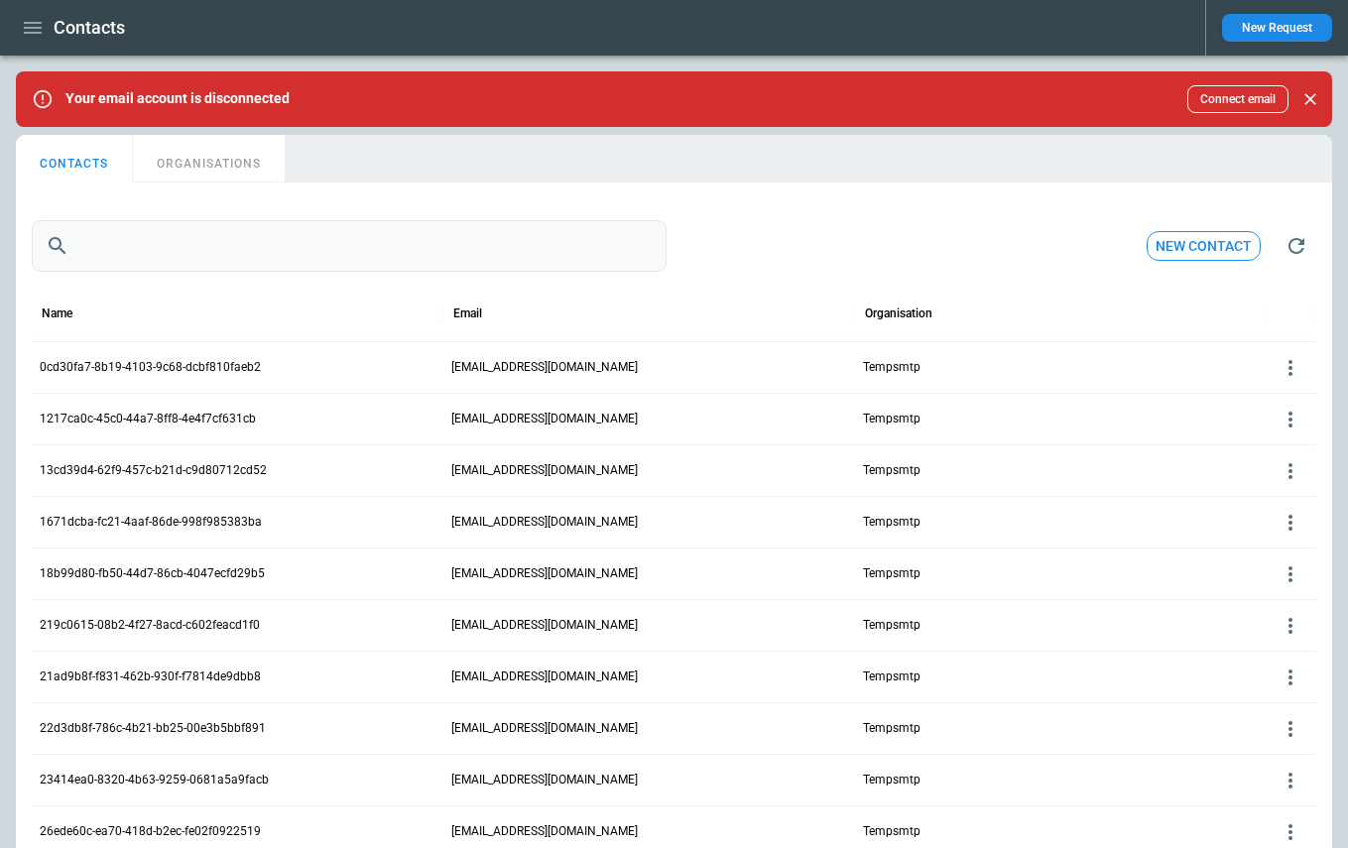
click at [155, 252] on input "text" at bounding box center [371, 246] width 589 height 52
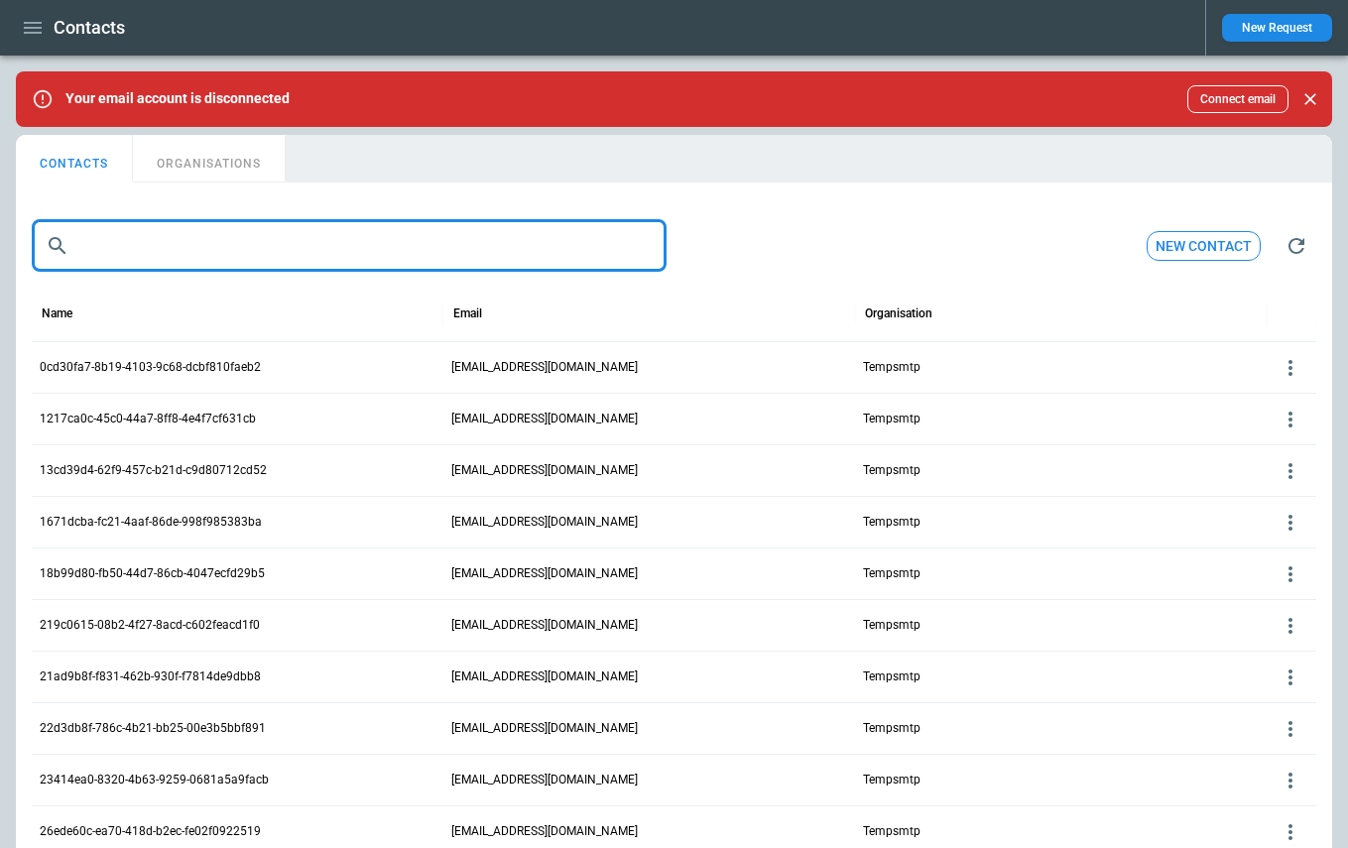
paste input "**********"
type input "**********"
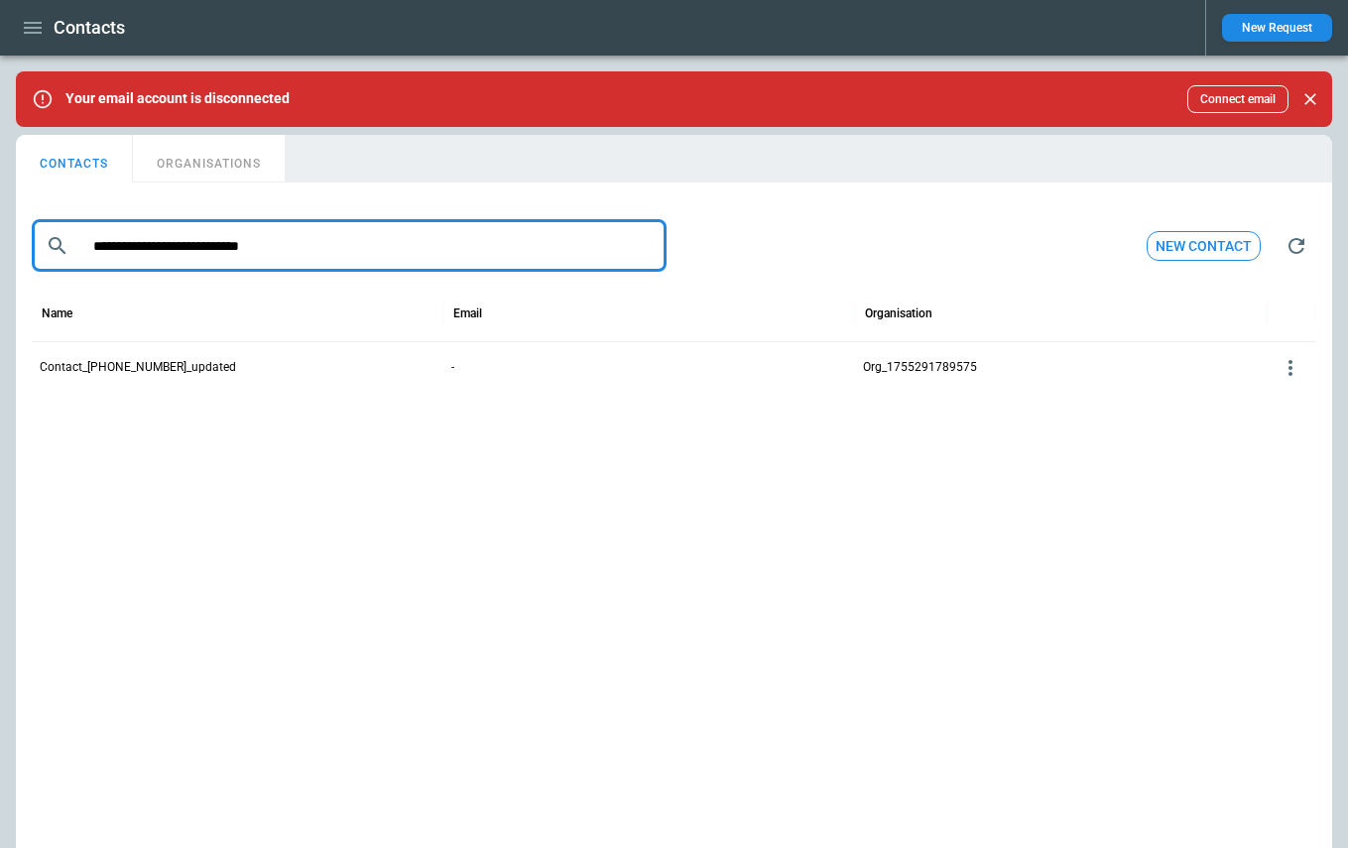
click at [1291, 366] on icon at bounding box center [1291, 368] width 24 height 24
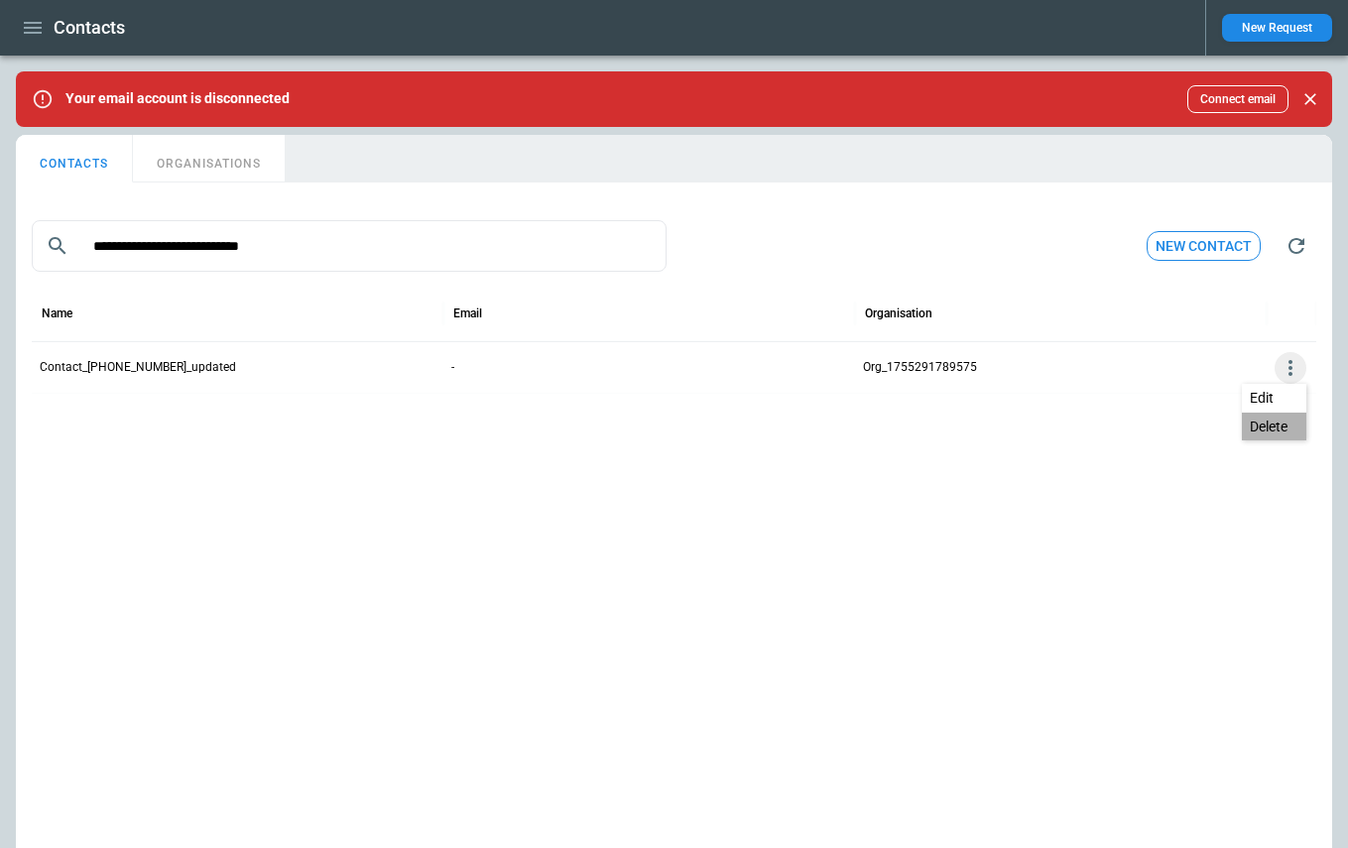
click at [1271, 419] on button "Delete" at bounding box center [1274, 427] width 64 height 29
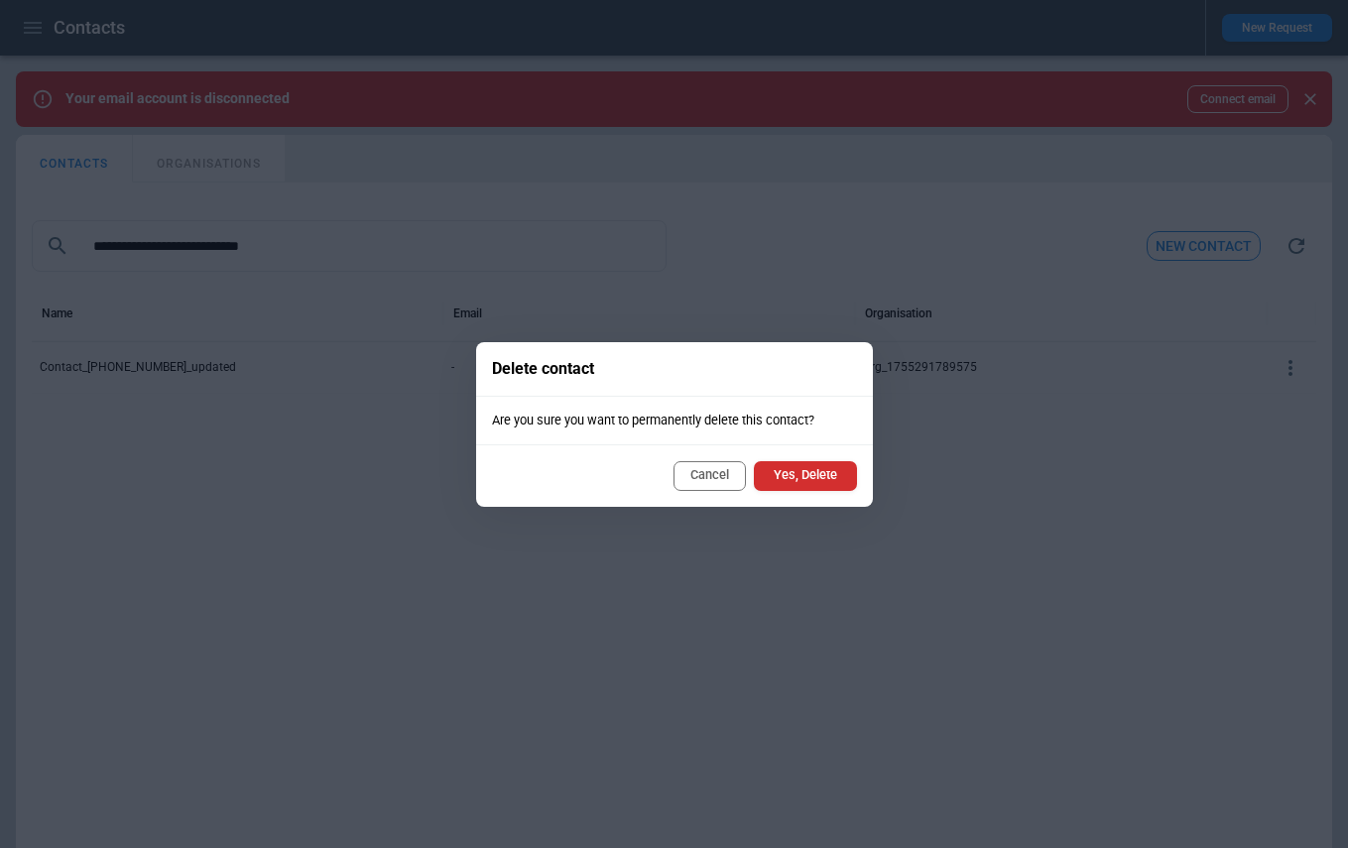
click at [838, 472] on button "Yes, Delete" at bounding box center [805, 476] width 103 height 30
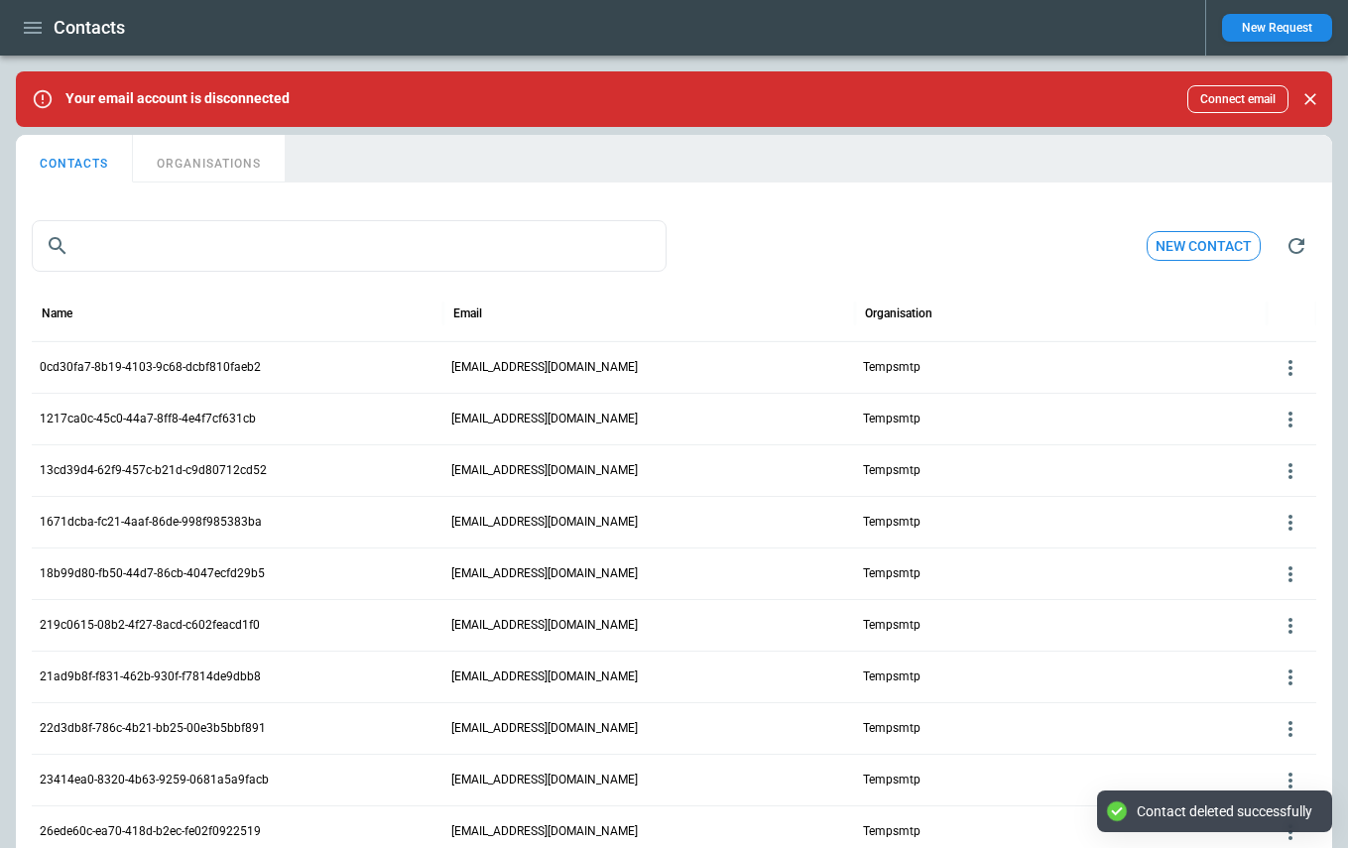
click at [215, 166] on button "ORGANISATIONS" at bounding box center [209, 159] width 152 height 48
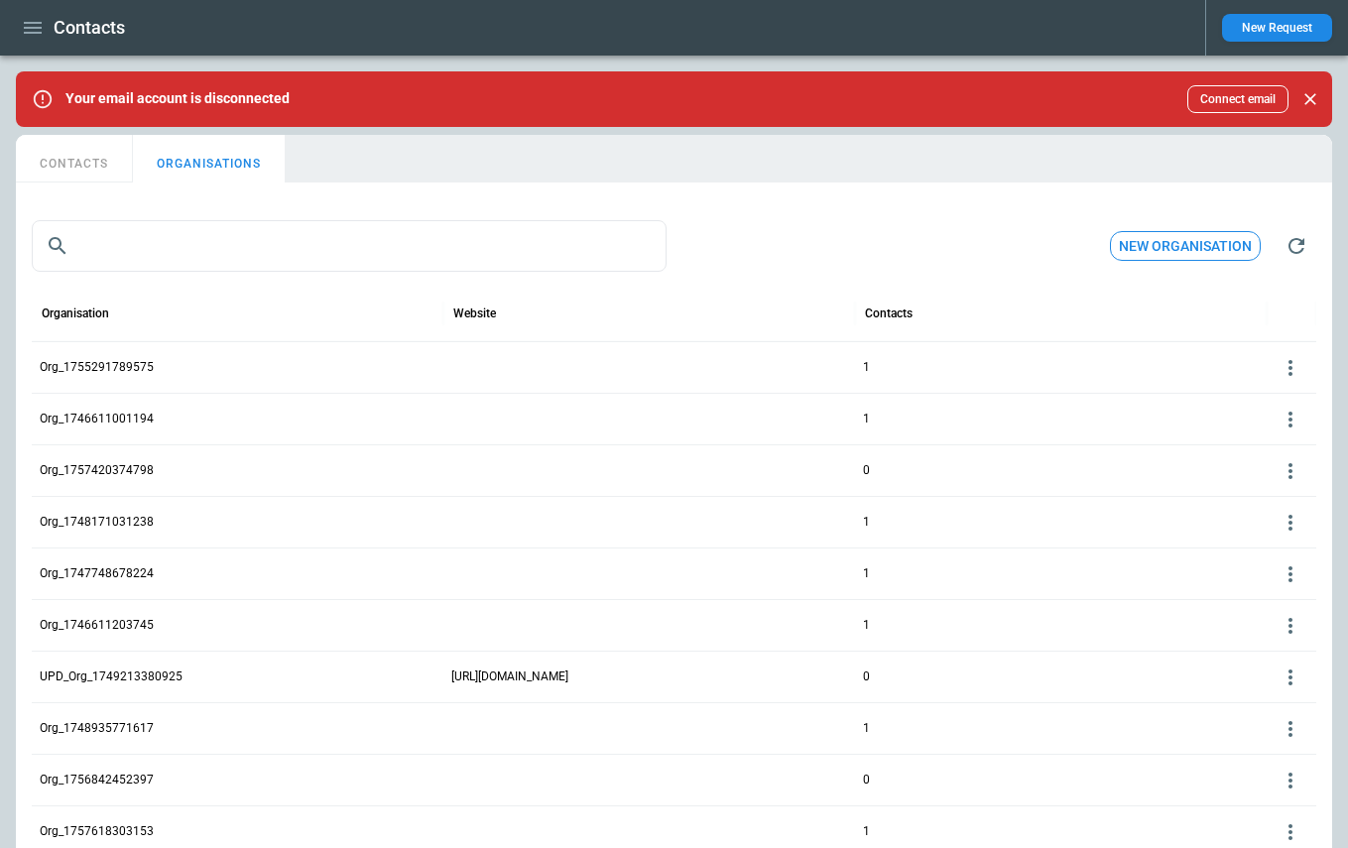
click at [1288, 367] on icon at bounding box center [1291, 368] width 24 height 24
click at [1261, 398] on button "Edit" at bounding box center [1274, 398] width 64 height 29
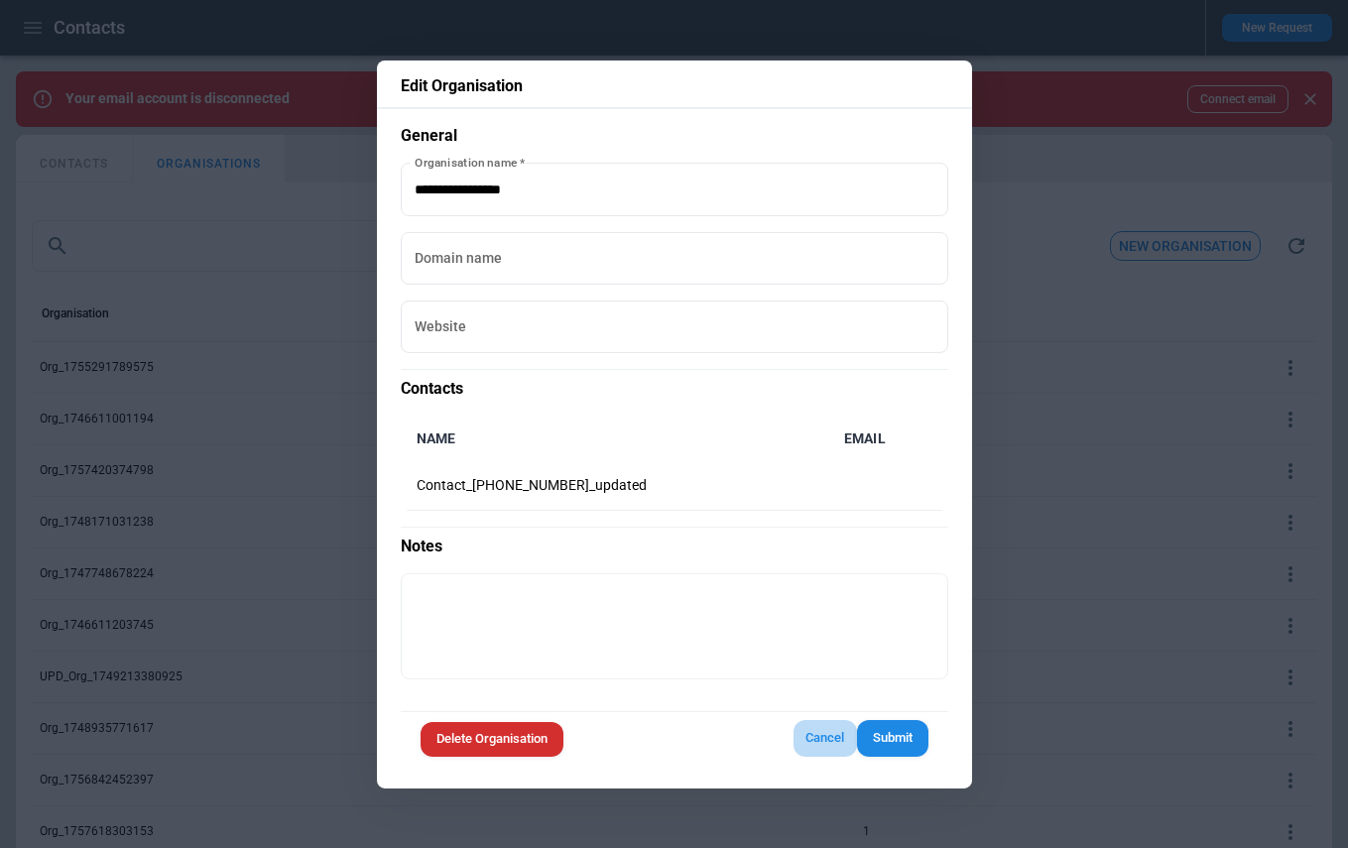
click at [831, 743] on button "Cancel" at bounding box center [825, 738] width 63 height 37
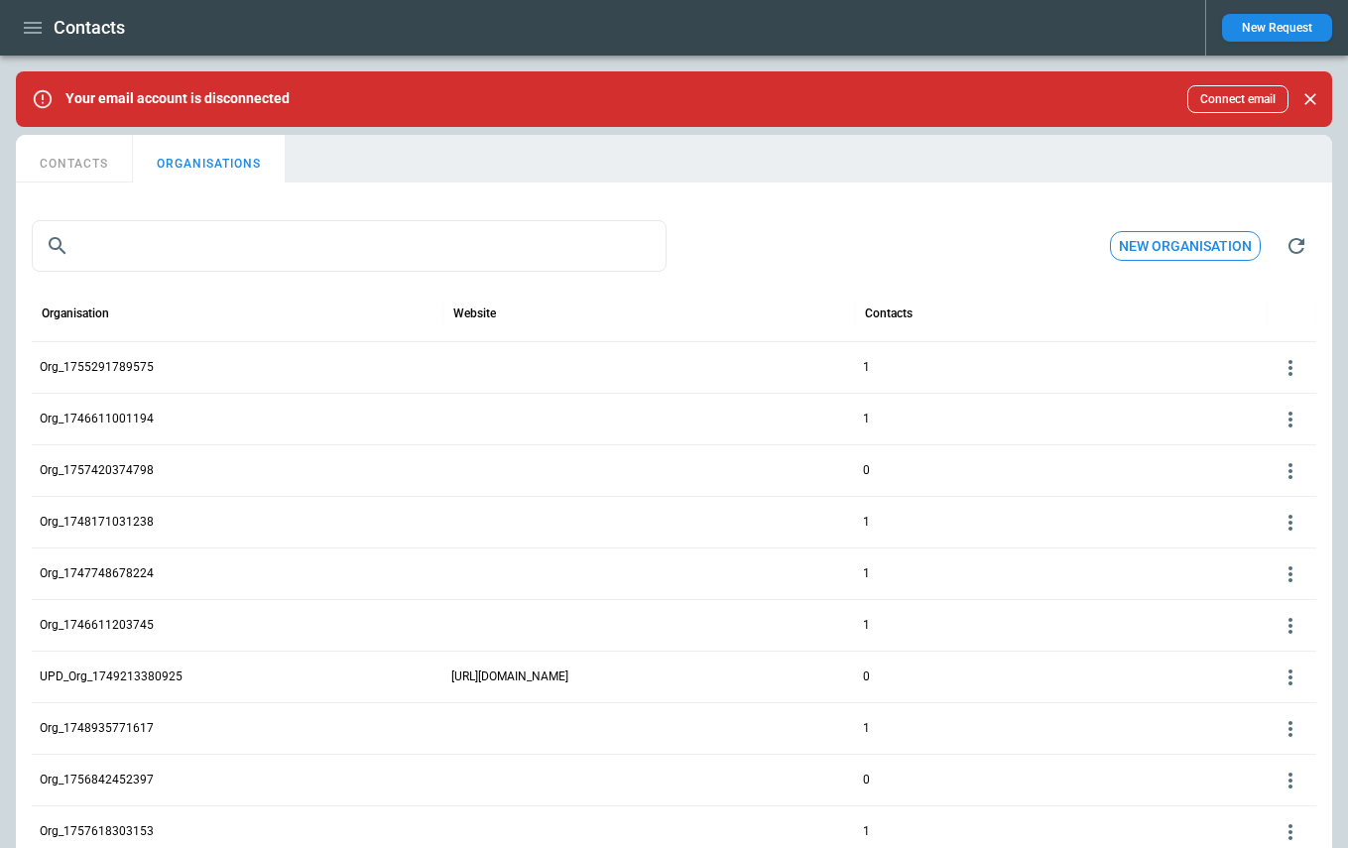
click at [1288, 376] on icon at bounding box center [1291, 368] width 24 height 24
click at [1278, 405] on button "Edit" at bounding box center [1274, 398] width 64 height 29
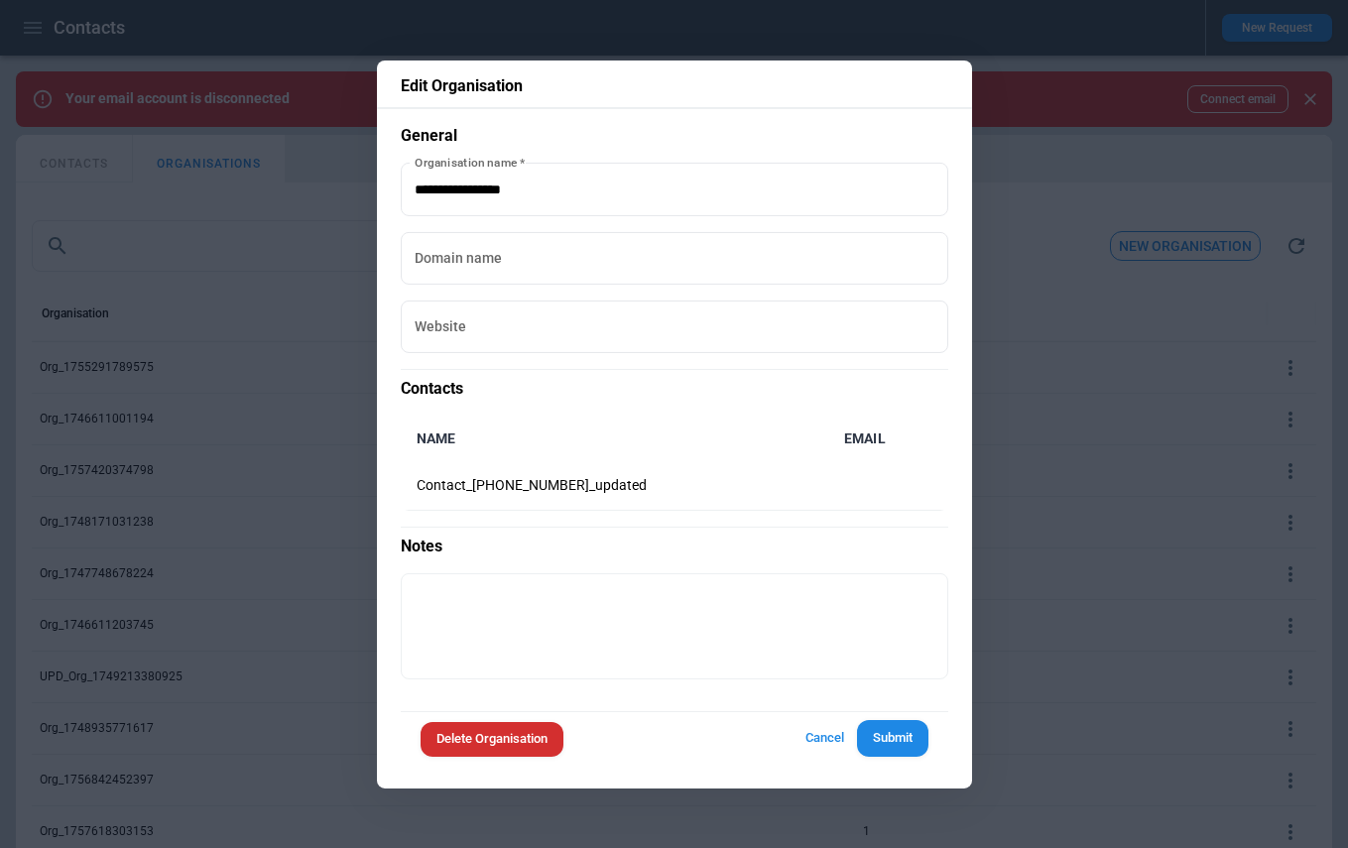
click at [1059, 255] on div at bounding box center [674, 424] width 1348 height 848
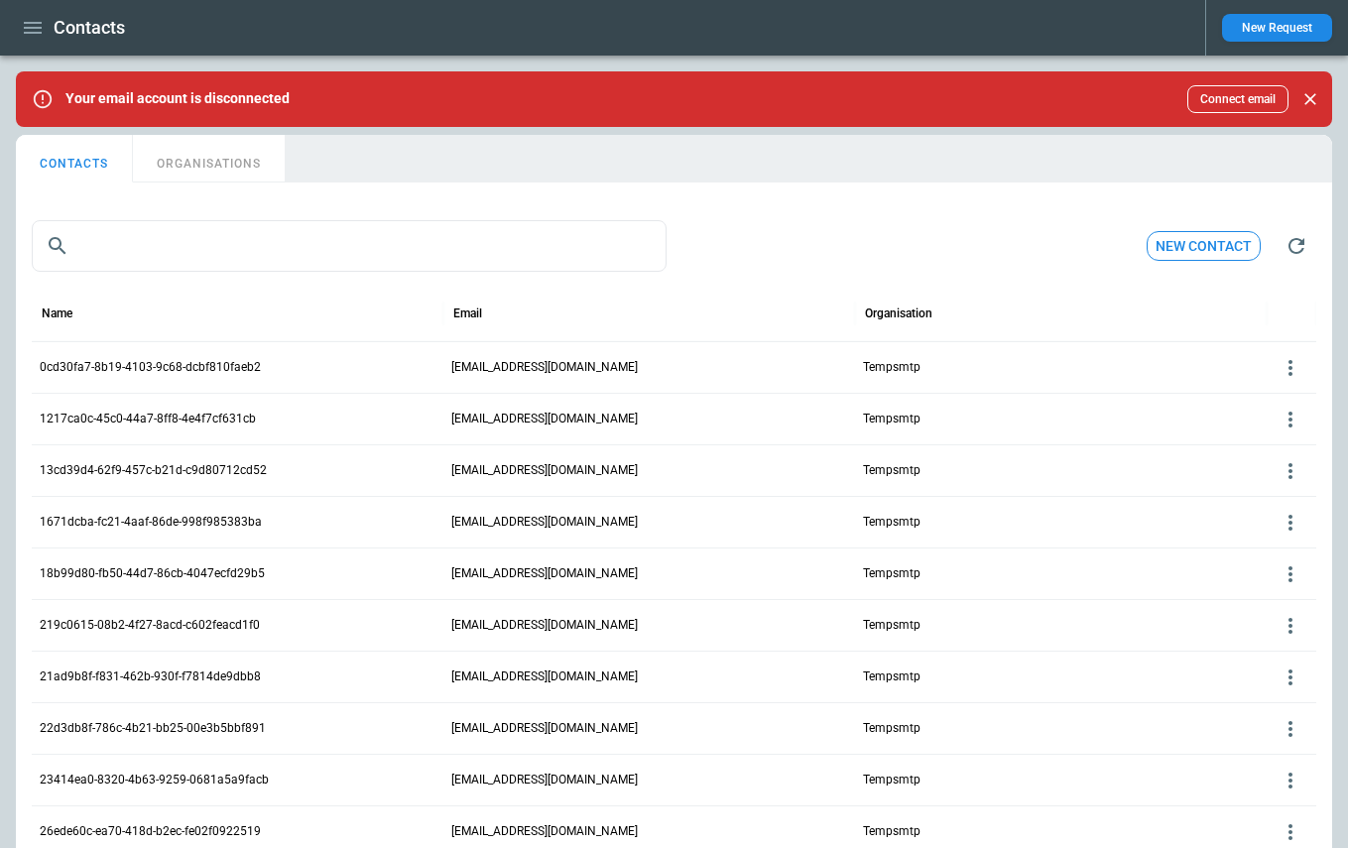
click at [205, 145] on button "ORGANISATIONS" at bounding box center [209, 159] width 152 height 48
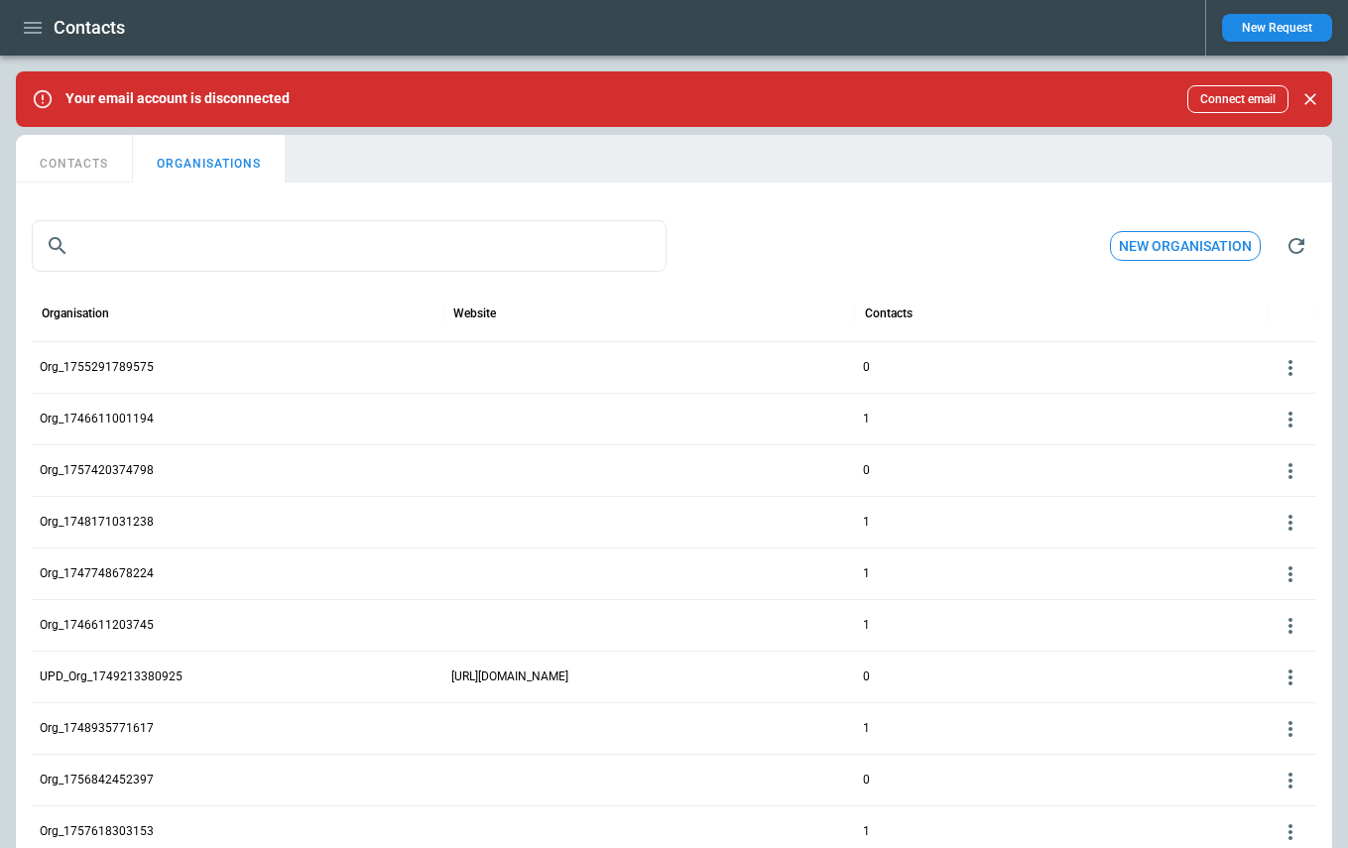
click at [1287, 369] on icon at bounding box center [1291, 368] width 24 height 24
click at [1274, 404] on button "Edit" at bounding box center [1274, 398] width 64 height 29
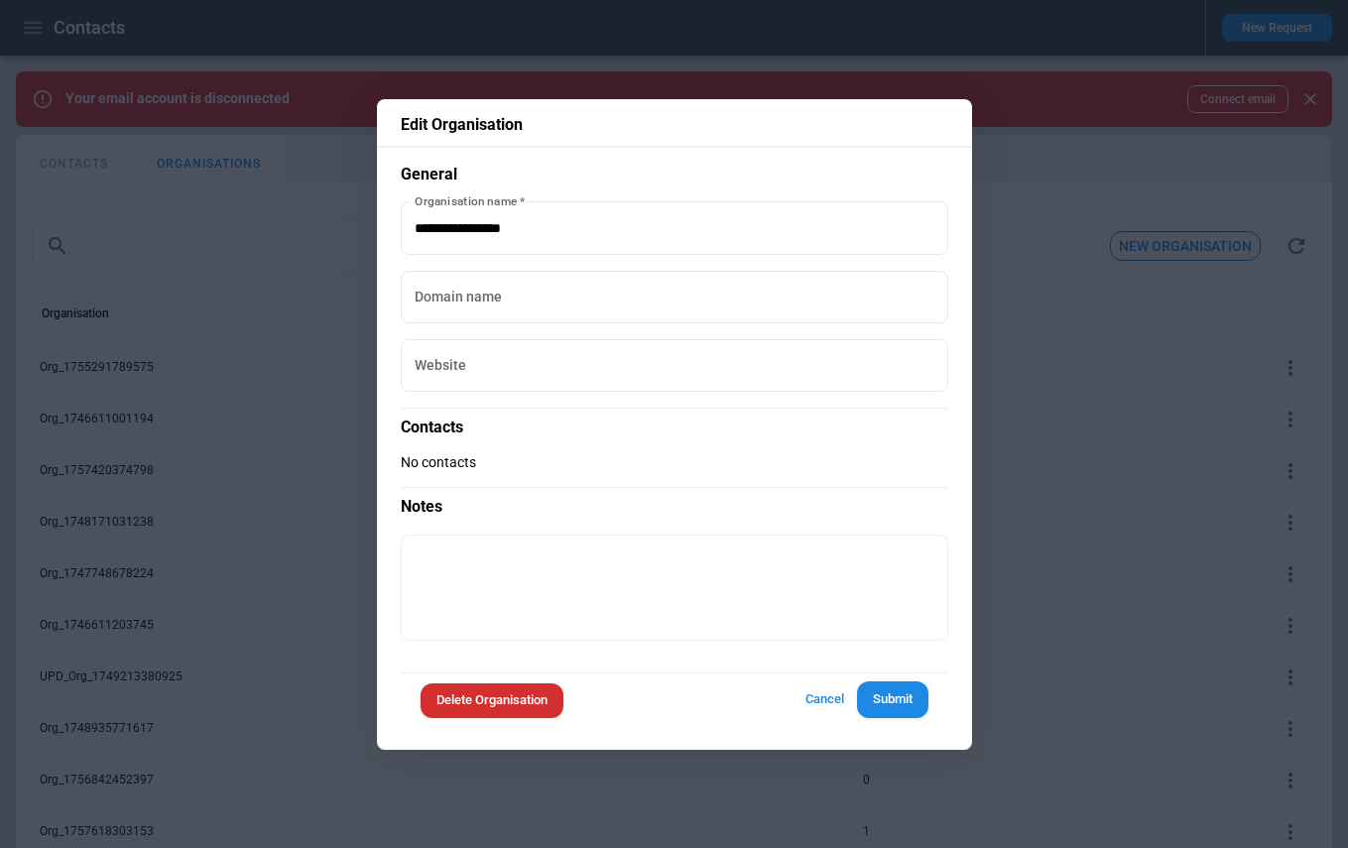
click at [1022, 358] on div at bounding box center [674, 424] width 1348 height 848
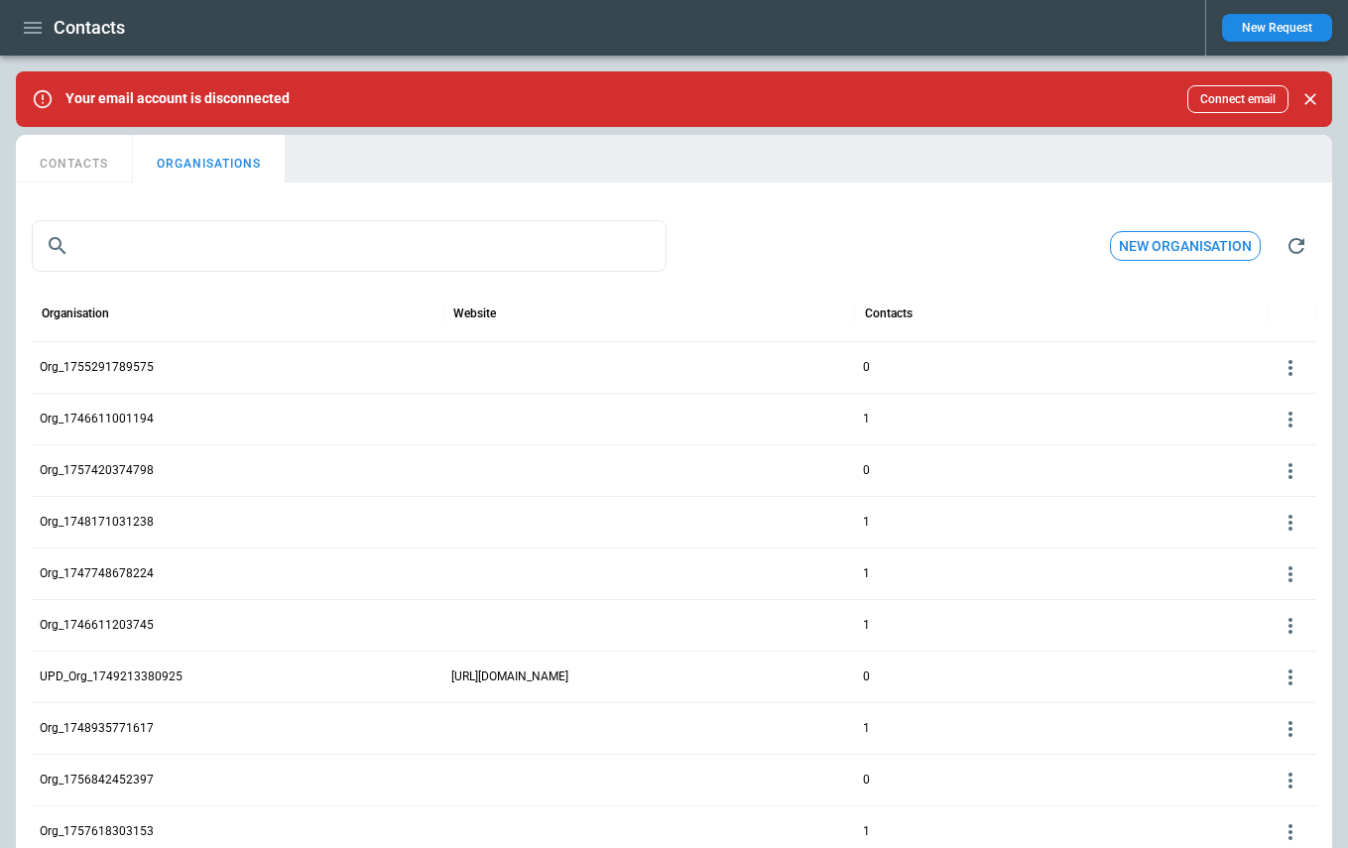
click at [1291, 417] on icon at bounding box center [1291, 420] width 24 height 24
click at [1263, 449] on button "Edit" at bounding box center [1274, 449] width 64 height 29
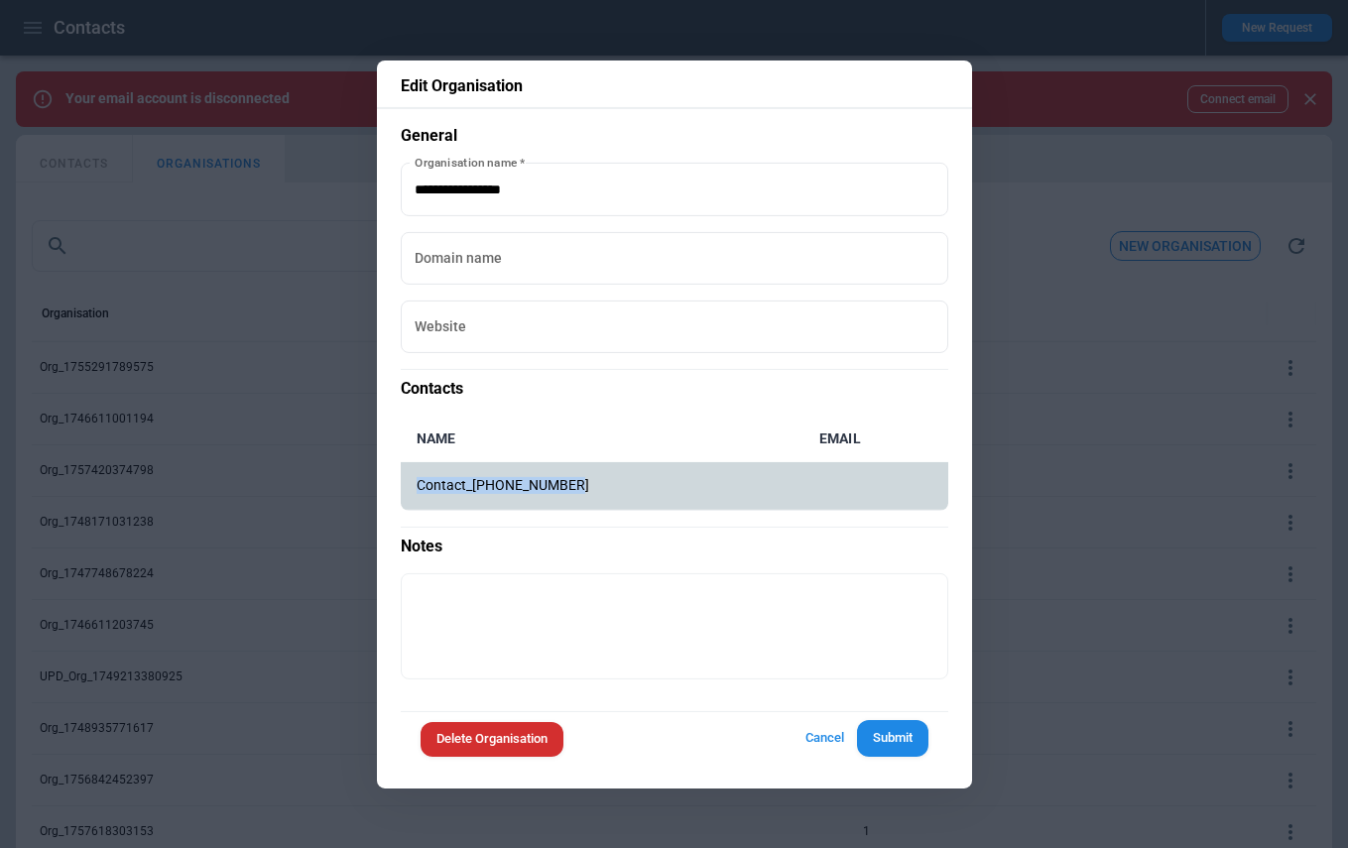
drag, startPoint x: 690, startPoint y: 479, endPoint x: 417, endPoint y: 479, distance: 273.8
click at [417, 479] on p "Contact_[PHONE_NUMBER]" at bounding box center [602, 485] width 371 height 17
copy p "Contact_[PHONE_NUMBER]"
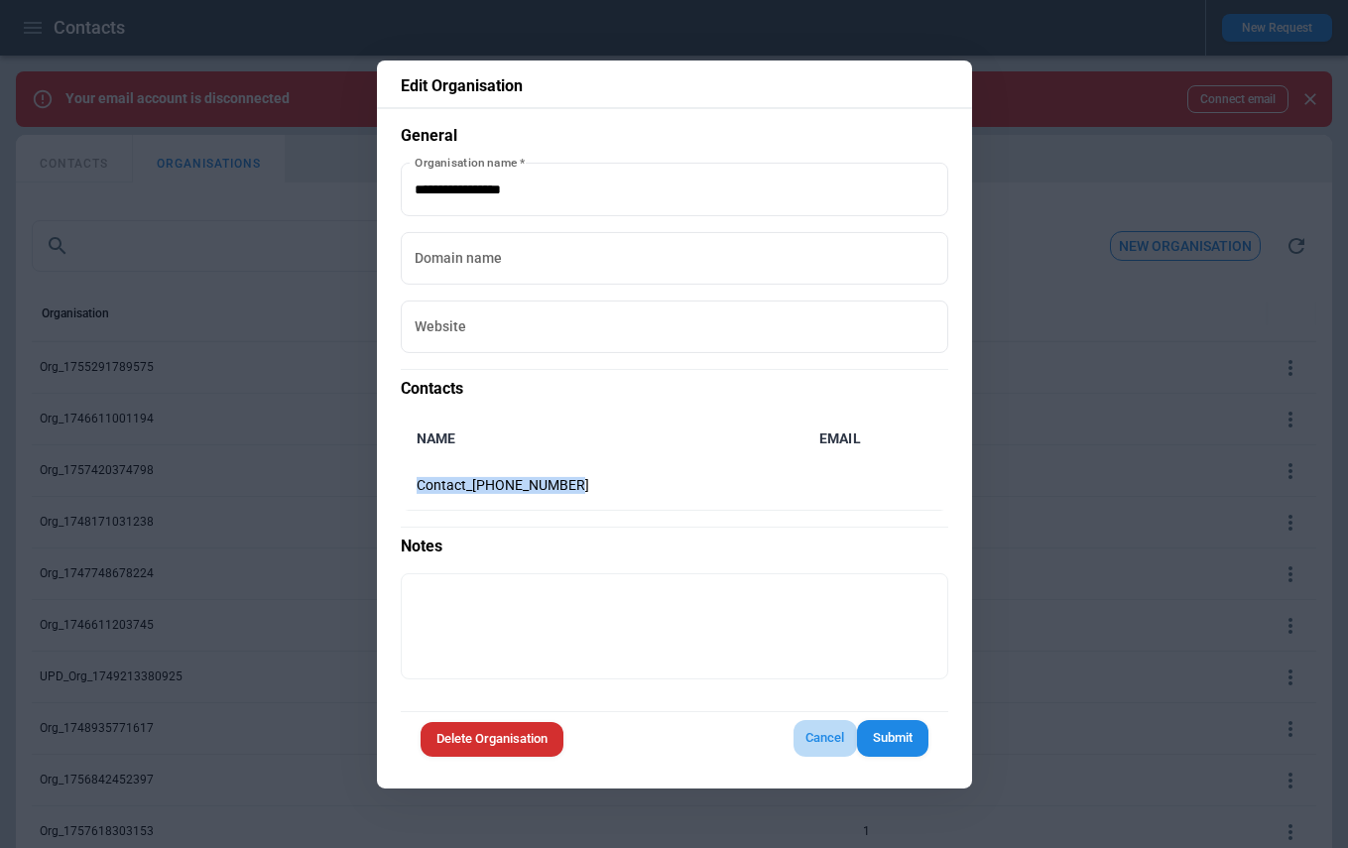
click at [841, 743] on button "Cancel" at bounding box center [825, 738] width 63 height 37
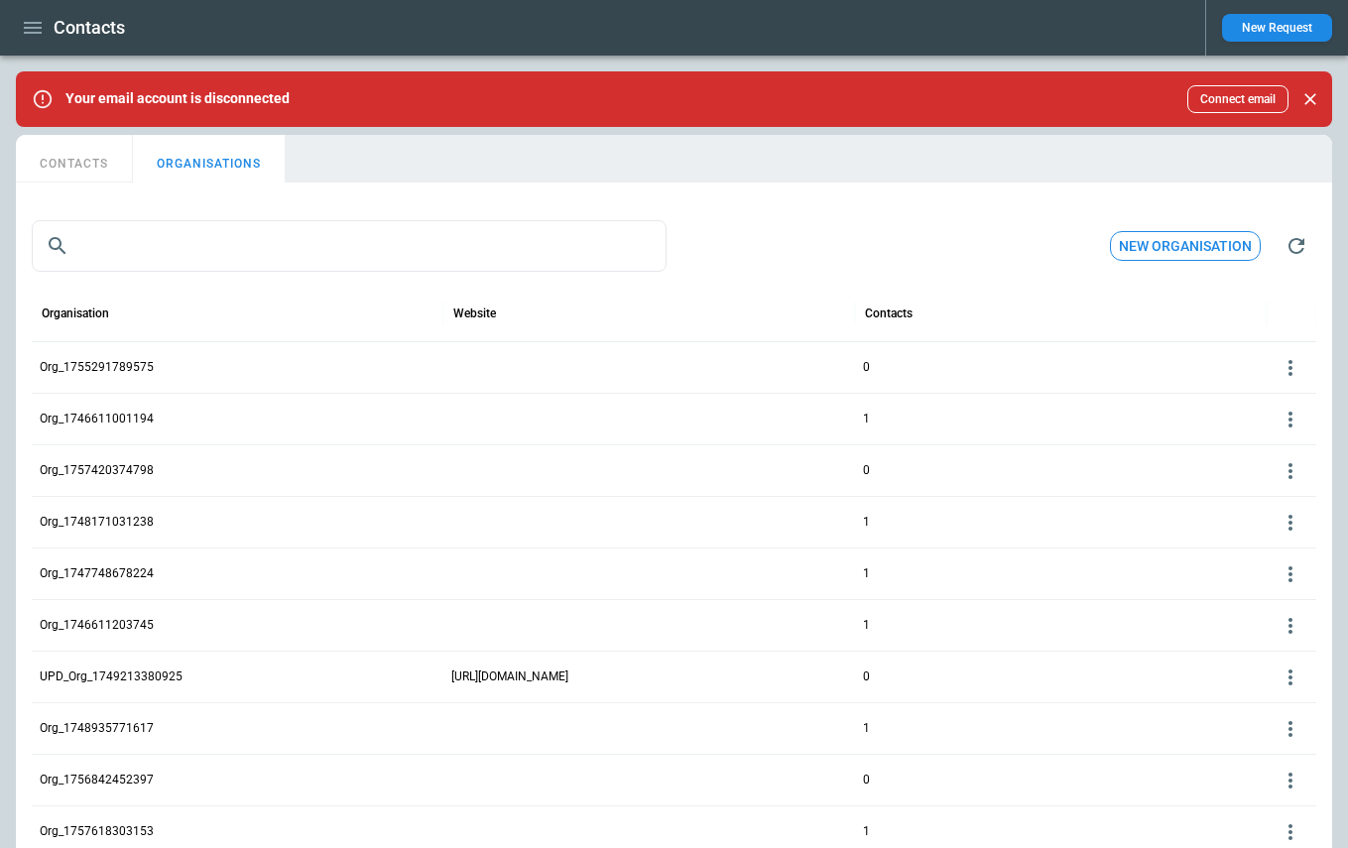
click at [60, 164] on button "CONTACTS" at bounding box center [74, 159] width 117 height 48
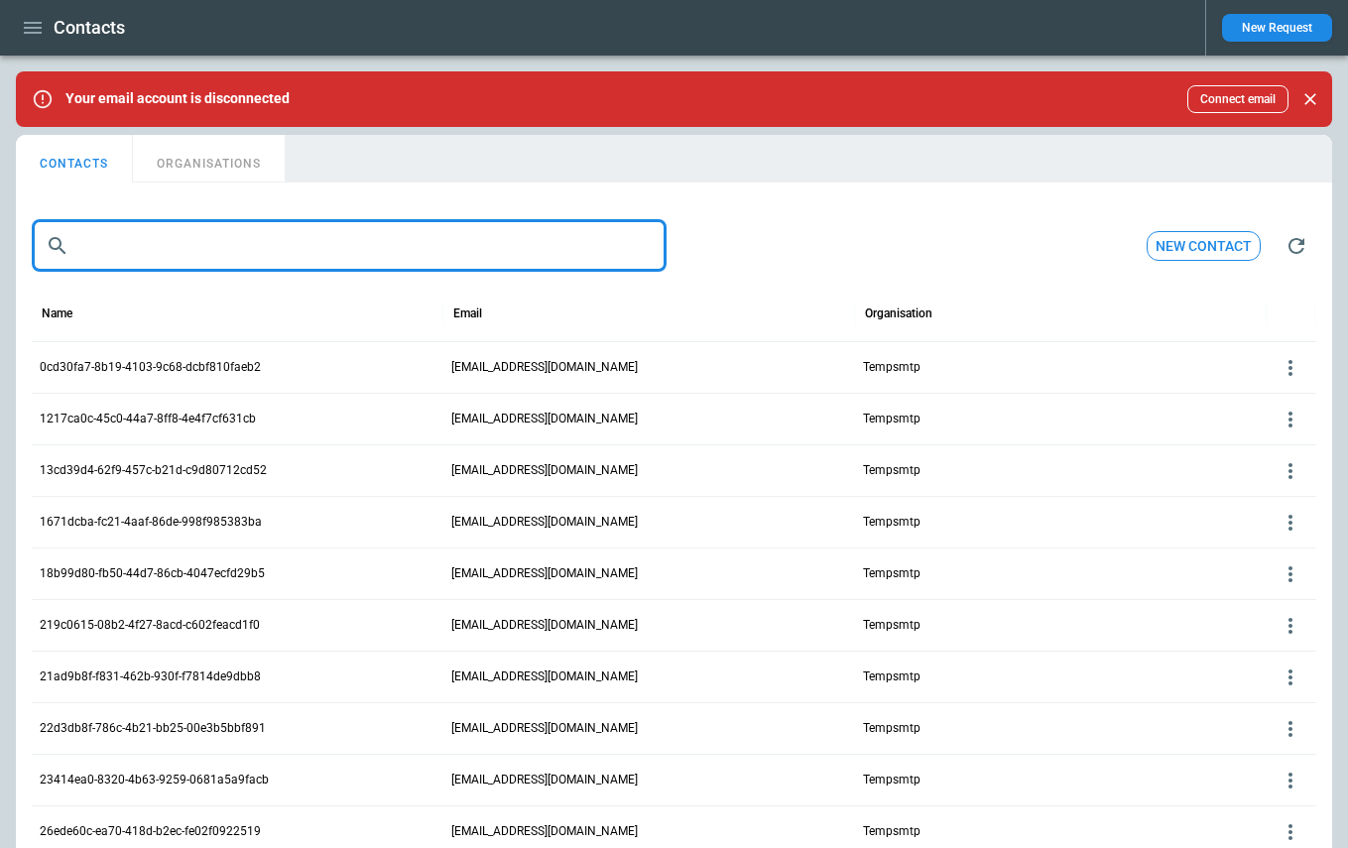
click at [146, 258] on input "text" at bounding box center [371, 246] width 589 height 52
paste input "**********"
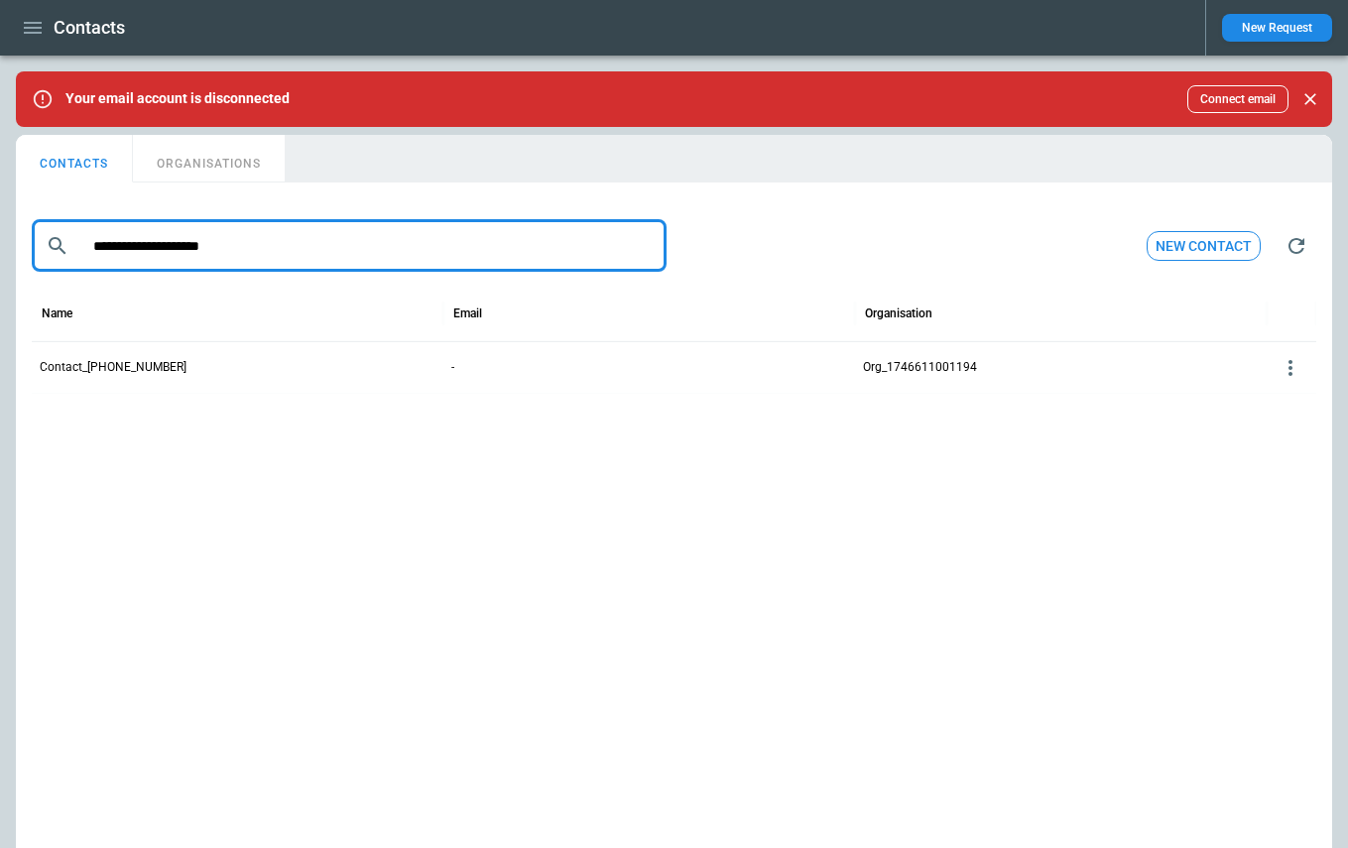
type input "**********"
click at [1295, 366] on icon at bounding box center [1291, 368] width 24 height 24
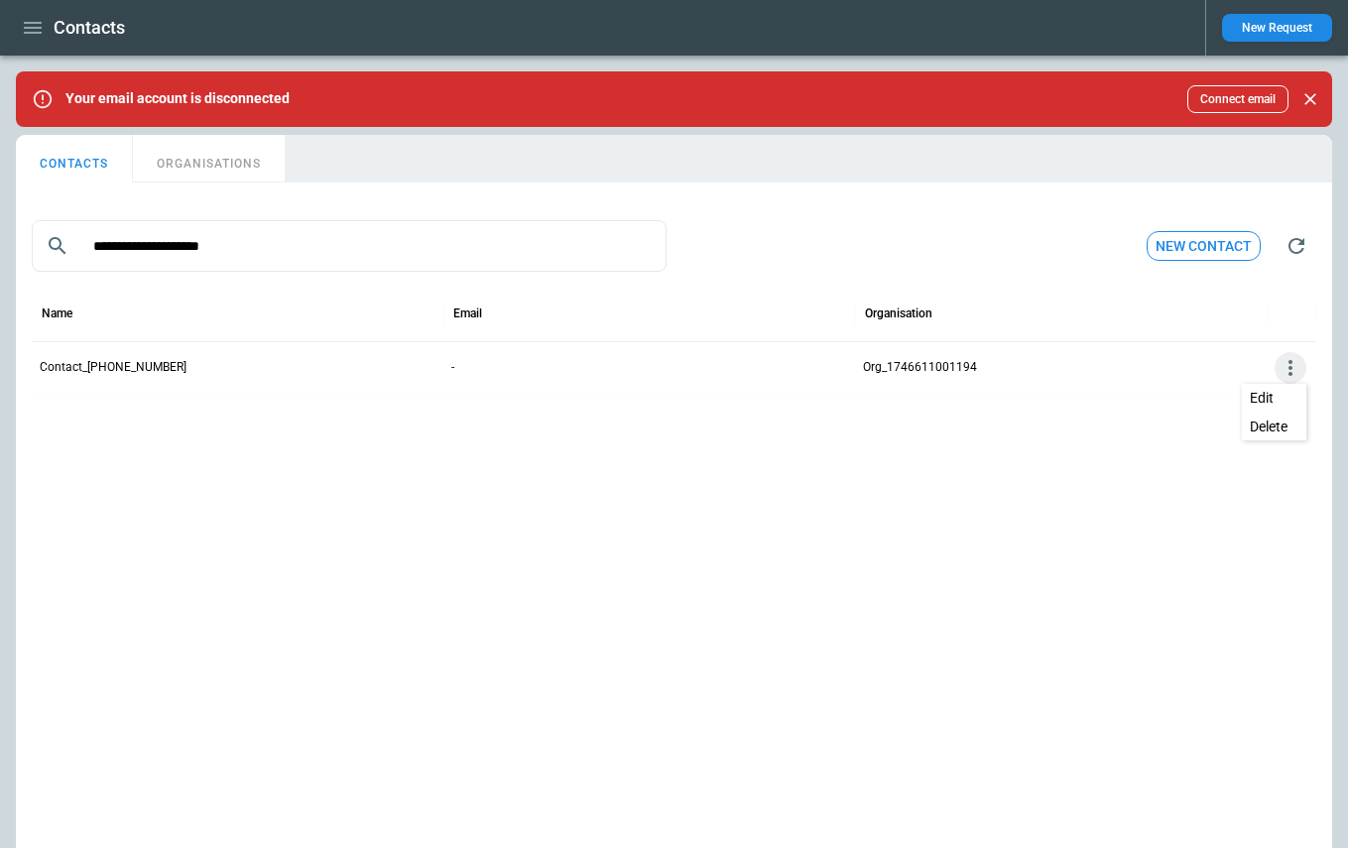
click at [1277, 425] on button "Delete" at bounding box center [1274, 427] width 64 height 29
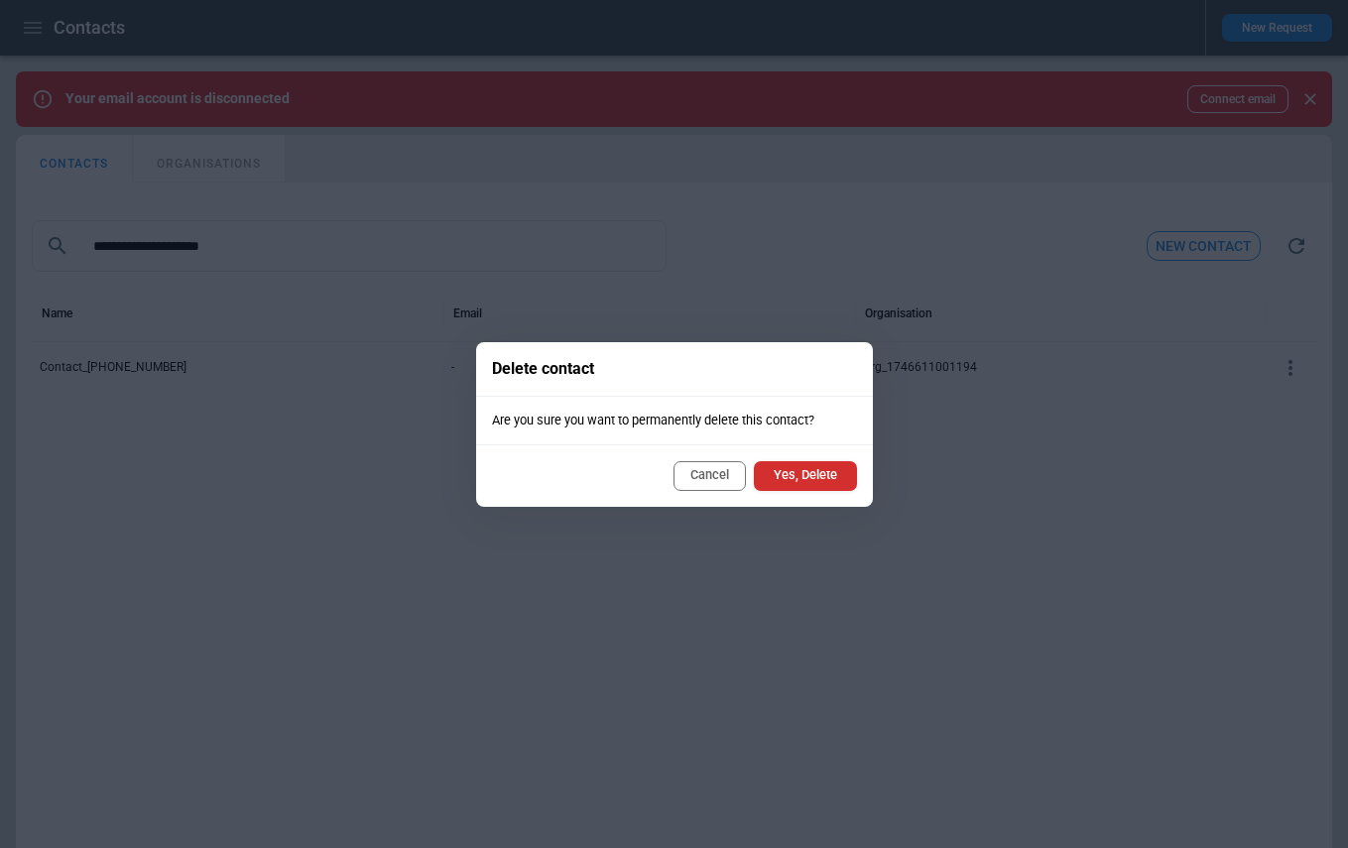
click at [820, 477] on button "Yes, Delete" at bounding box center [805, 476] width 103 height 30
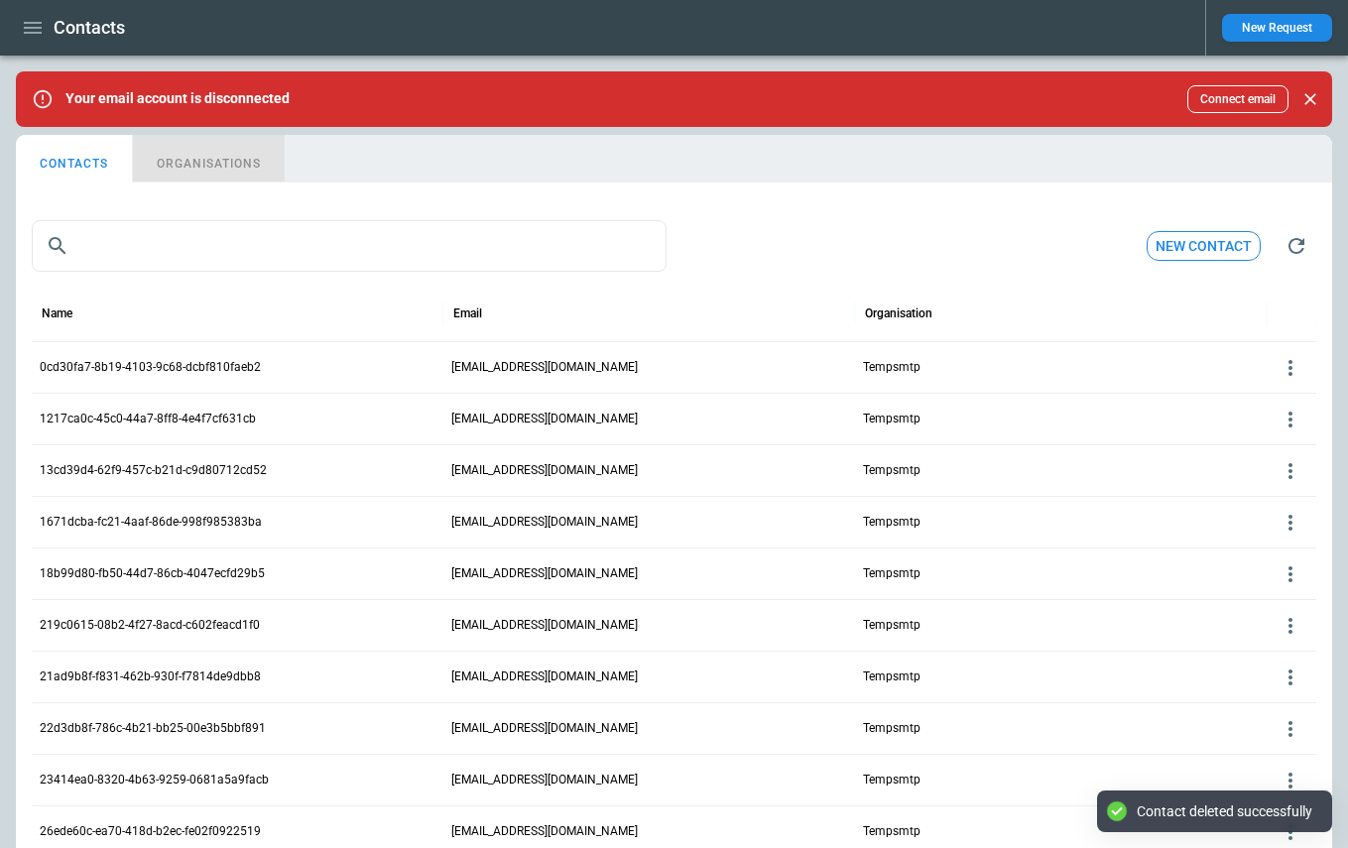
click at [196, 161] on button "ORGANISATIONS" at bounding box center [209, 159] width 152 height 48
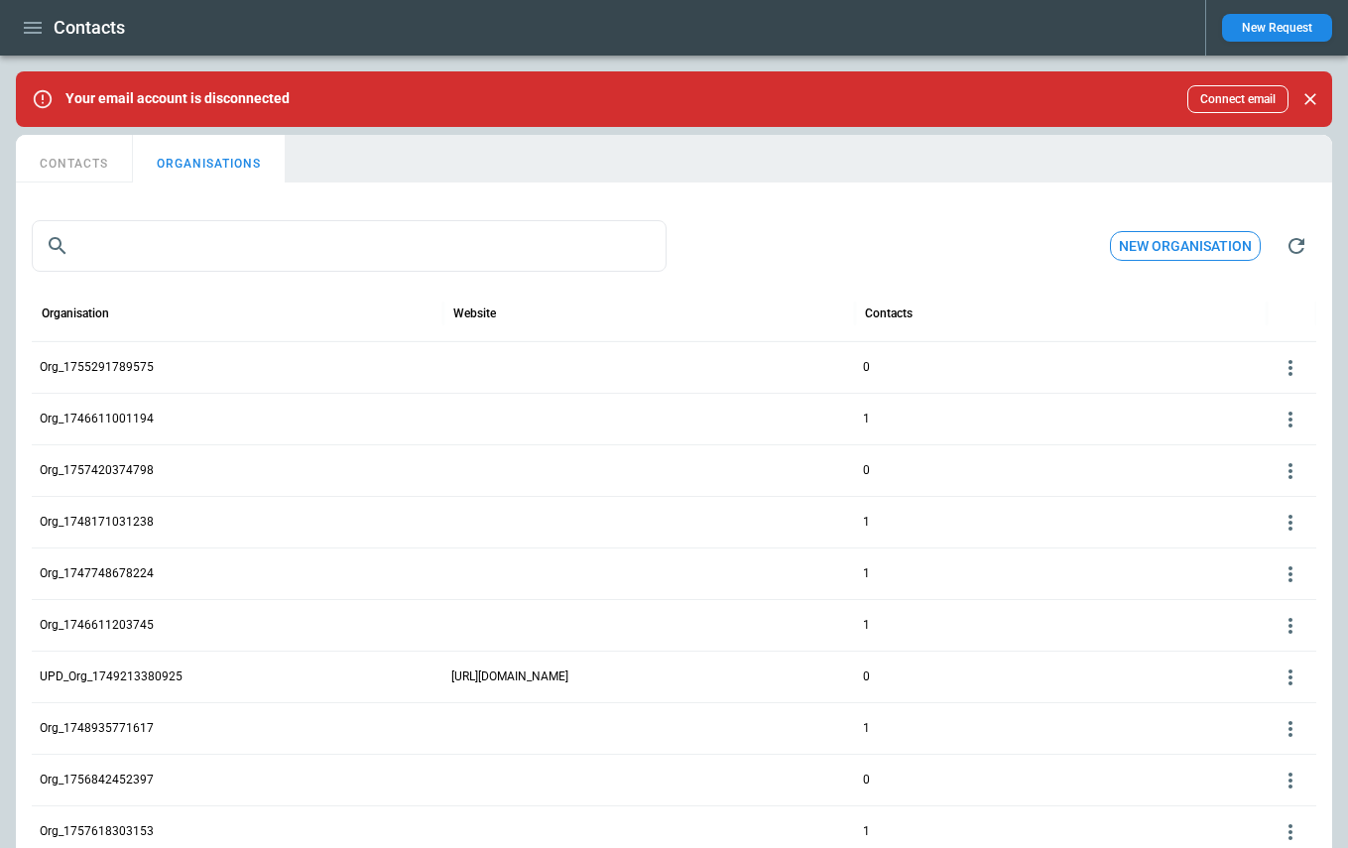
click at [814, 234] on div "​ ​ New organisation" at bounding box center [674, 245] width 1285 height 63
click at [1288, 421] on icon at bounding box center [1291, 420] width 24 height 24
click at [1277, 450] on button "Edit" at bounding box center [1274, 449] width 64 height 29
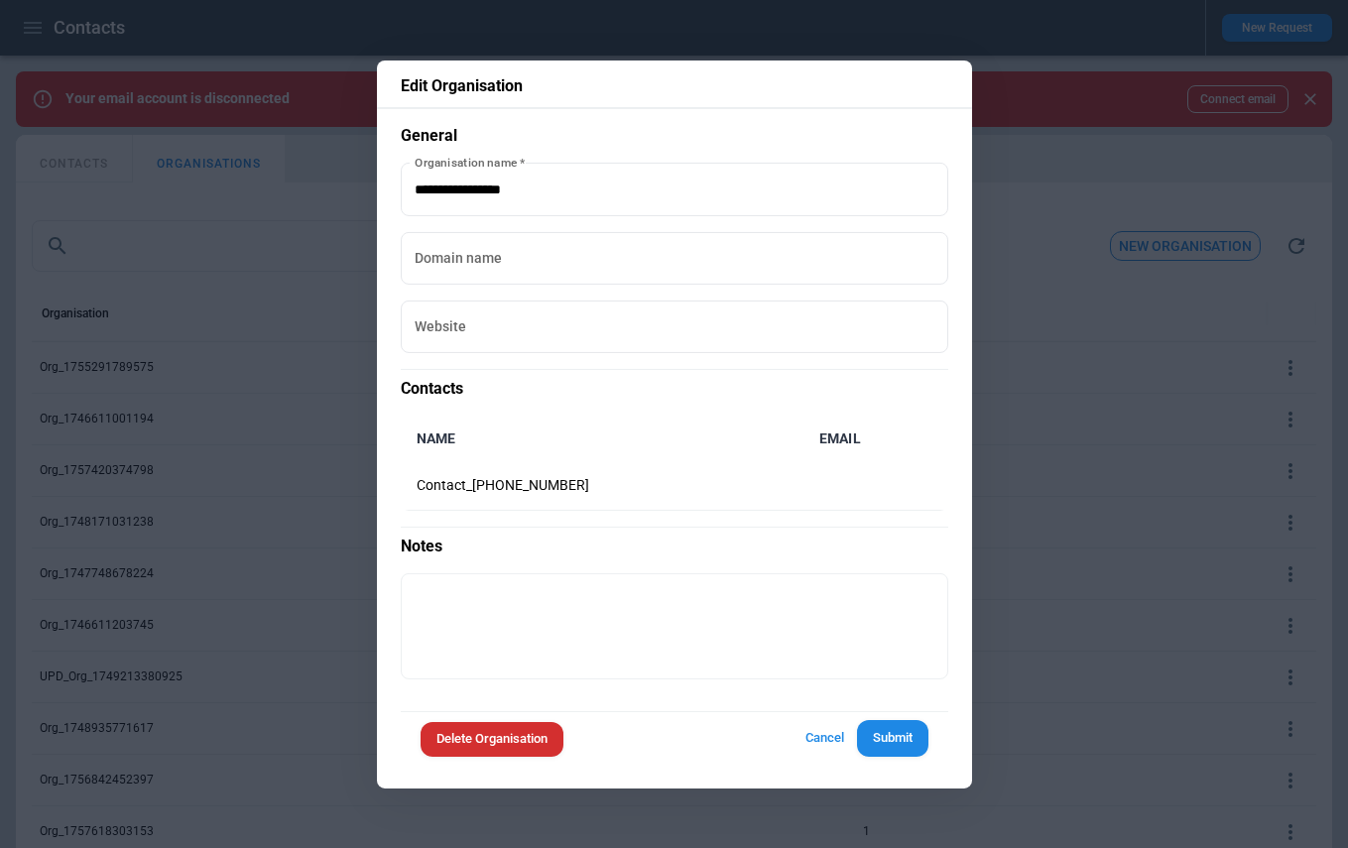
click at [811, 743] on button "Cancel" at bounding box center [825, 738] width 63 height 37
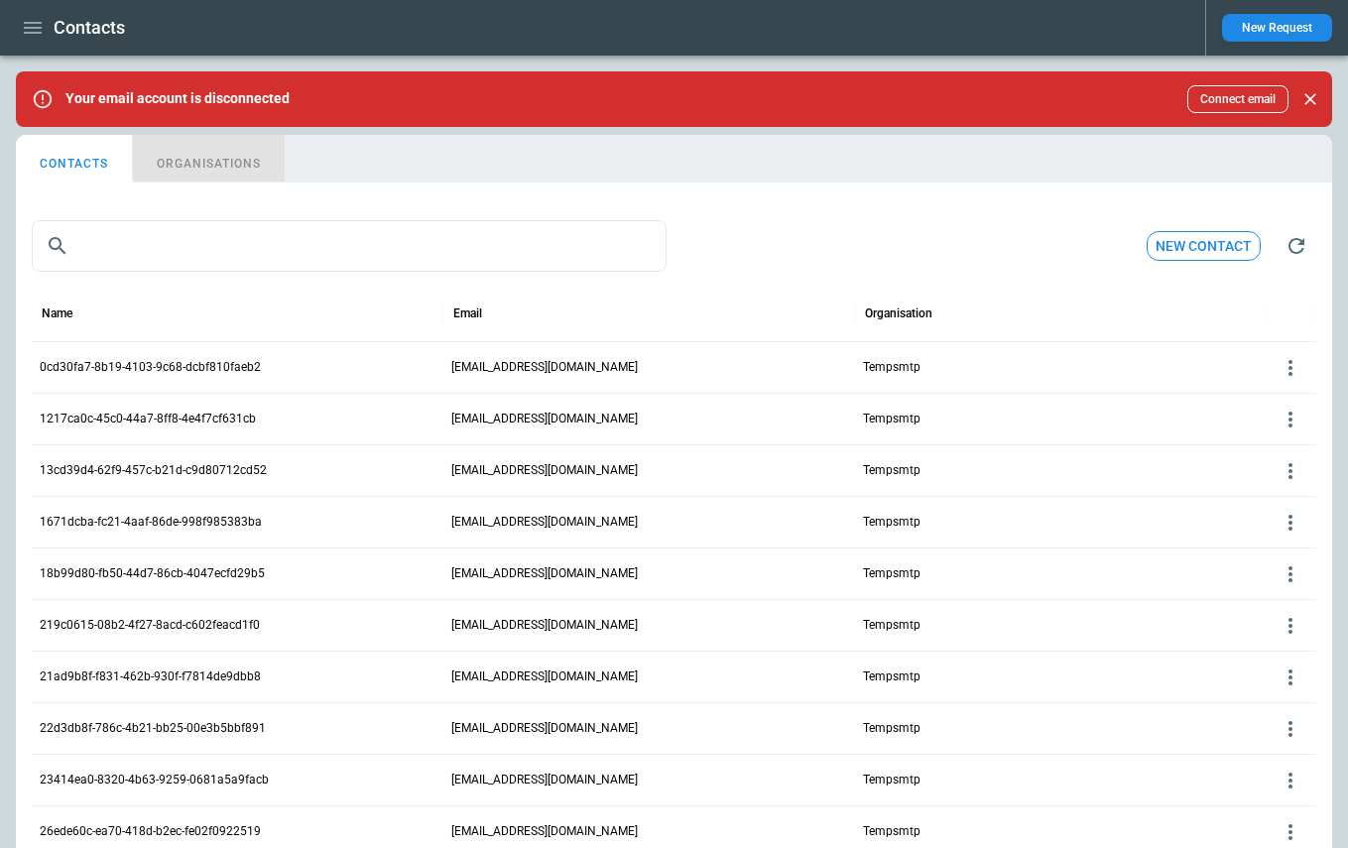
click at [209, 164] on button "ORGANISATIONS" at bounding box center [209, 159] width 152 height 48
